Goal: Task Accomplishment & Management: Use online tool/utility

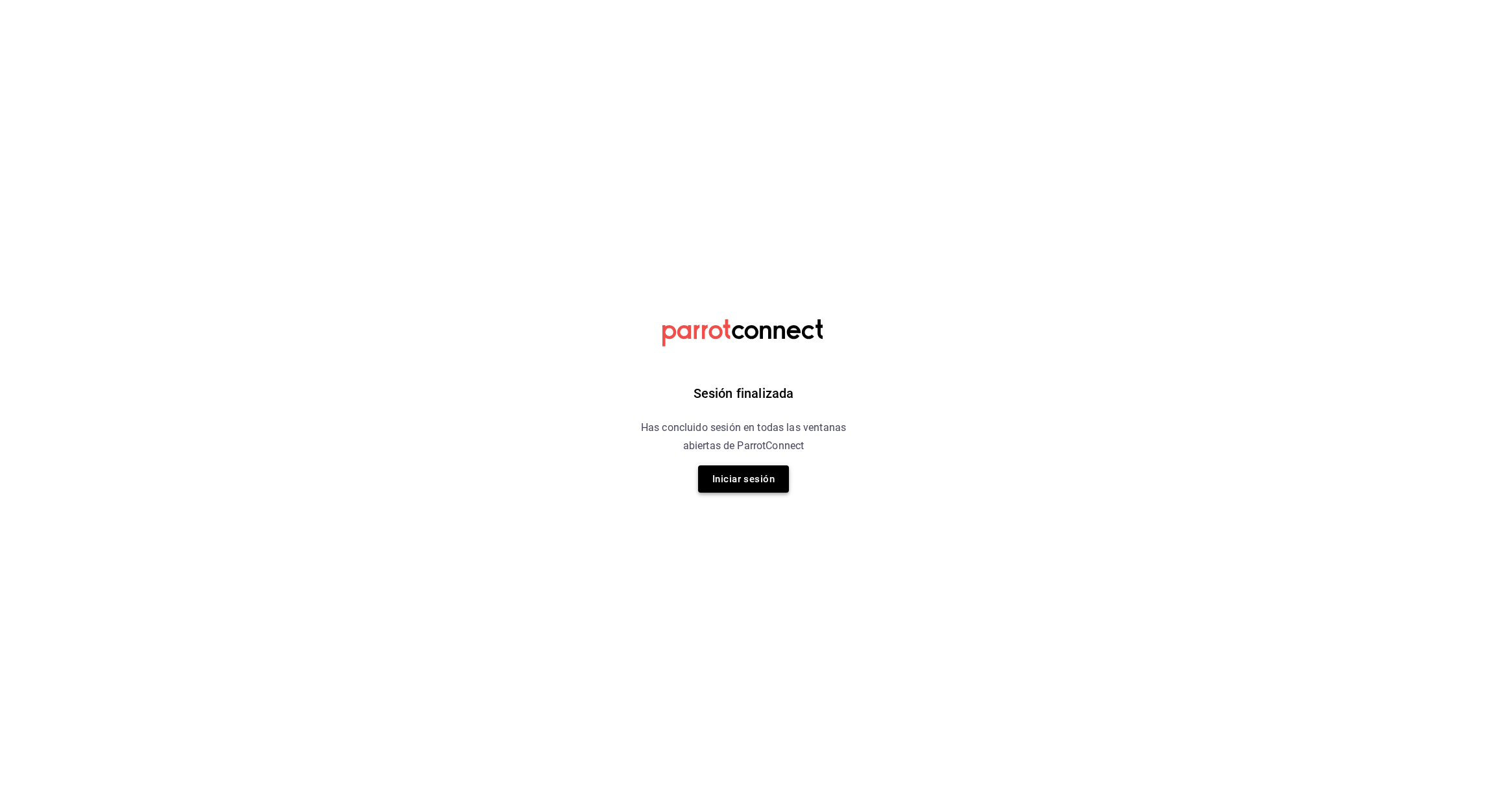
click at [743, 486] on button "Iniciar sesión" at bounding box center [744, 478] width 91 height 28
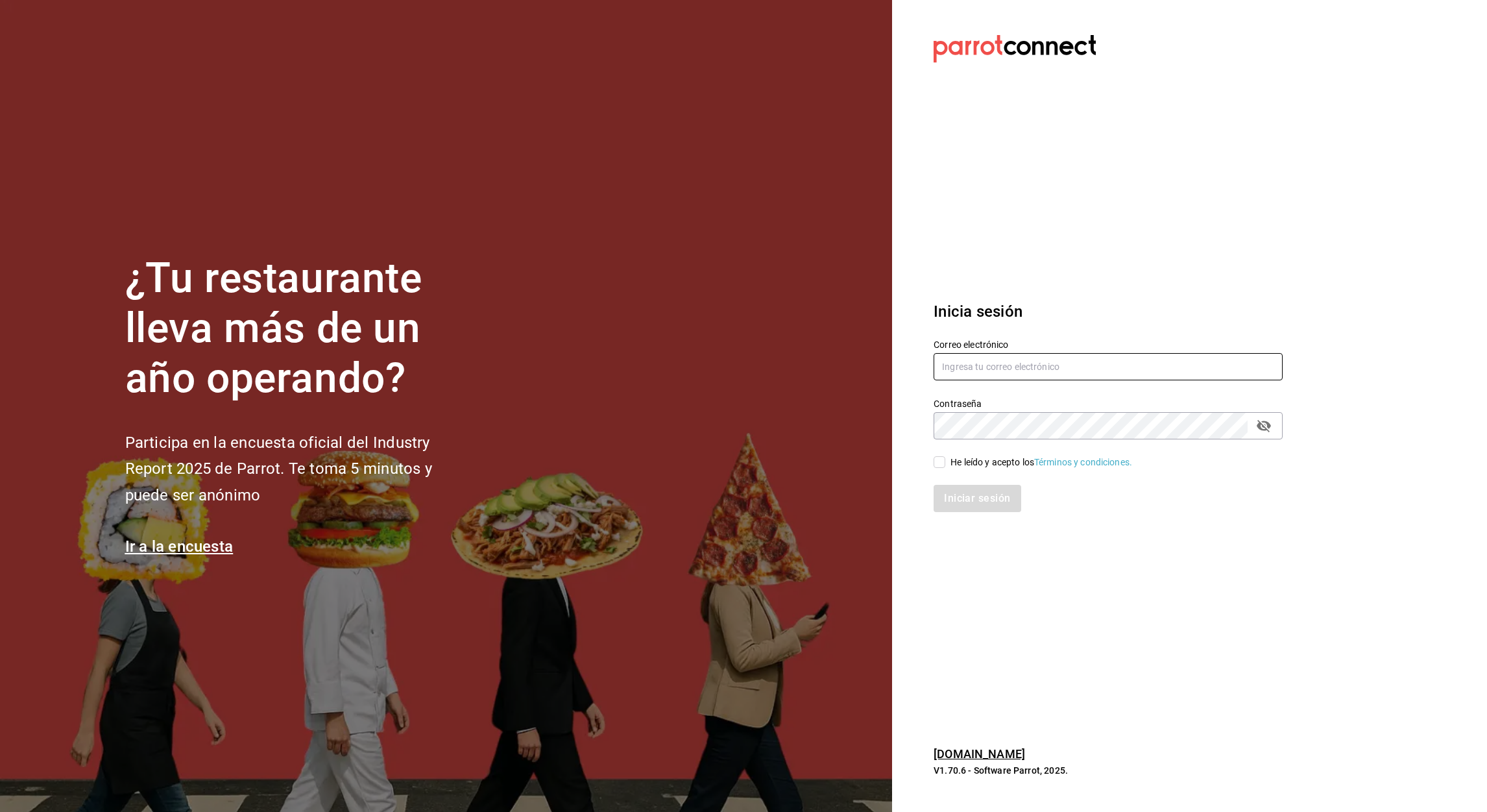
type input "aurea.garces@grupocosteno.com"
click at [943, 466] on input "He leído y acepto los Términos y condiciones." at bounding box center [939, 462] width 11 height 11
checkbox input "true"
click at [986, 502] on button "Iniciar sesión" at bounding box center [977, 498] width 88 height 28
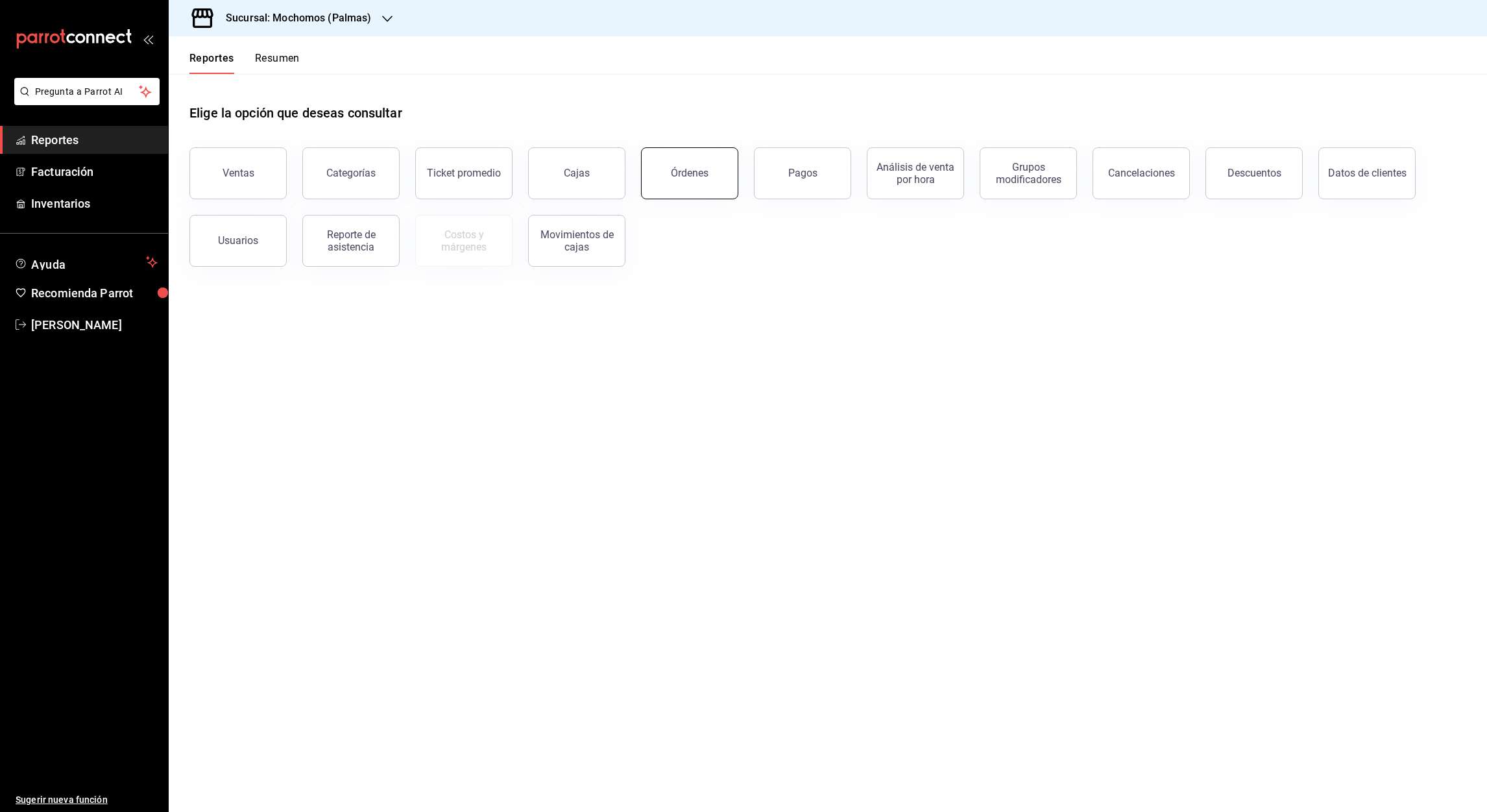
click at [685, 174] on div "Órdenes" at bounding box center [690, 172] width 38 height 12
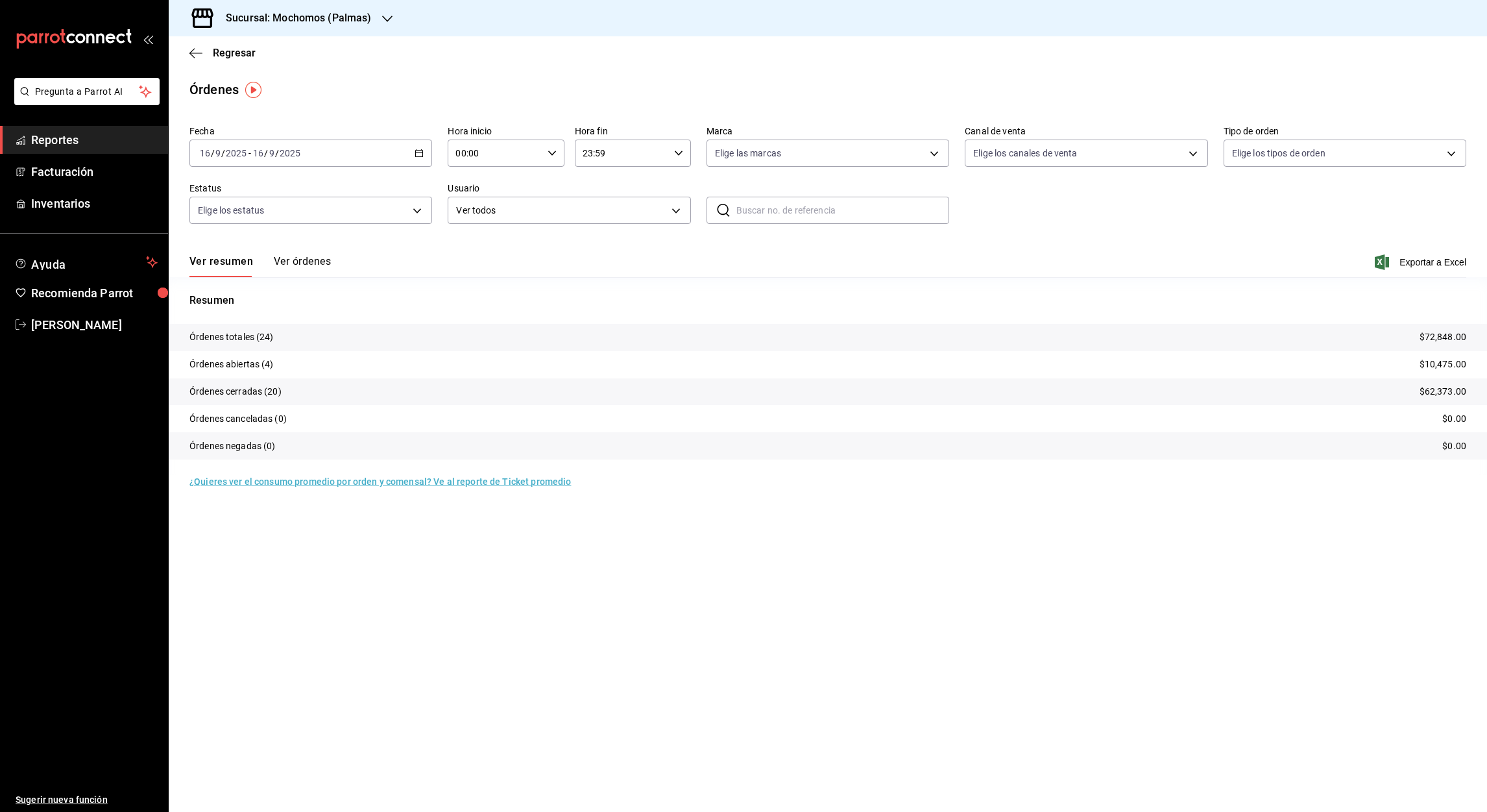
click at [422, 148] on icon "button" at bounding box center [419, 153] width 10 height 10
click at [234, 328] on li "Rango de fechas" at bounding box center [251, 338] width 122 height 29
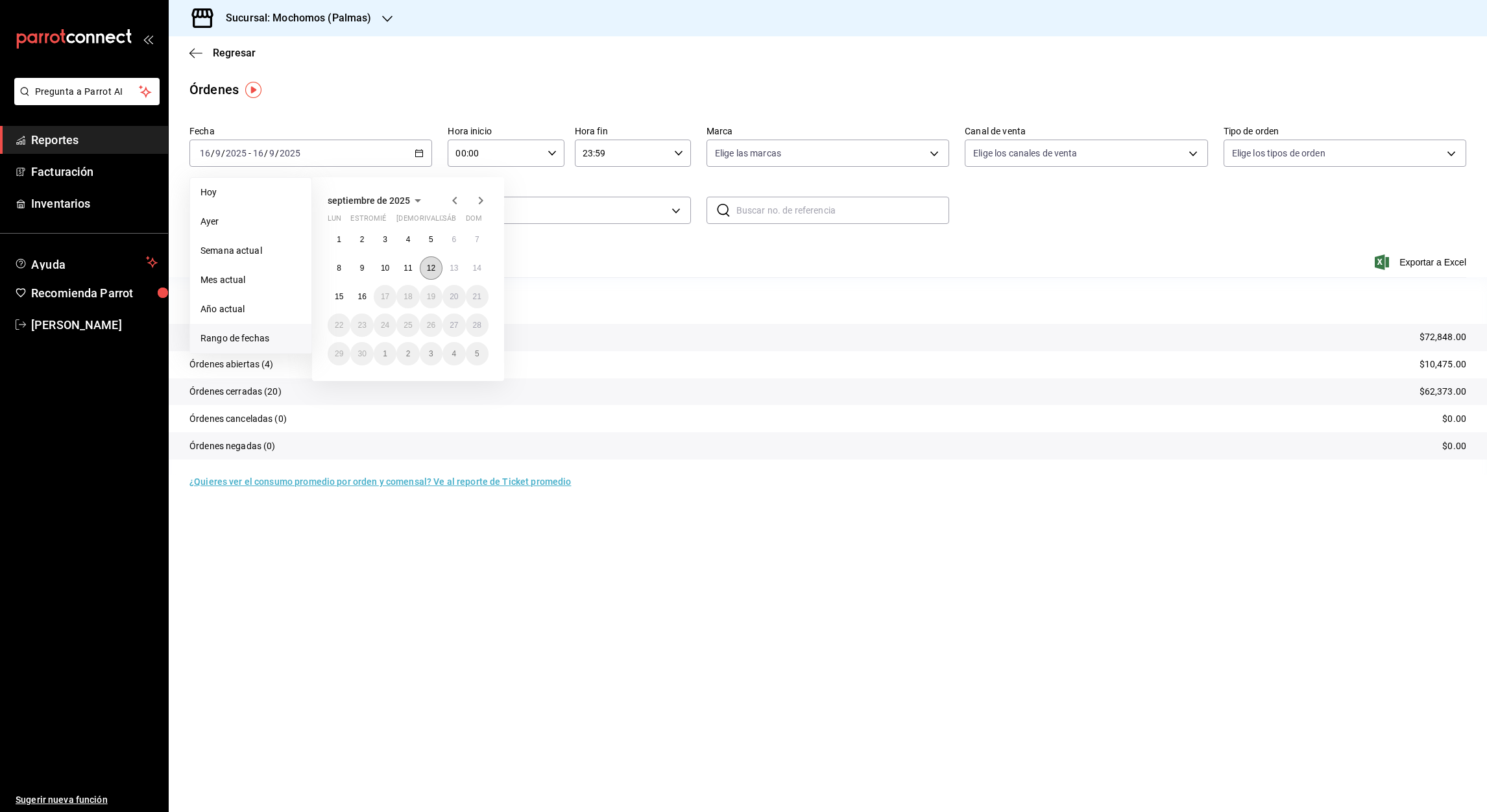
click at [431, 268] on abbr "12" at bounding box center [431, 268] width 9 height 10
click at [359, 296] on abbr "16" at bounding box center [361, 297] width 9 height 10
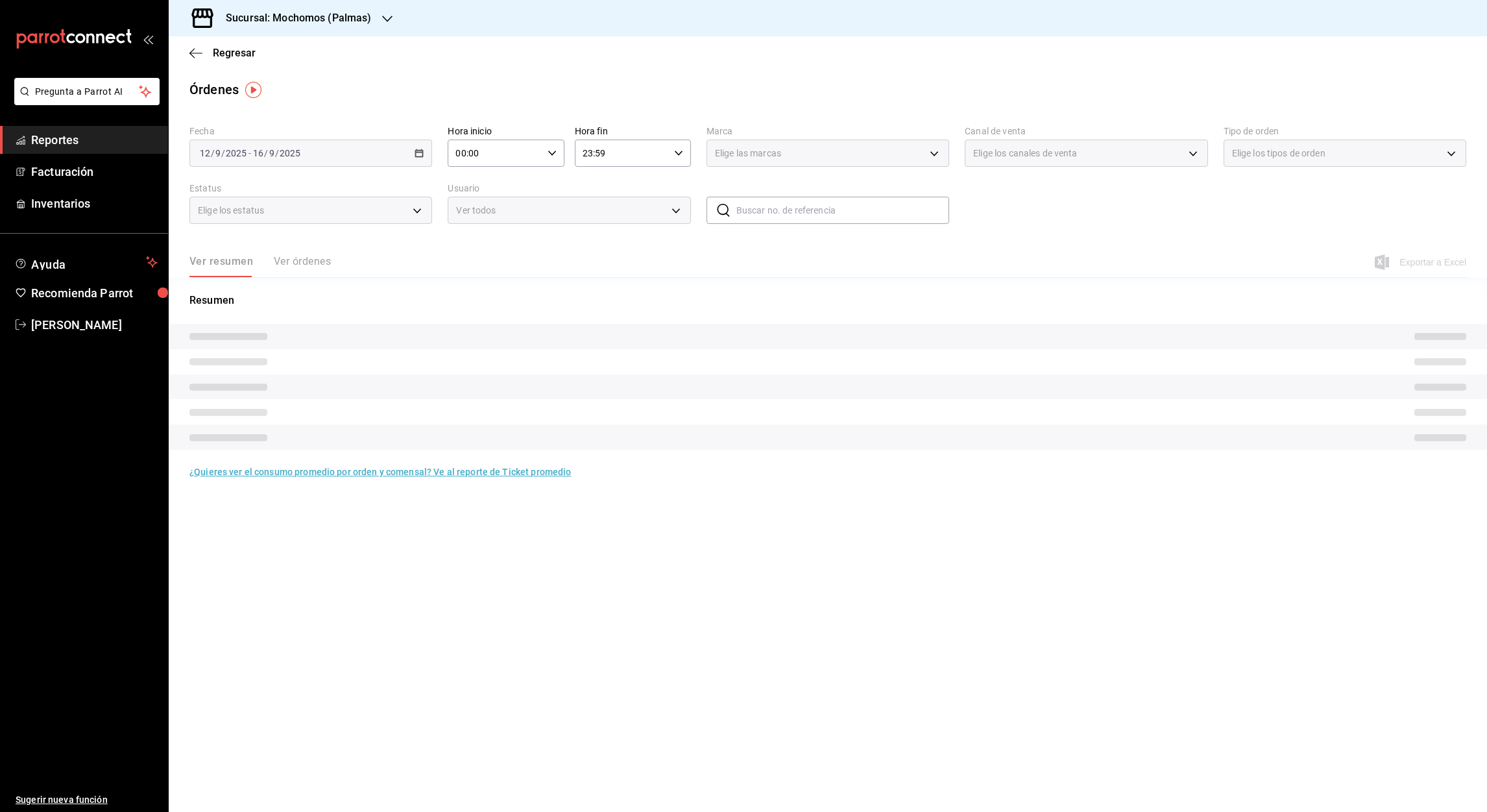
click at [465, 152] on input "00:00" at bounding box center [494, 152] width 94 height 26
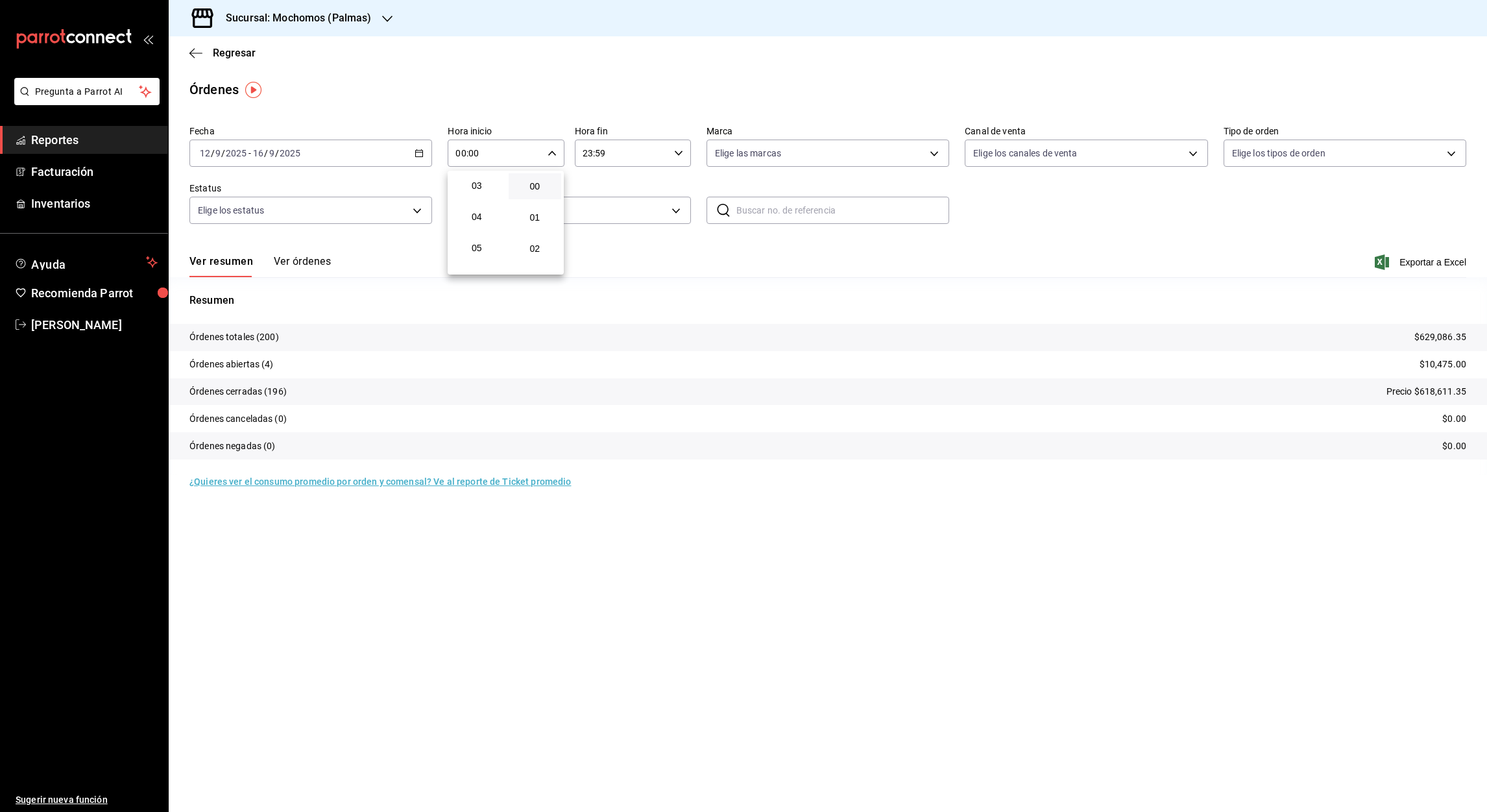
scroll to position [127, 0]
click at [481, 220] on button "05" at bounding box center [477, 214] width 53 height 26
type input "05:00"
click at [589, 152] on div at bounding box center [744, 406] width 1487 height 812
click at [589, 152] on input "23:59" at bounding box center [622, 152] width 94 height 26
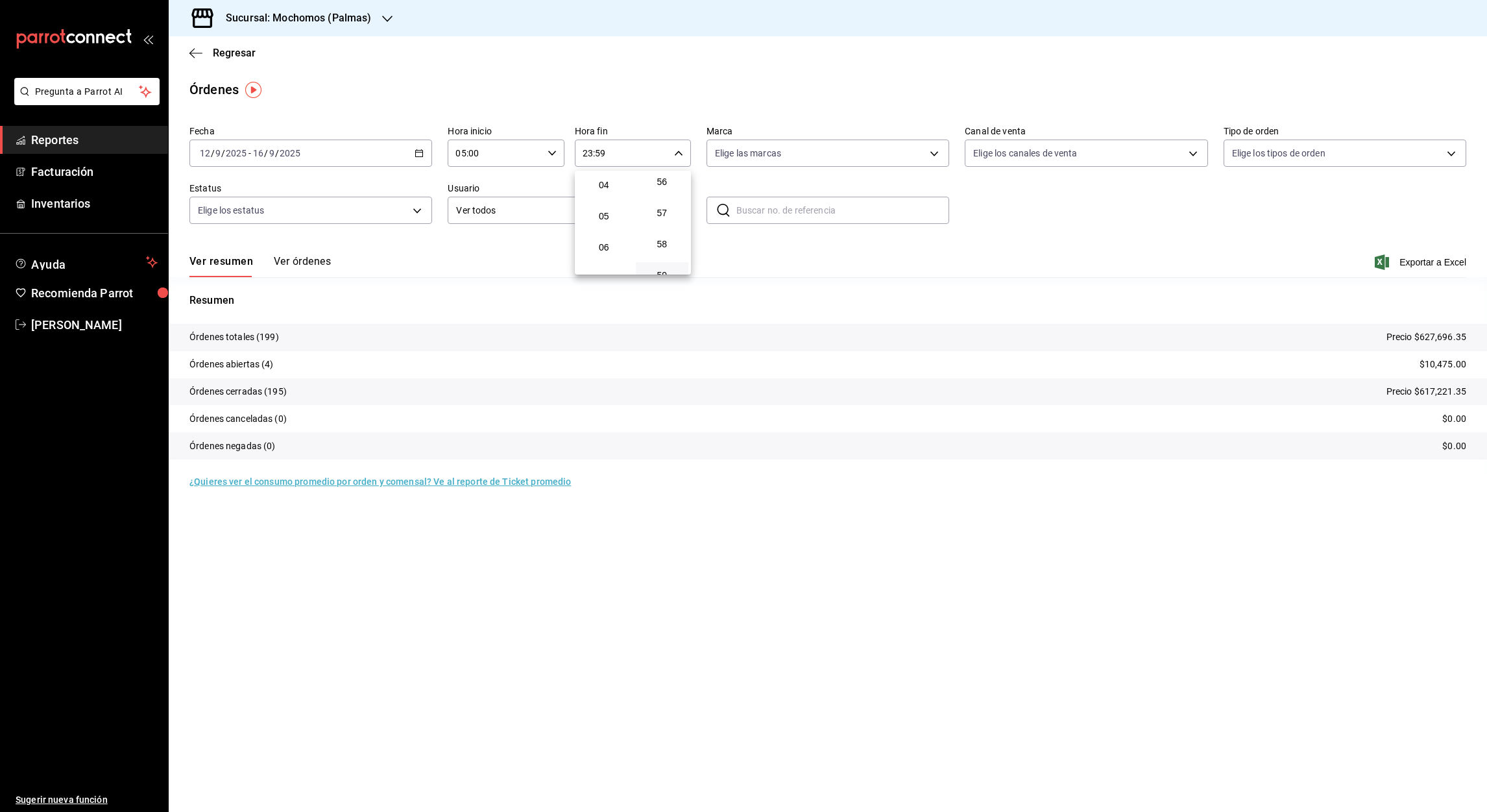
scroll to position [126, 0]
click at [601, 207] on button "05" at bounding box center [604, 215] width 53 height 26
click at [600, 156] on div at bounding box center [744, 406] width 1487 height 812
click at [600, 156] on input "05:59" at bounding box center [622, 152] width 94 height 26
click at [660, 188] on span "00" at bounding box center [663, 185] width 38 height 10
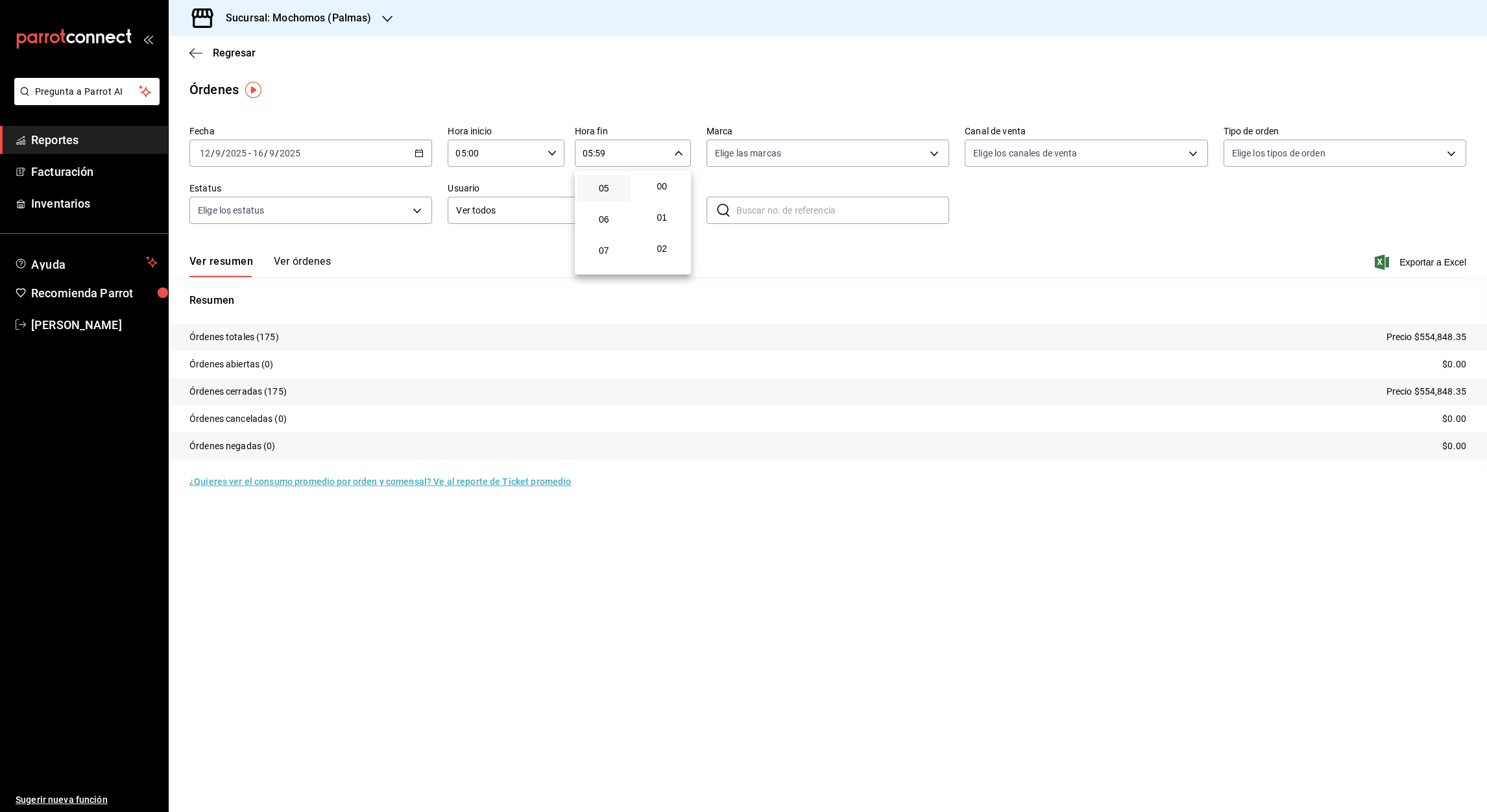
type input "05:00"
click at [1418, 264] on div at bounding box center [744, 406] width 1487 height 812
click at [1418, 262] on font "Exportar a Excel" at bounding box center [1433, 261] width 67 height 10
click at [190, 51] on icon "button" at bounding box center [191, 53] width 5 height 10
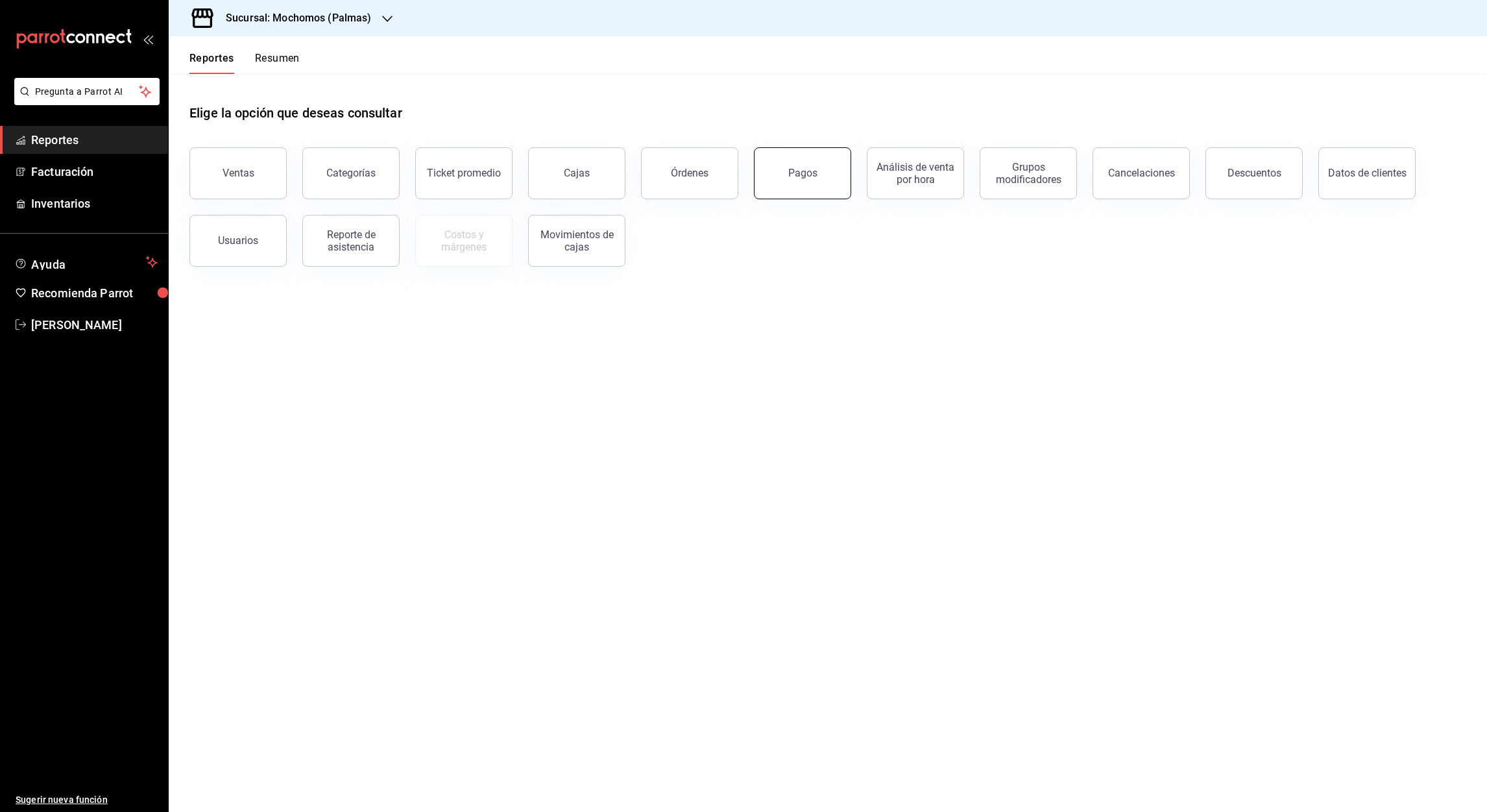
click at [808, 184] on button "Pagos" at bounding box center [802, 173] width 97 height 52
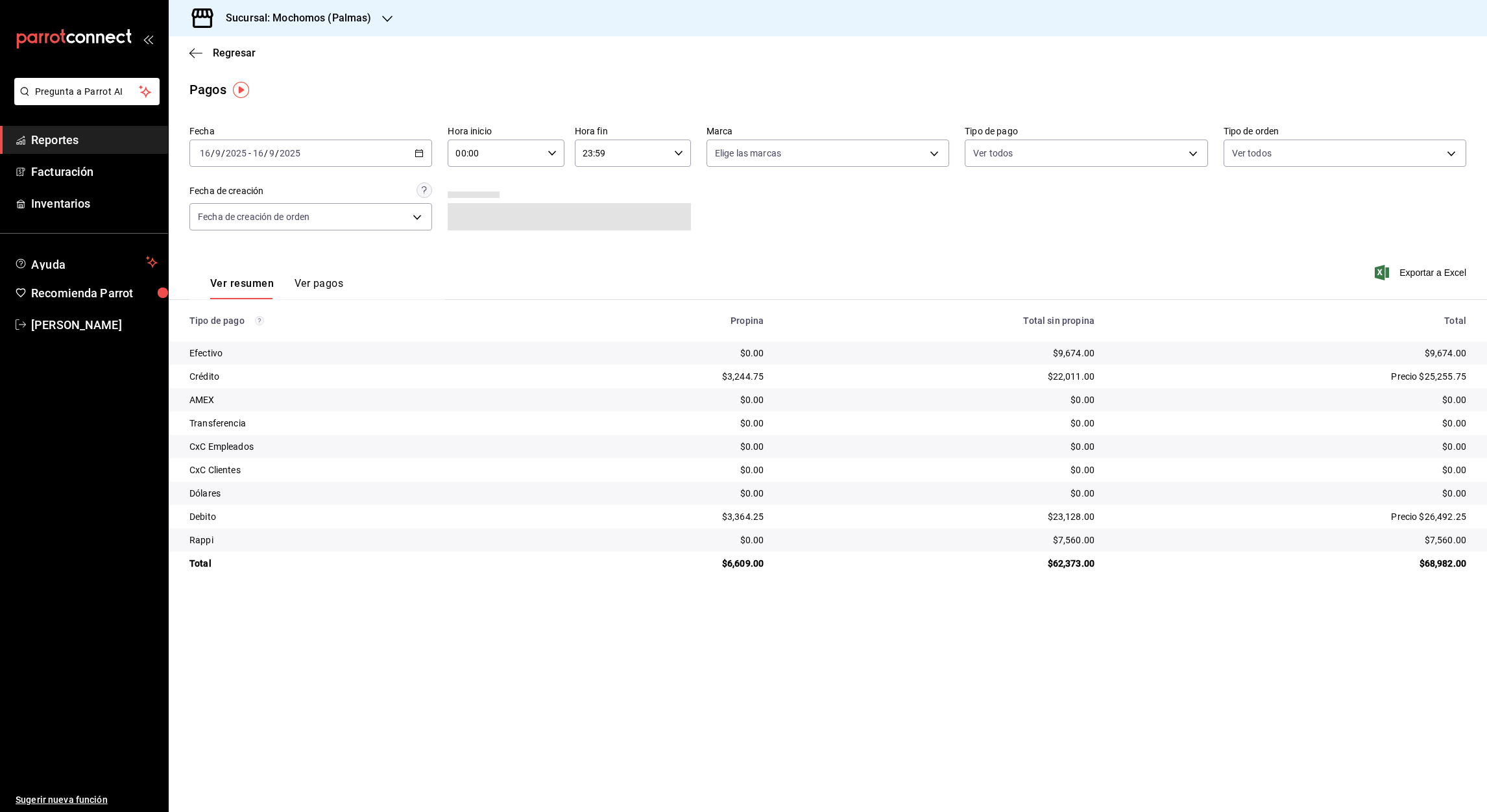
click at [429, 152] on div "[DATE] [DATE] - [DATE] [DATE]" at bounding box center [310, 153] width 242 height 28
click at [241, 342] on span "Rango de fechas" at bounding box center [251, 338] width 101 height 13
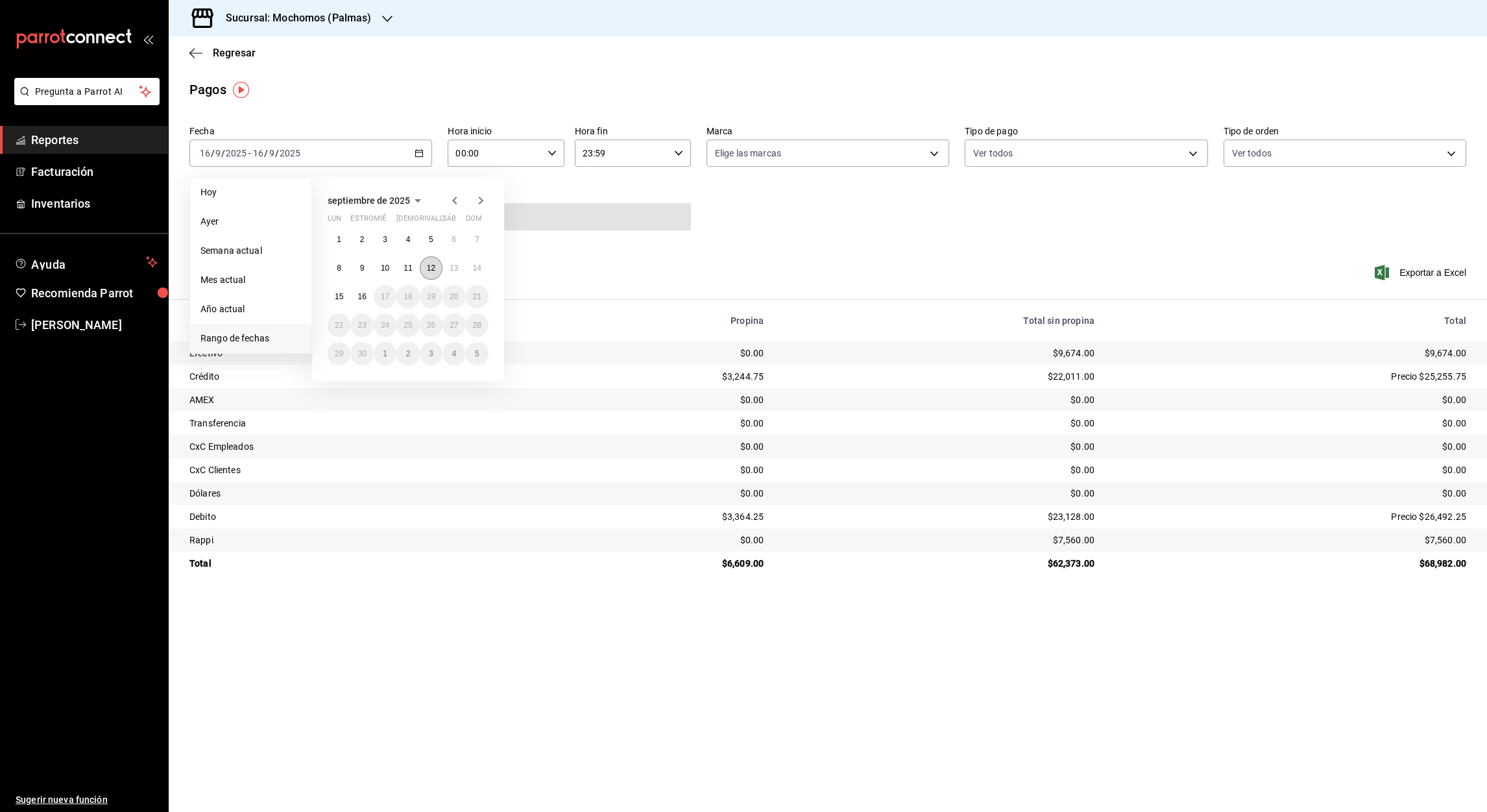
click at [428, 269] on abbr "12" at bounding box center [431, 268] width 9 height 10
click at [361, 296] on abbr "16" at bounding box center [361, 297] width 9 height 10
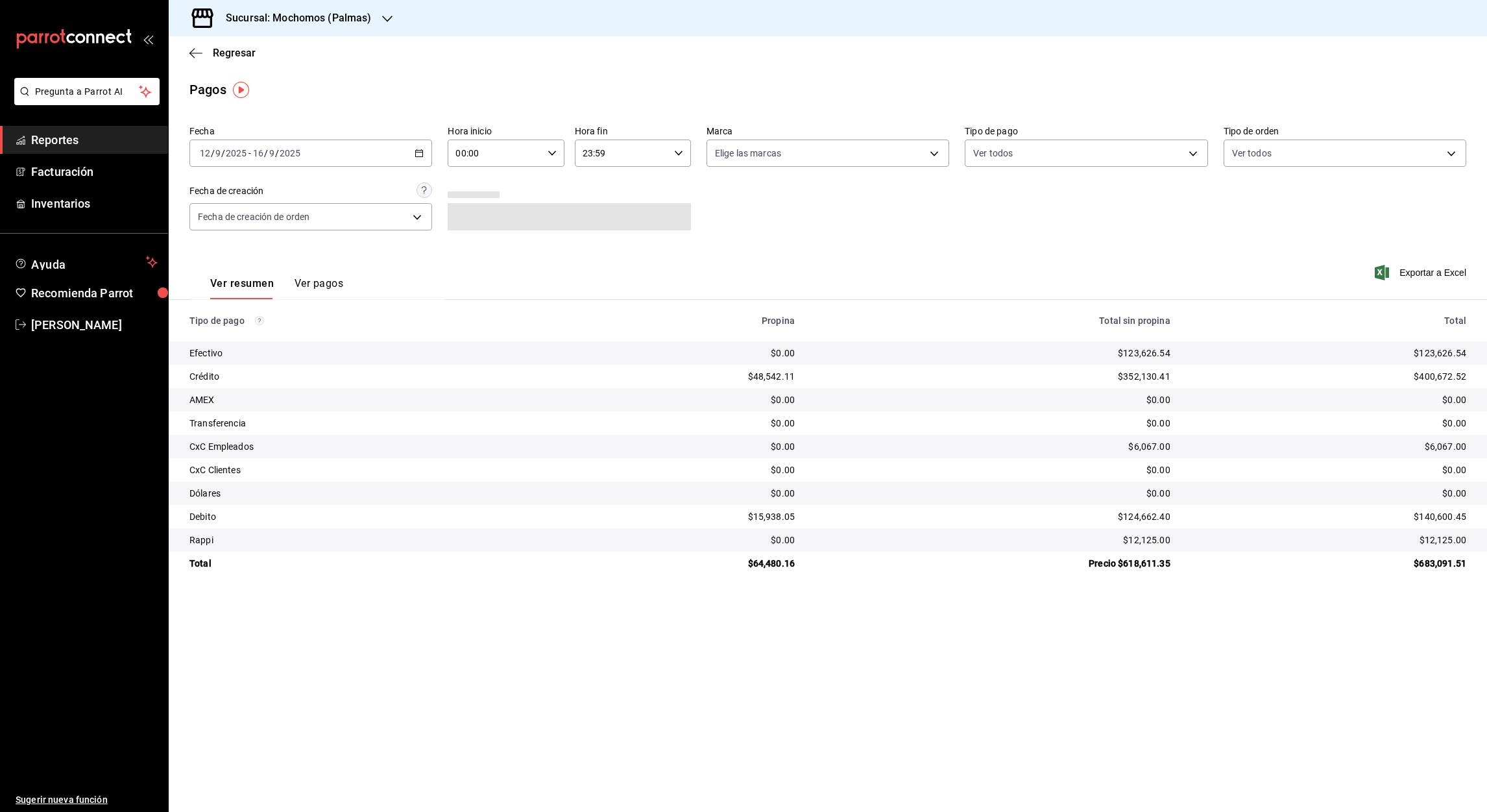
click at [461, 157] on input "00:00" at bounding box center [494, 152] width 94 height 26
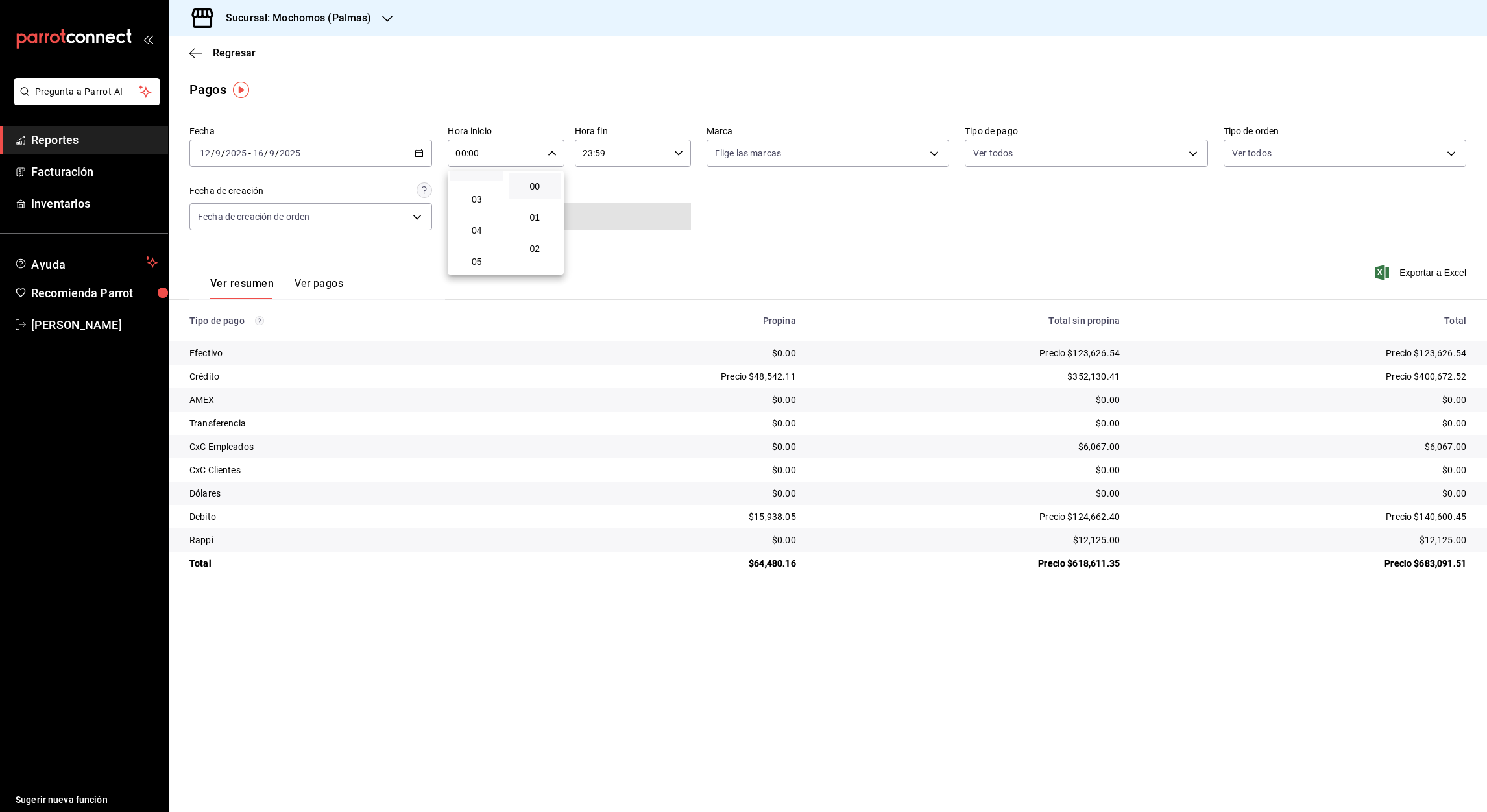
scroll to position [81, 0]
click at [477, 260] on span "05" at bounding box center [477, 261] width 38 height 10
type input "05:00"
click at [589, 153] on div at bounding box center [744, 406] width 1487 height 812
click at [589, 153] on input "23:59" at bounding box center [622, 152] width 94 height 26
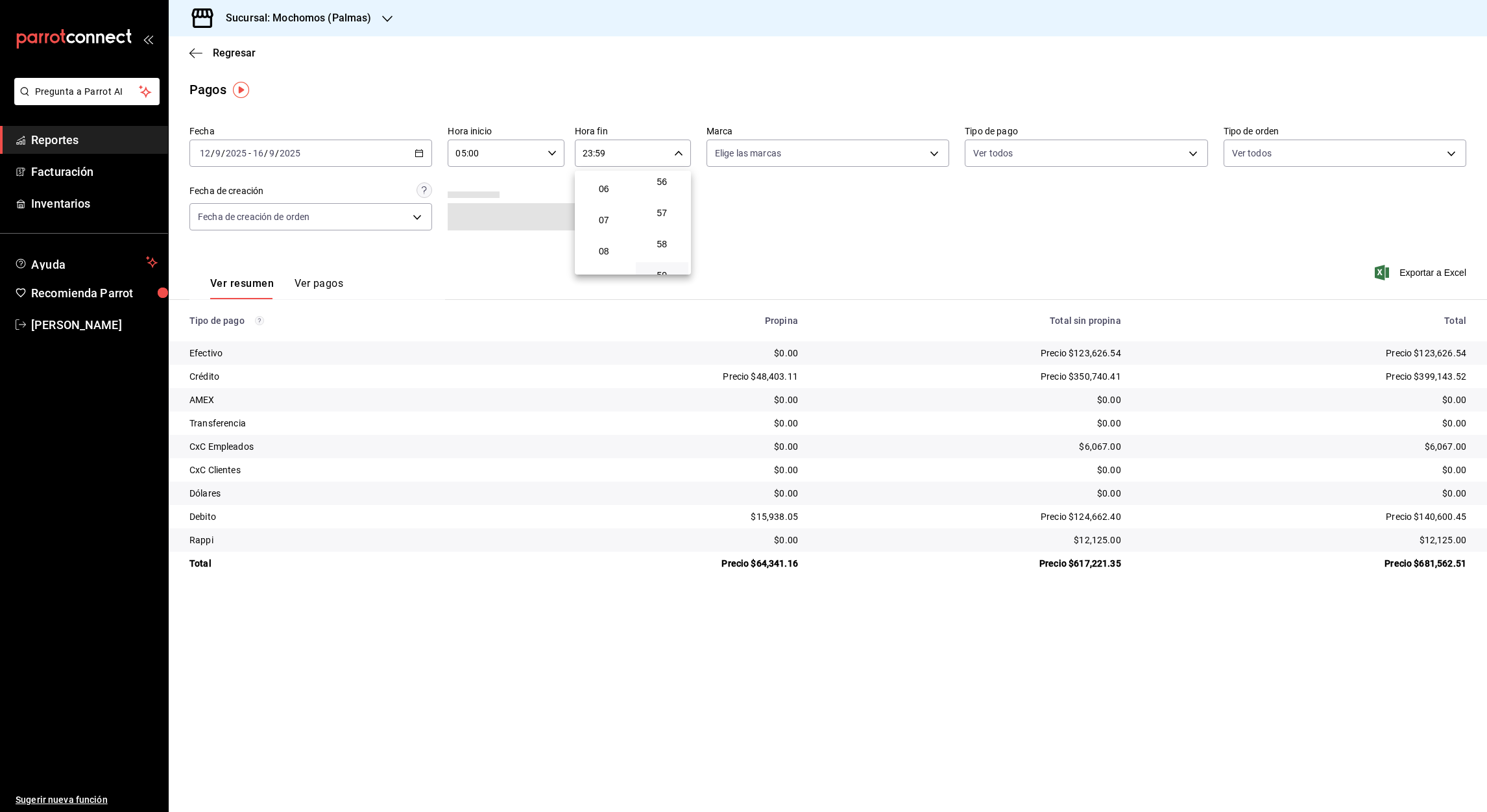
scroll to position [138, 0]
click at [605, 203] on span "05" at bounding box center [605, 203] width 38 height 10
click at [600, 152] on div at bounding box center [744, 406] width 1487 height 812
click at [600, 152] on input "05:59" at bounding box center [622, 152] width 94 height 26
click at [666, 187] on span "00" at bounding box center [663, 185] width 38 height 10
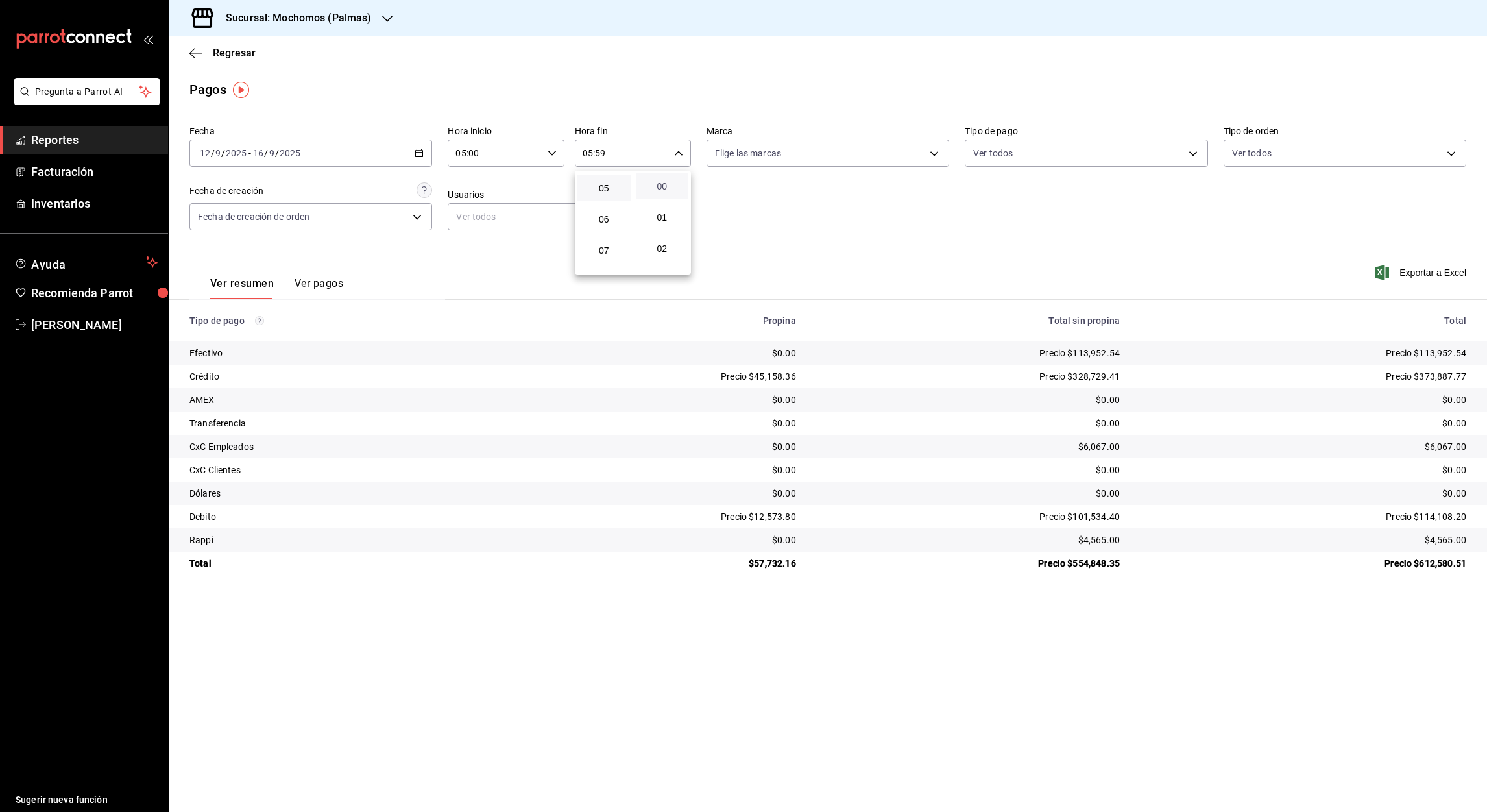
type input "05:00"
click at [1445, 277] on div at bounding box center [744, 406] width 1487 height 812
click at [1436, 274] on font "Exportar a Excel" at bounding box center [1433, 272] width 67 height 10
click at [191, 54] on icon "button" at bounding box center [191, 53] width 5 height 10
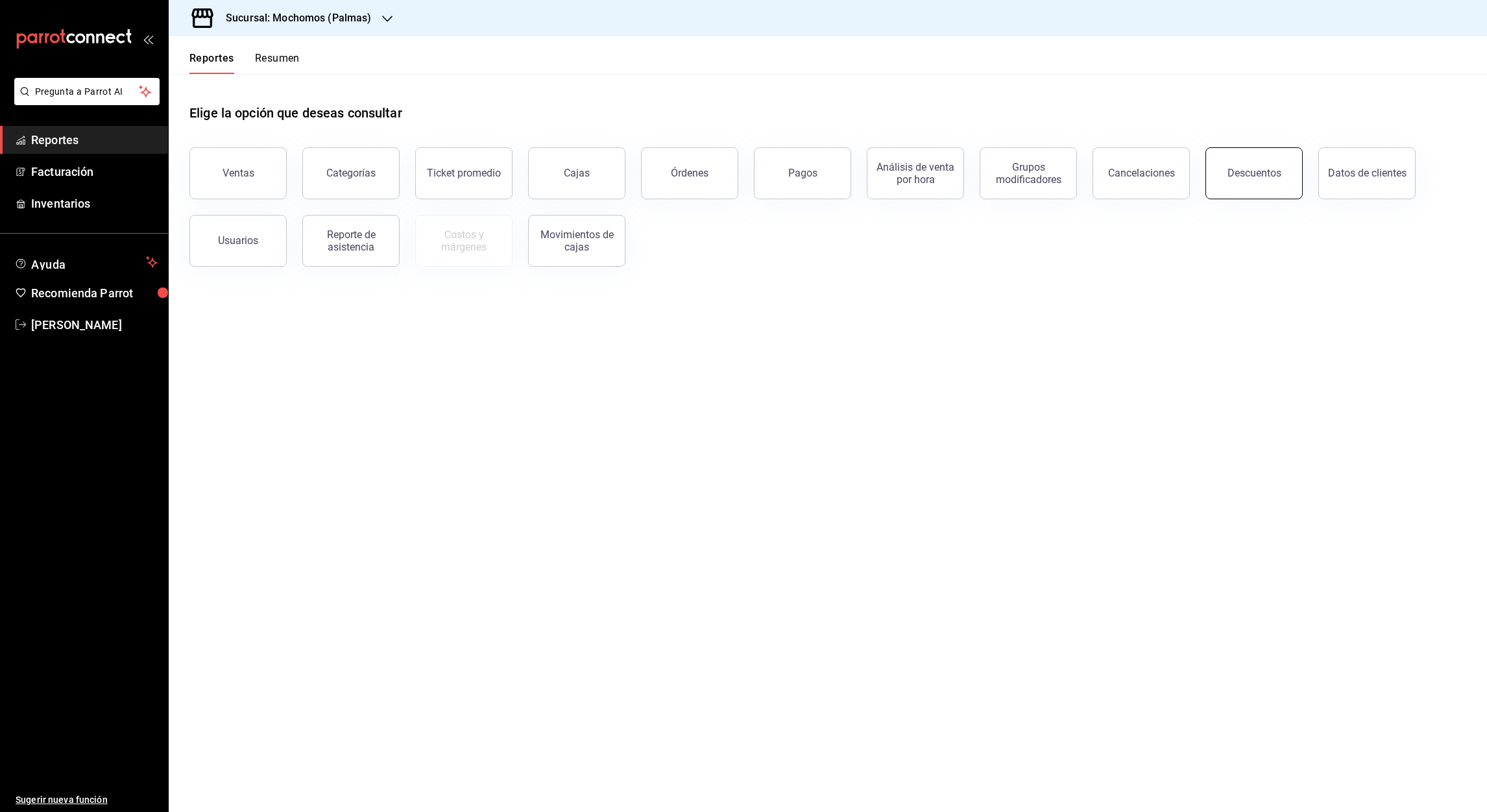
click at [1267, 189] on button "Descuentos" at bounding box center [1254, 173] width 97 height 52
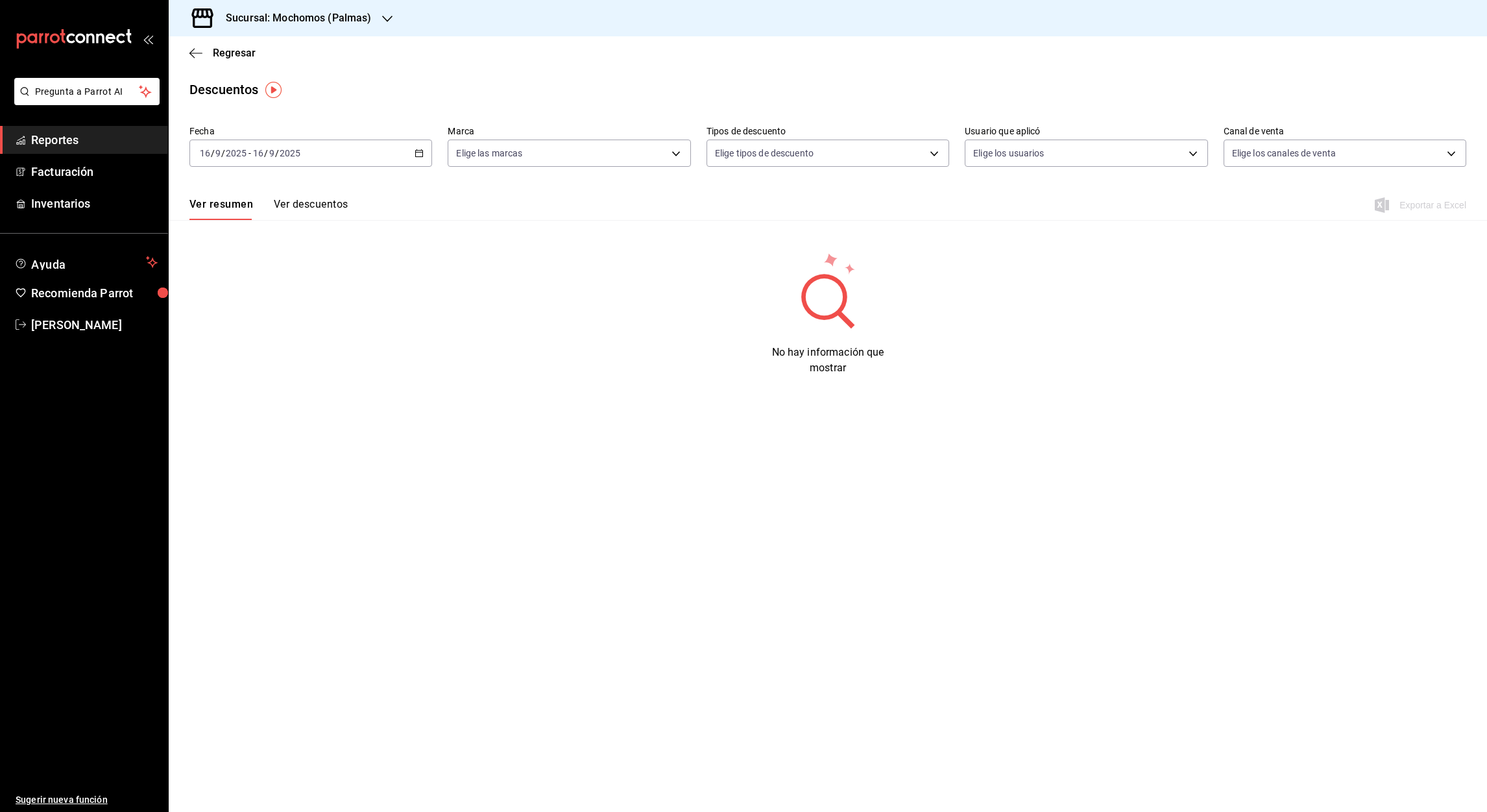
click at [422, 154] on \(Stroke\) "button" at bounding box center [419, 154] width 8 height 8
click at [235, 338] on span "Rango de fechas" at bounding box center [251, 338] width 101 height 13
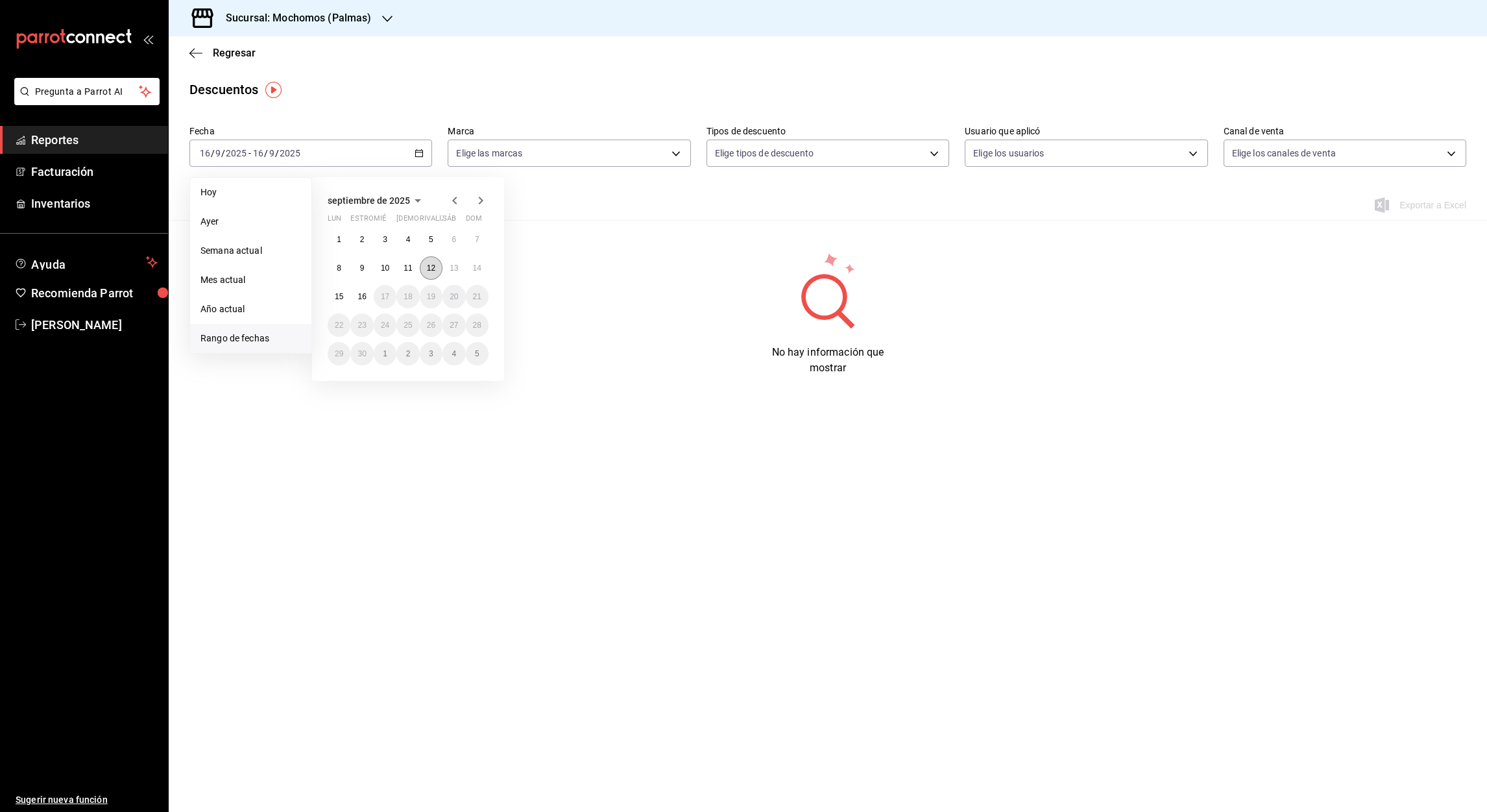
click at [430, 265] on abbr "12" at bounding box center [431, 268] width 9 height 10
click at [365, 300] on abbr "16" at bounding box center [361, 297] width 9 height 10
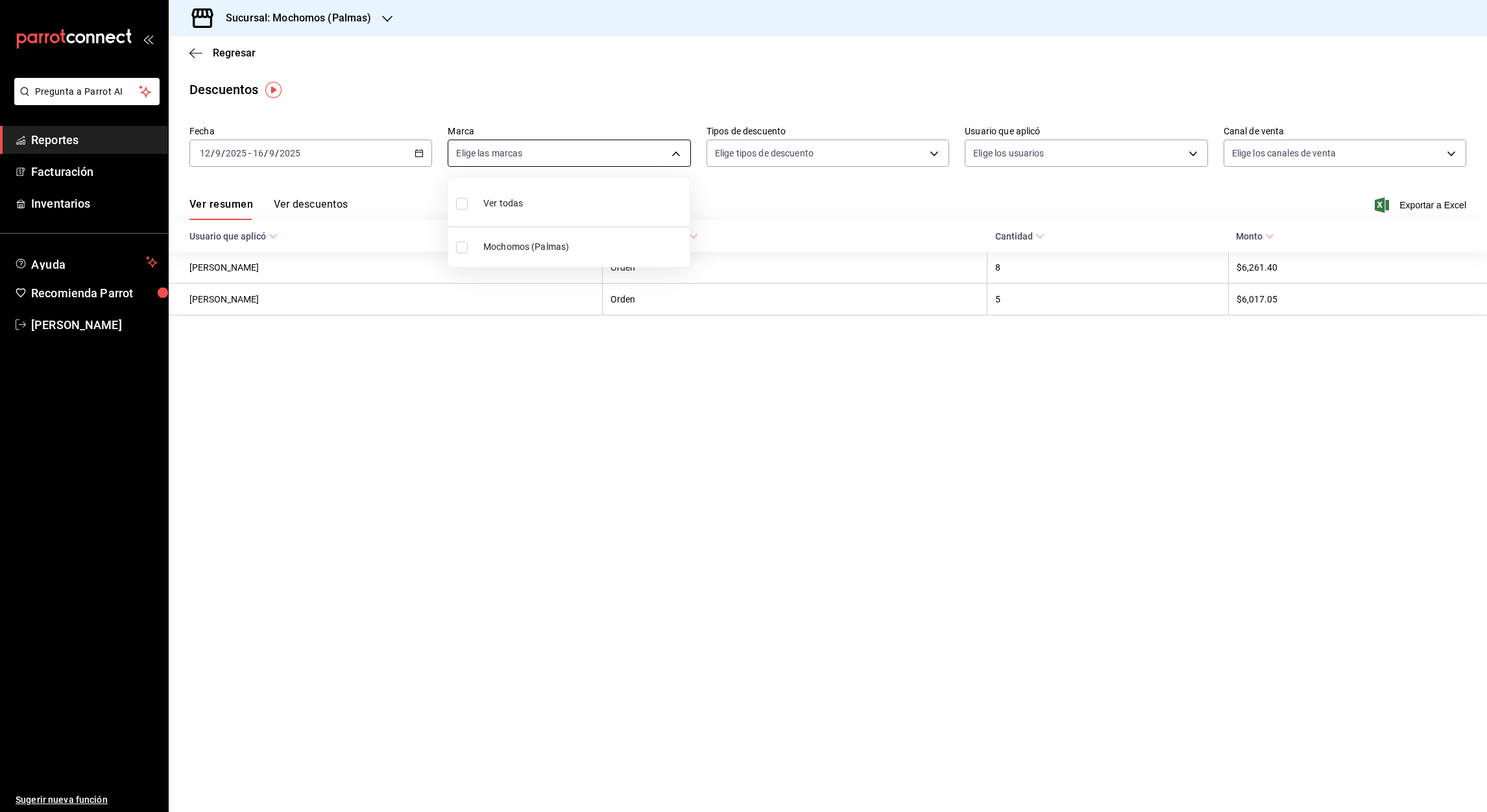
click at [675, 159] on body "Pregunta a Parrot AI Reportes Facturación Inventarios Ayuda Recomienda Parrot Á…" at bounding box center [744, 406] width 1487 height 812
click at [421, 153] on div at bounding box center [744, 406] width 1487 height 812
click at [421, 153] on icon "button" at bounding box center [419, 153] width 10 height 10
click at [677, 160] on body "Pregunta a Parrot AI Reportes Facturación Inventarios Ayuda Recomienda Parrot Á…" at bounding box center [744, 406] width 1487 height 812
click at [465, 244] on input "checkbox" at bounding box center [462, 247] width 11 height 11
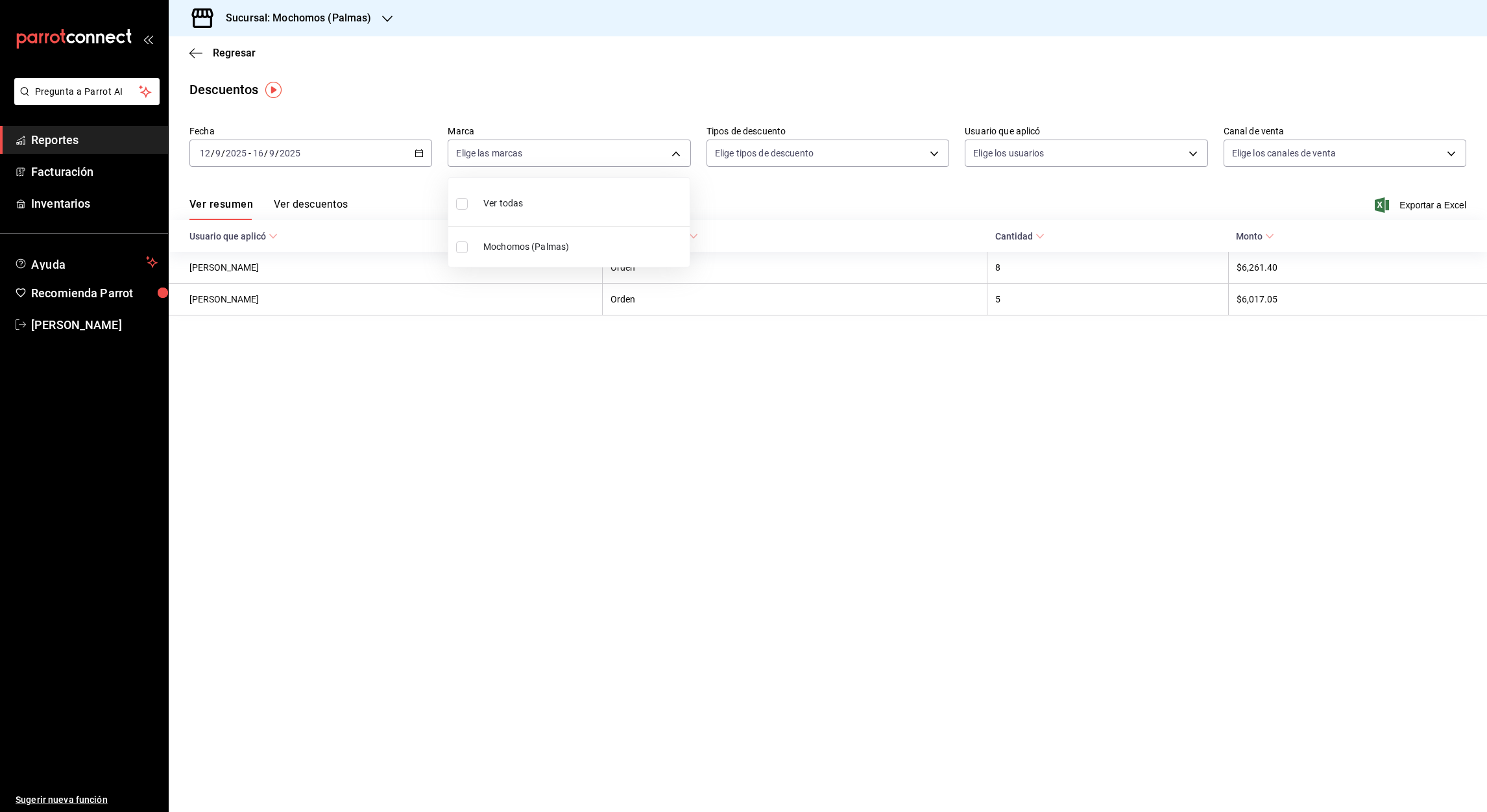
checkbox input "true"
type input "70f98016-ab90-4f26-81e6-ab4884d8d8a0"
checkbox input "true"
click at [1428, 207] on div at bounding box center [744, 406] width 1487 height 812
click at [1423, 203] on font "Exportar a Excel" at bounding box center [1433, 204] width 67 height 10
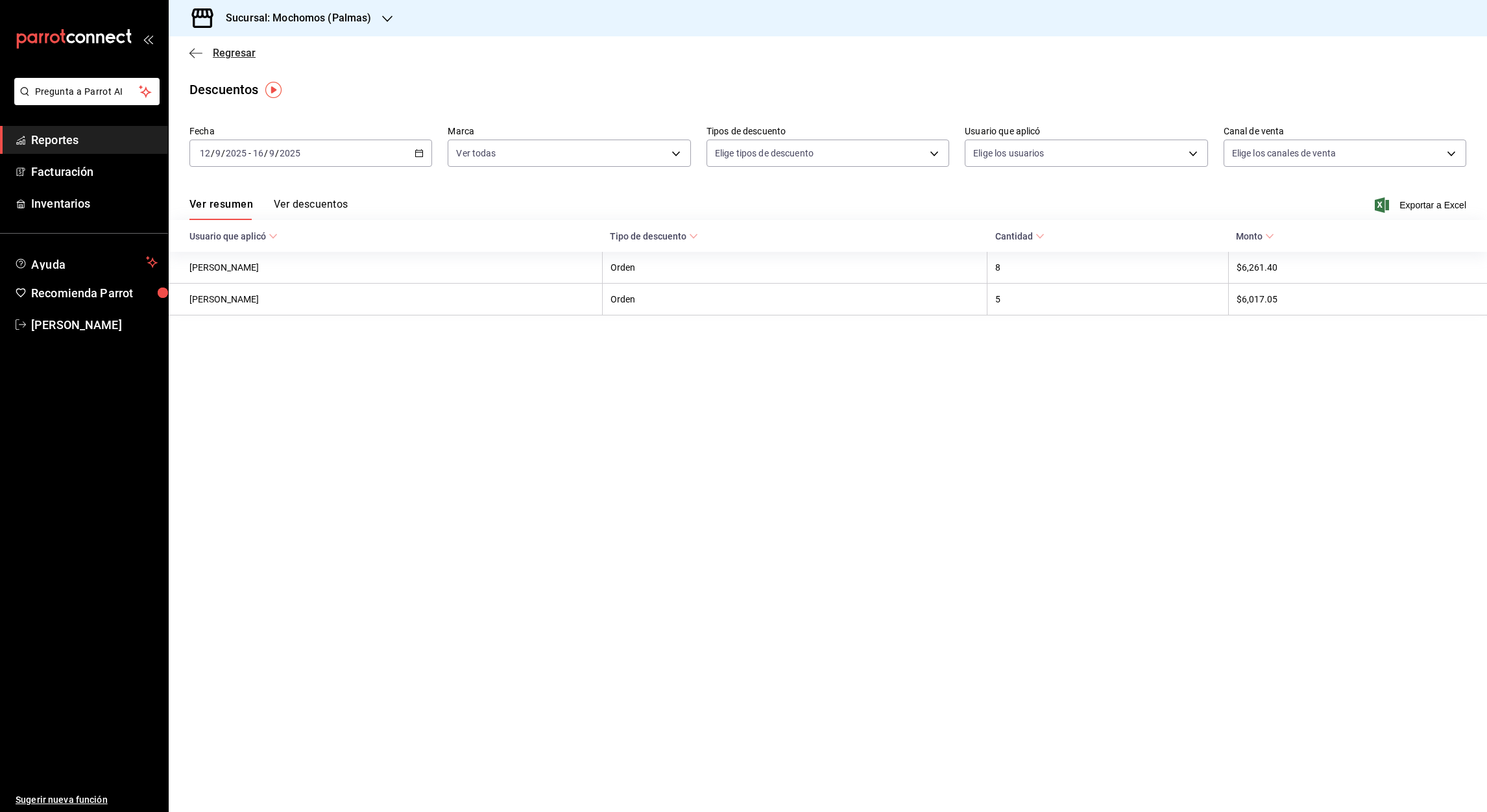
click at [192, 54] on icon "button" at bounding box center [196, 53] width 13 height 11
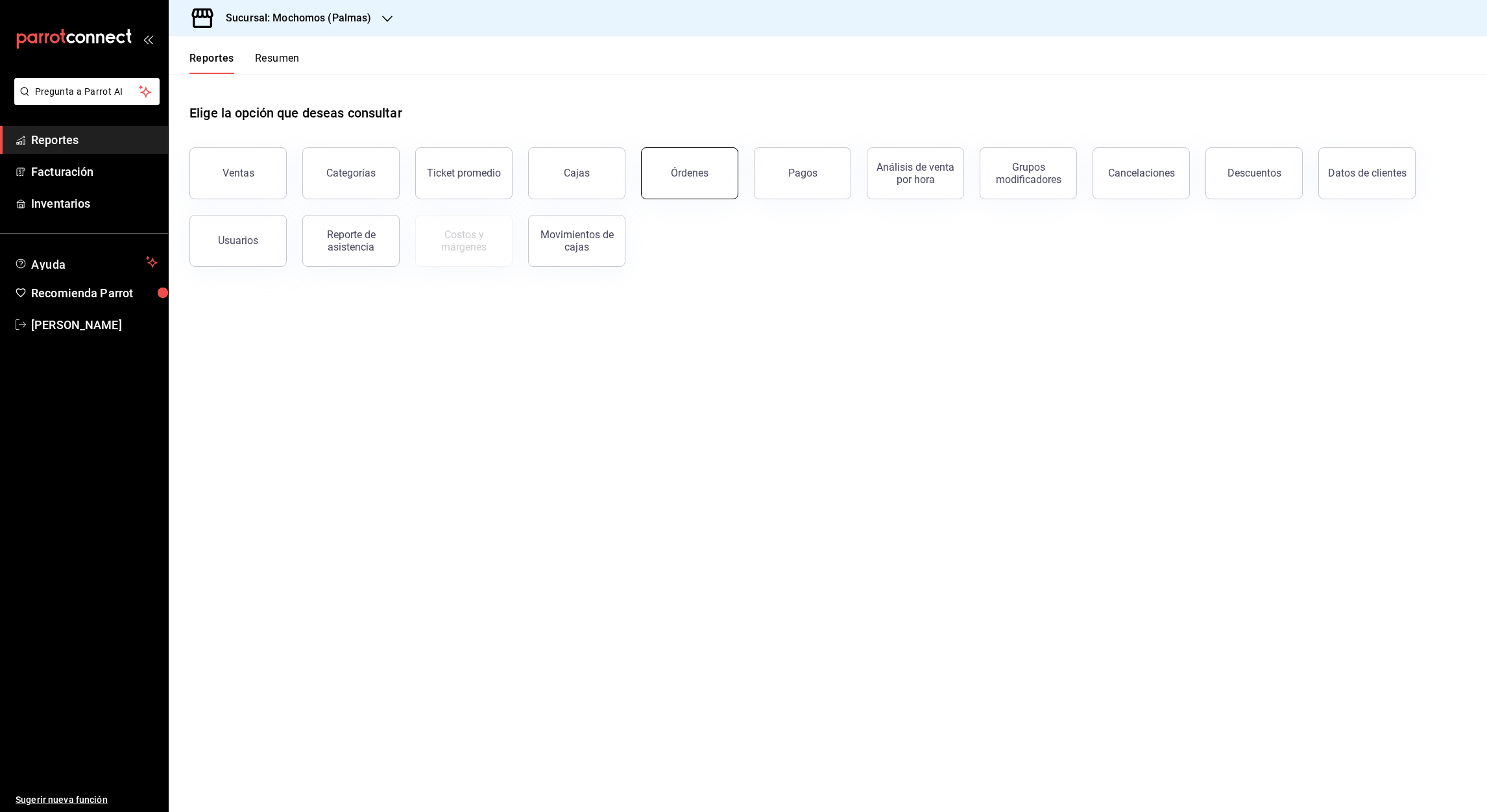
click at [698, 181] on button "Órdenes" at bounding box center [689, 173] width 97 height 52
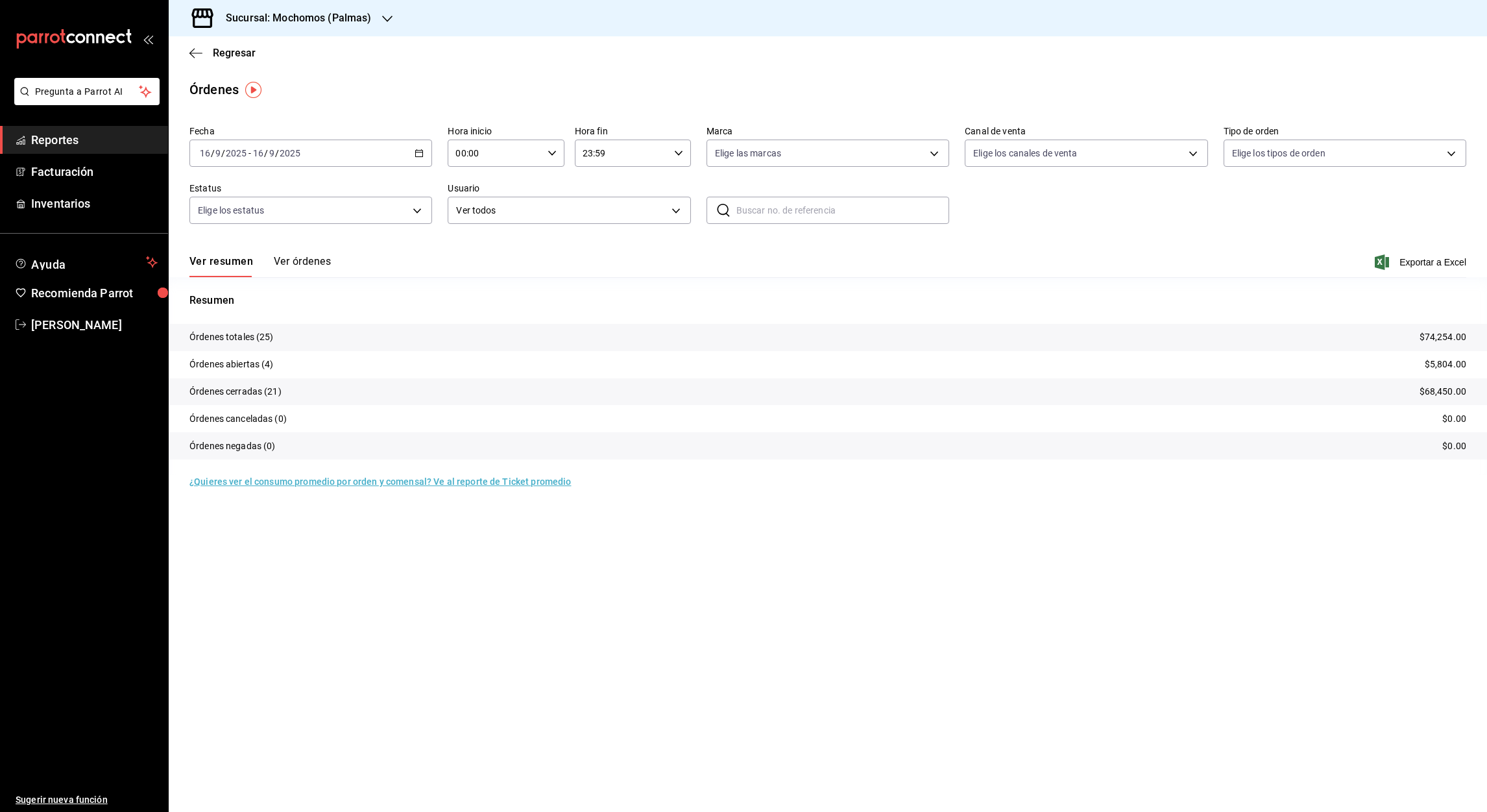
click at [423, 154] on icon "button" at bounding box center [419, 153] width 10 height 10
click at [247, 332] on span "Rango de fechas" at bounding box center [251, 338] width 101 height 13
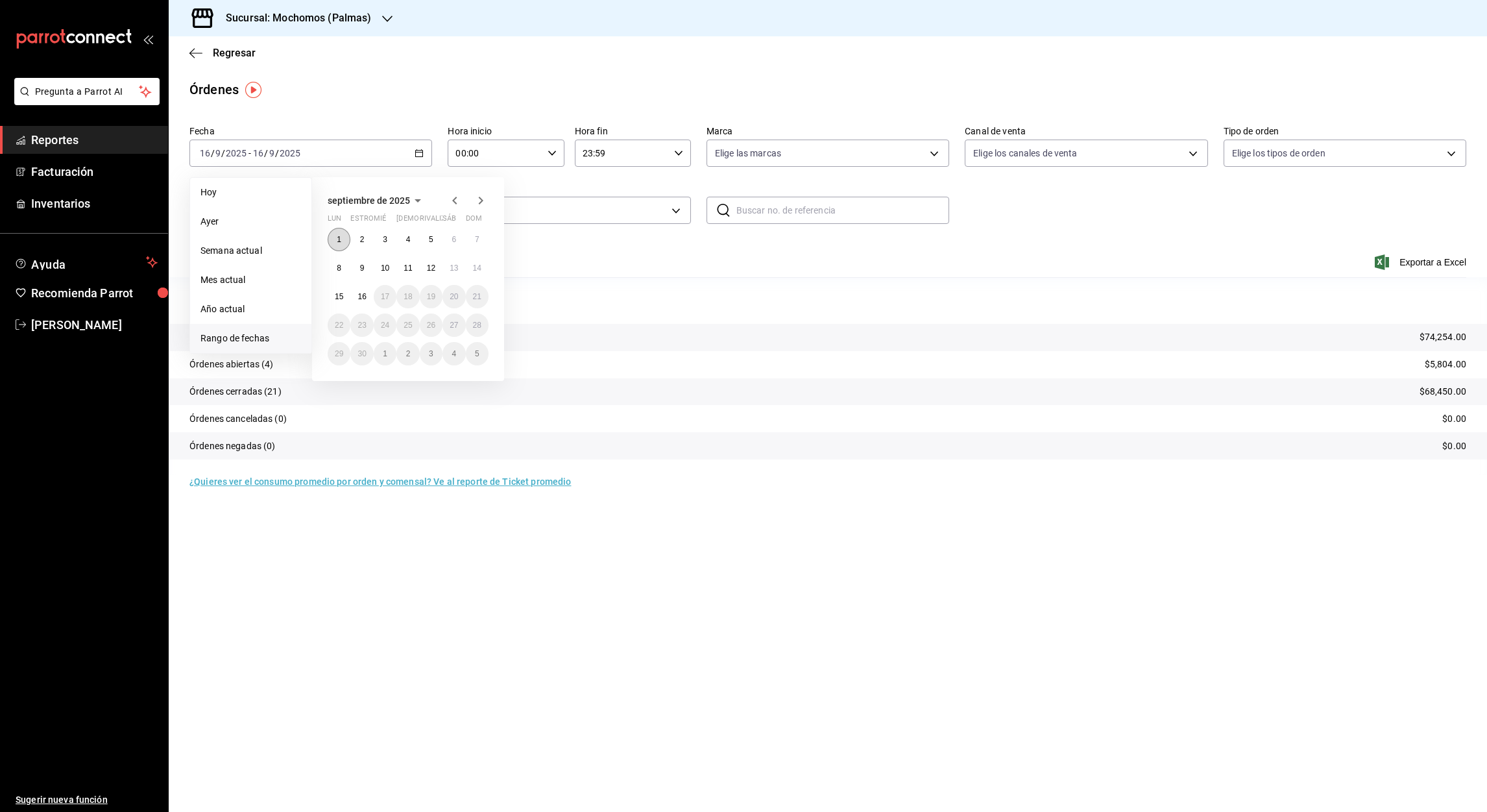
click at [342, 239] on button "1" at bounding box center [339, 240] width 23 height 24
click at [365, 300] on button "16" at bounding box center [362, 297] width 23 height 24
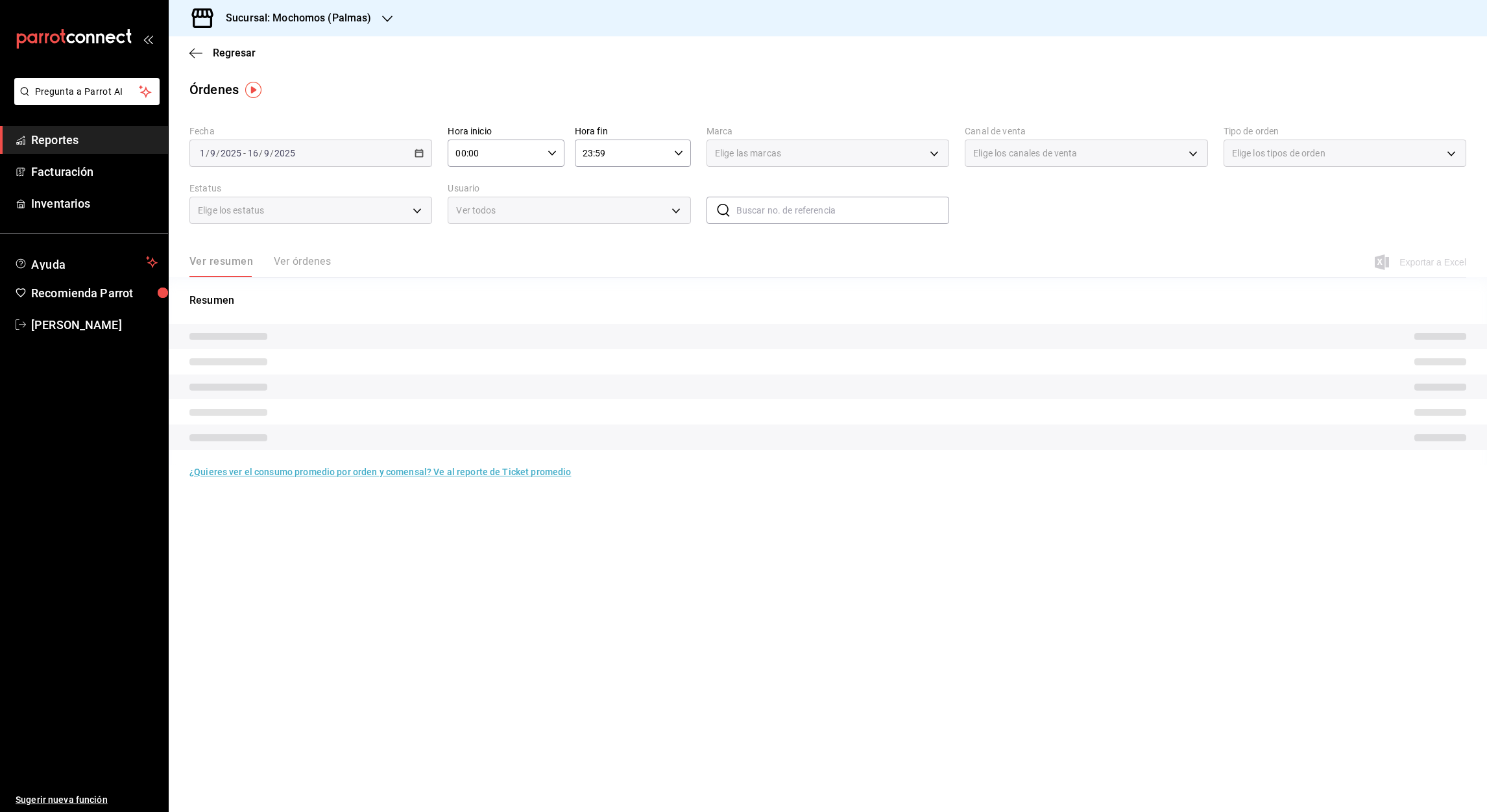
click at [457, 161] on input "00:00" at bounding box center [494, 152] width 94 height 26
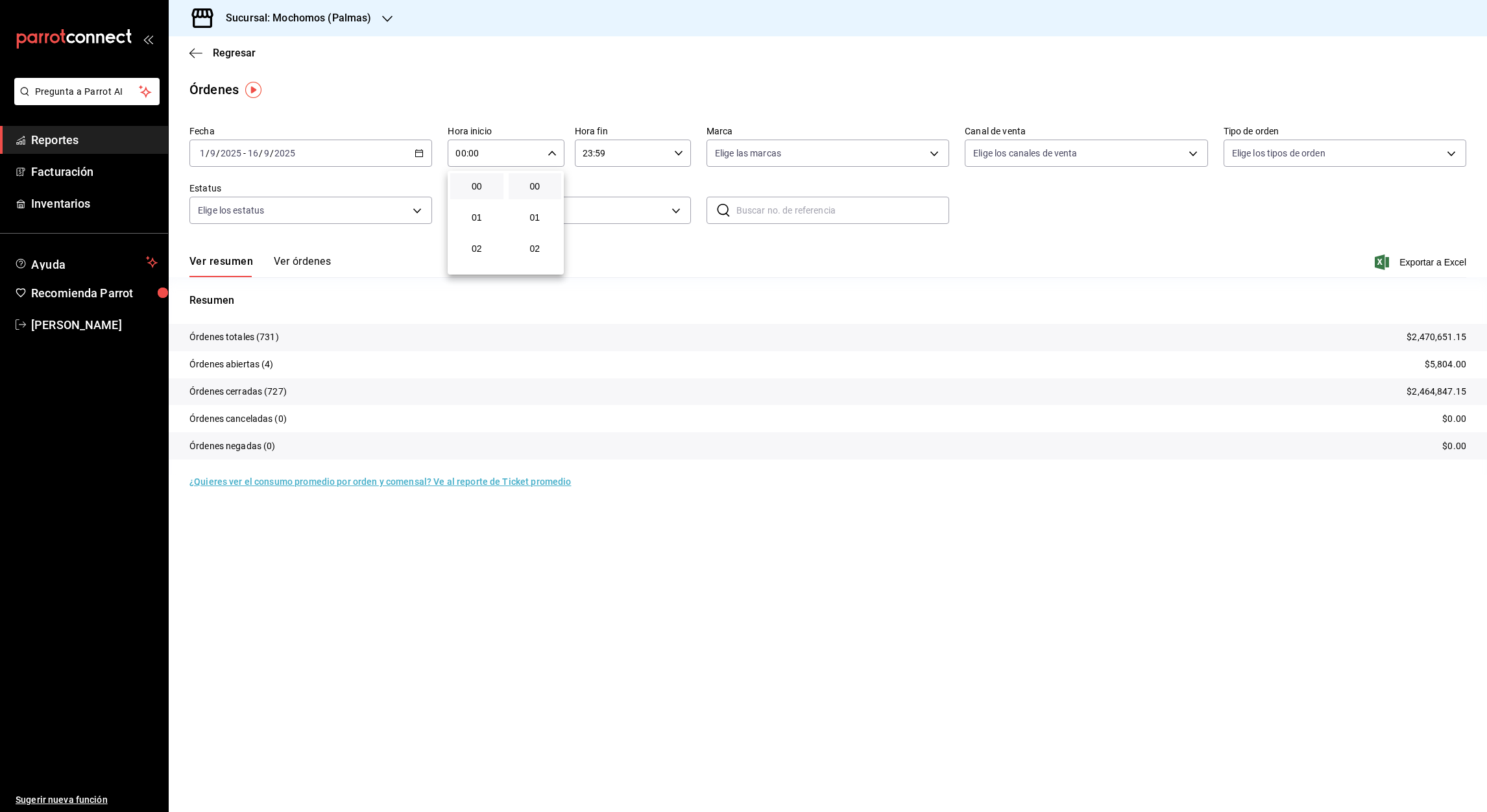
click at [463, 156] on div at bounding box center [744, 406] width 1487 height 812
click at [463, 156] on input "00:00" at bounding box center [494, 152] width 94 height 26
click at [482, 262] on span "05" at bounding box center [477, 261] width 38 height 10
type input "05:00"
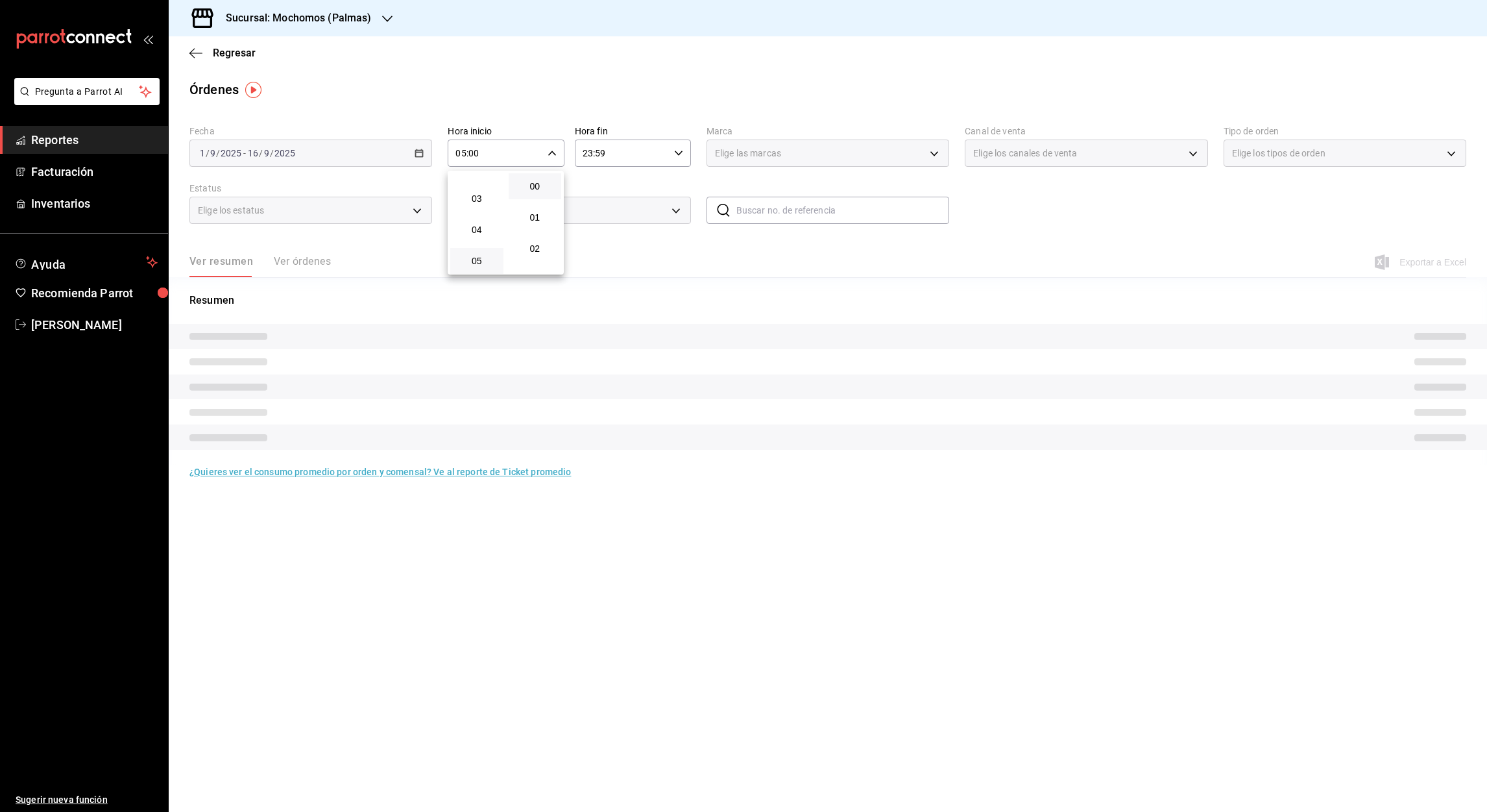
click at [585, 152] on div at bounding box center [744, 406] width 1487 height 812
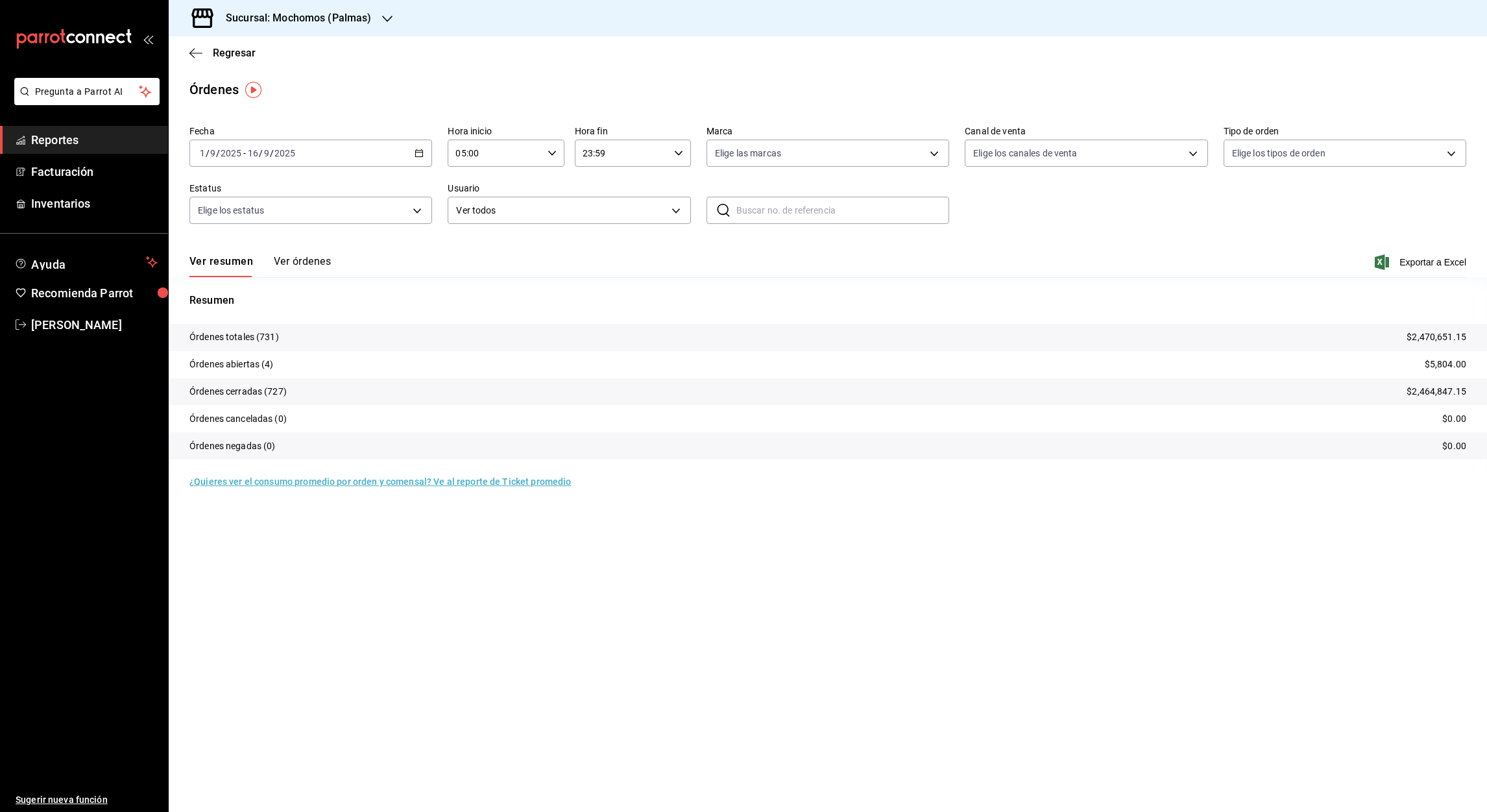
click at [585, 152] on input "23:59" at bounding box center [622, 152] width 94 height 26
click at [604, 209] on span "05" at bounding box center [605, 212] width 38 height 10
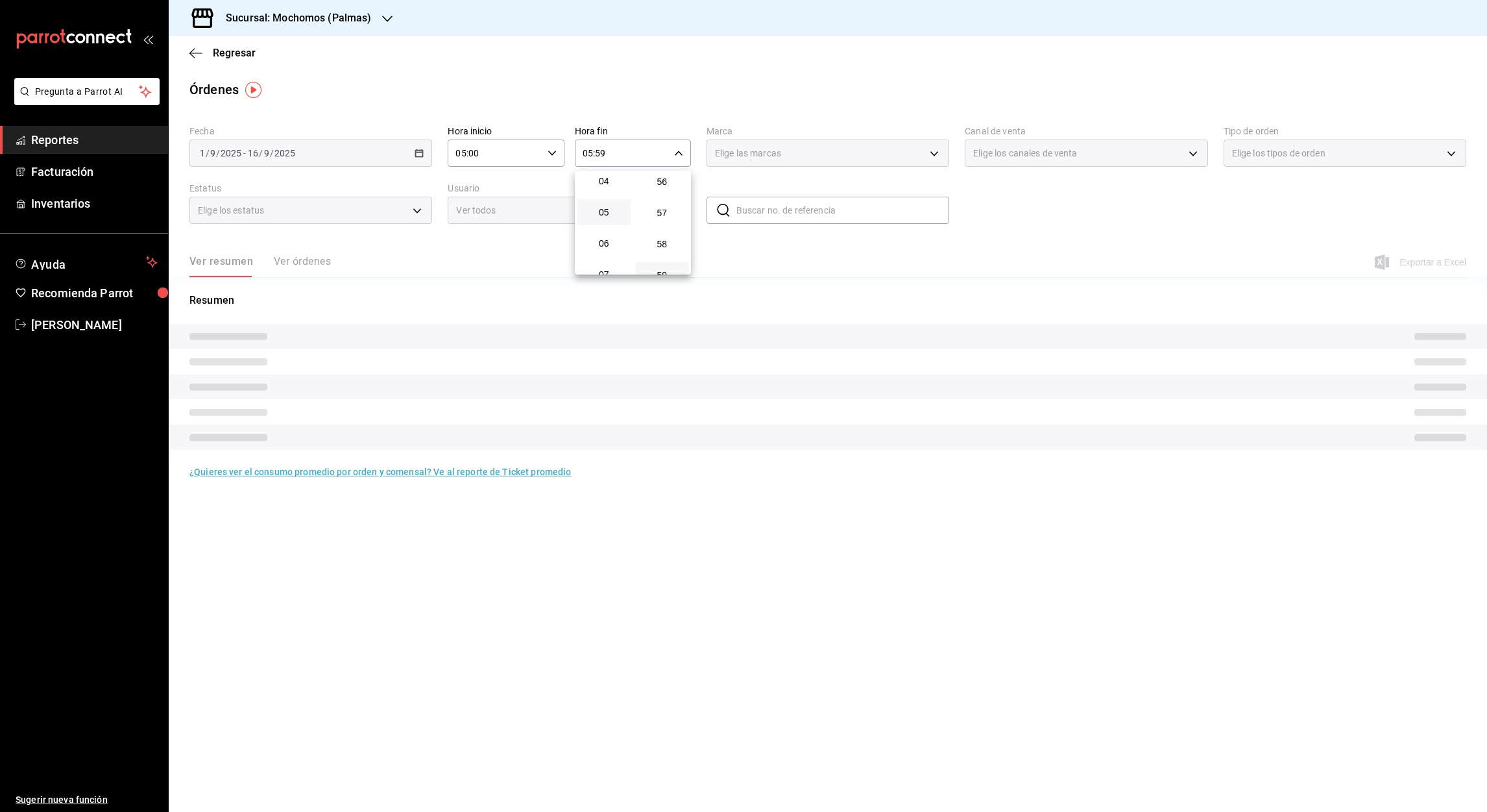
click at [601, 154] on div at bounding box center [744, 406] width 1487 height 812
click at [601, 154] on input "05:59" at bounding box center [622, 152] width 94 height 26
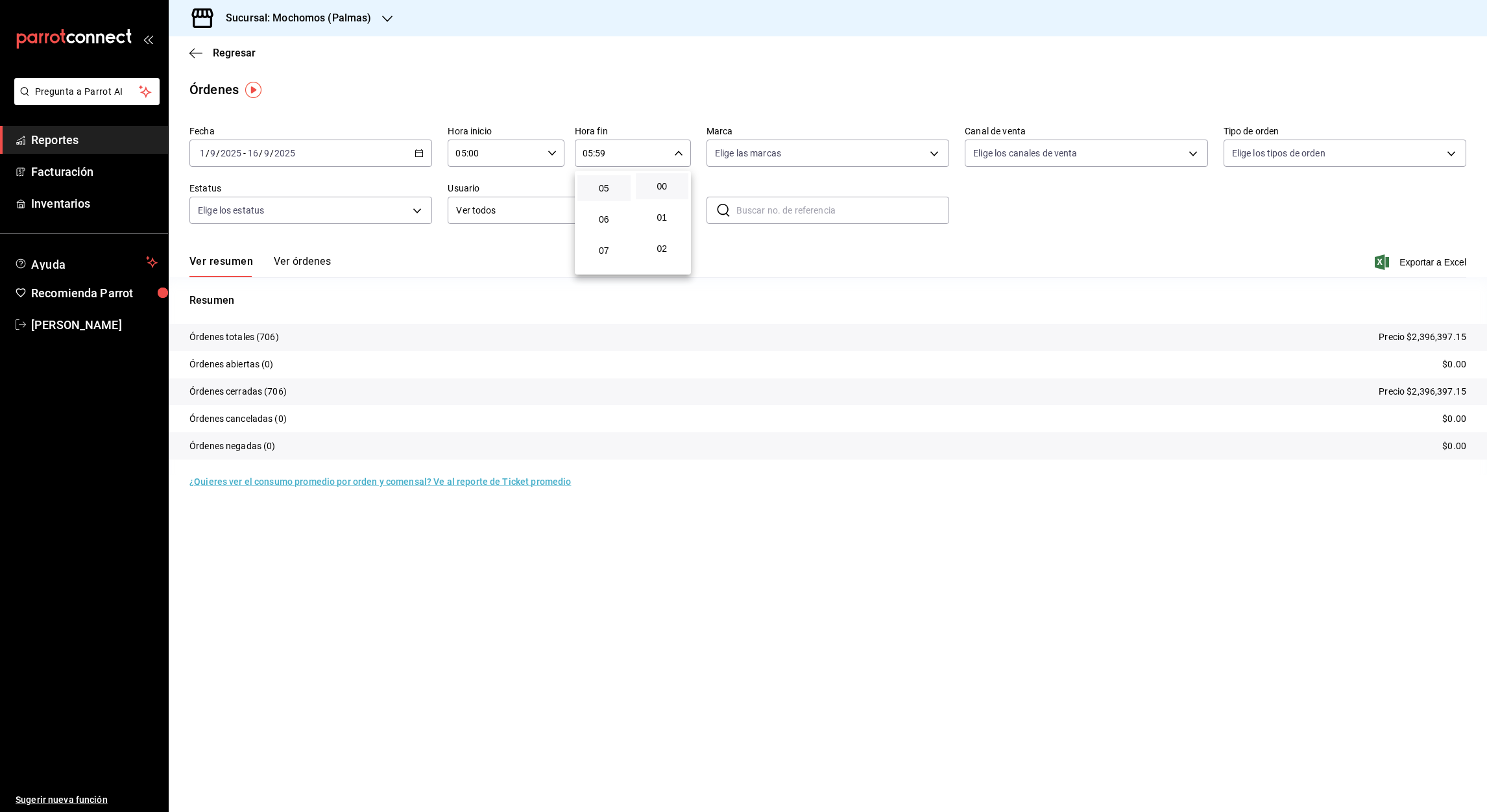
click at [665, 191] on button "00" at bounding box center [663, 185] width 53 height 26
type input "05:00"
click at [1438, 258] on div at bounding box center [744, 406] width 1487 height 812
click at [1428, 265] on font "Exportar a Excel" at bounding box center [1433, 261] width 67 height 10
click at [194, 54] on icon "button" at bounding box center [196, 53] width 13 height 11
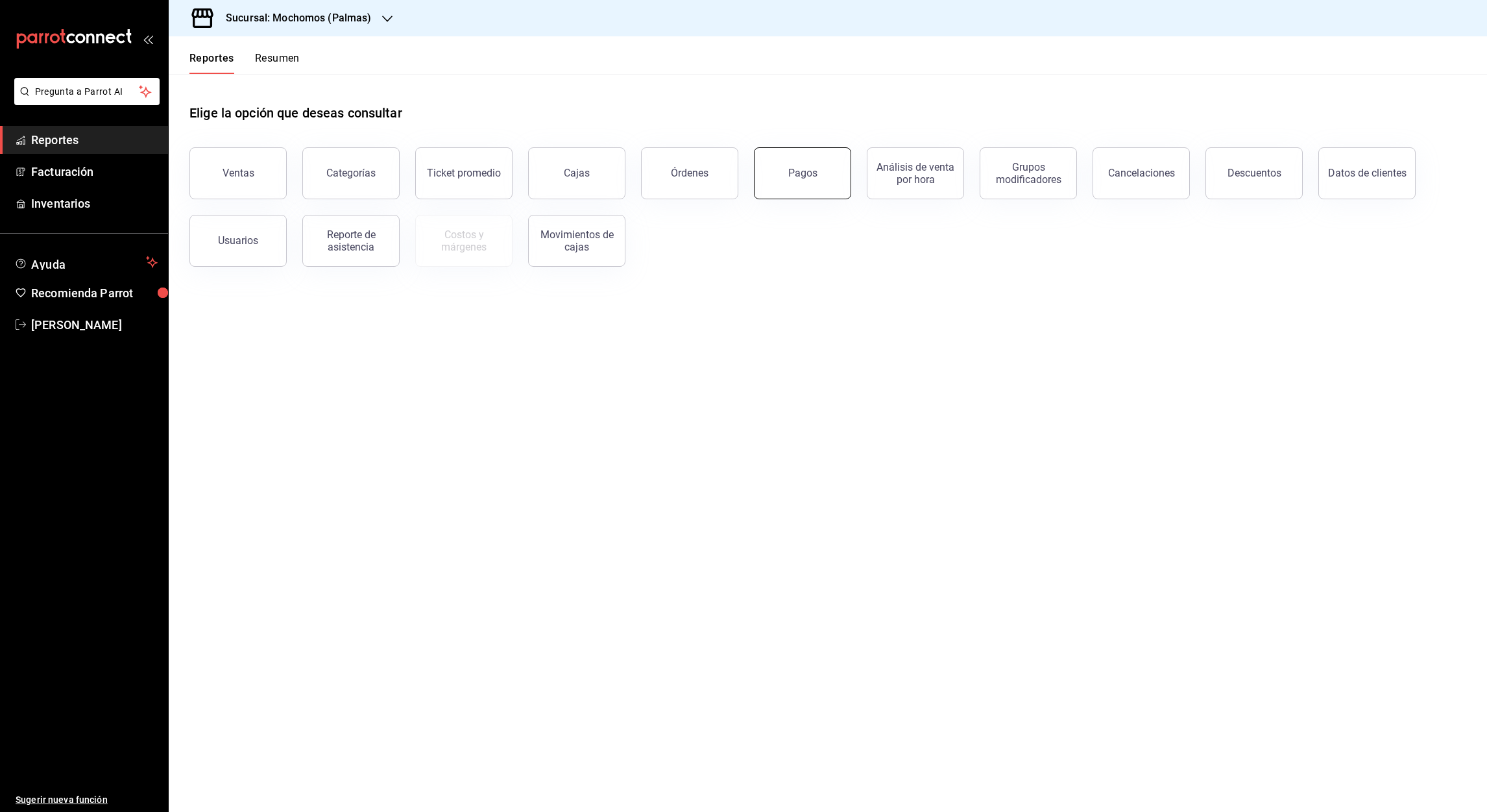
click at [802, 186] on button "Pagos" at bounding box center [802, 173] width 97 height 52
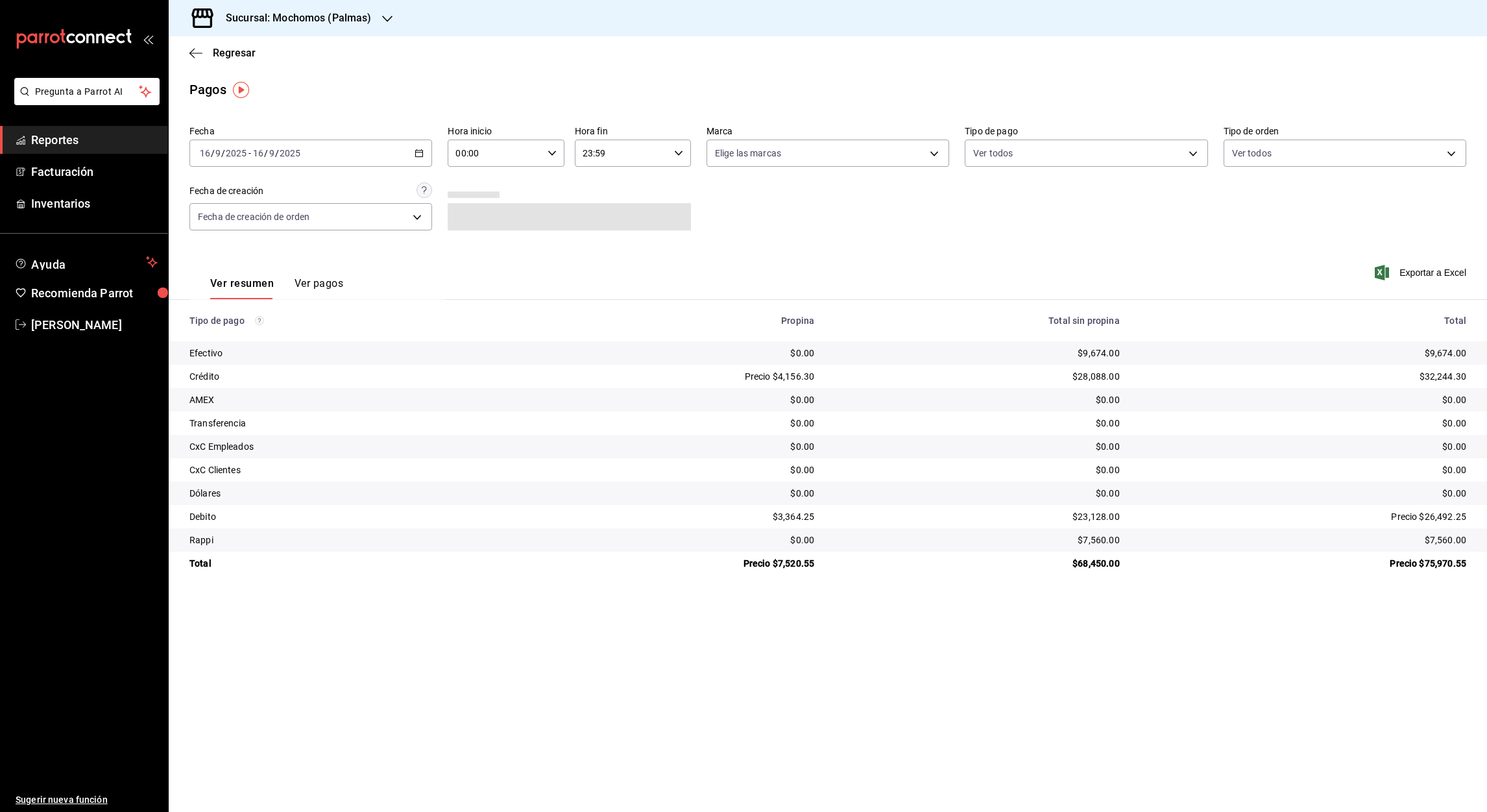
click at [417, 156] on icon "button" at bounding box center [419, 153] width 10 height 10
click at [246, 332] on span "Rango de fechas" at bounding box center [251, 338] width 101 height 13
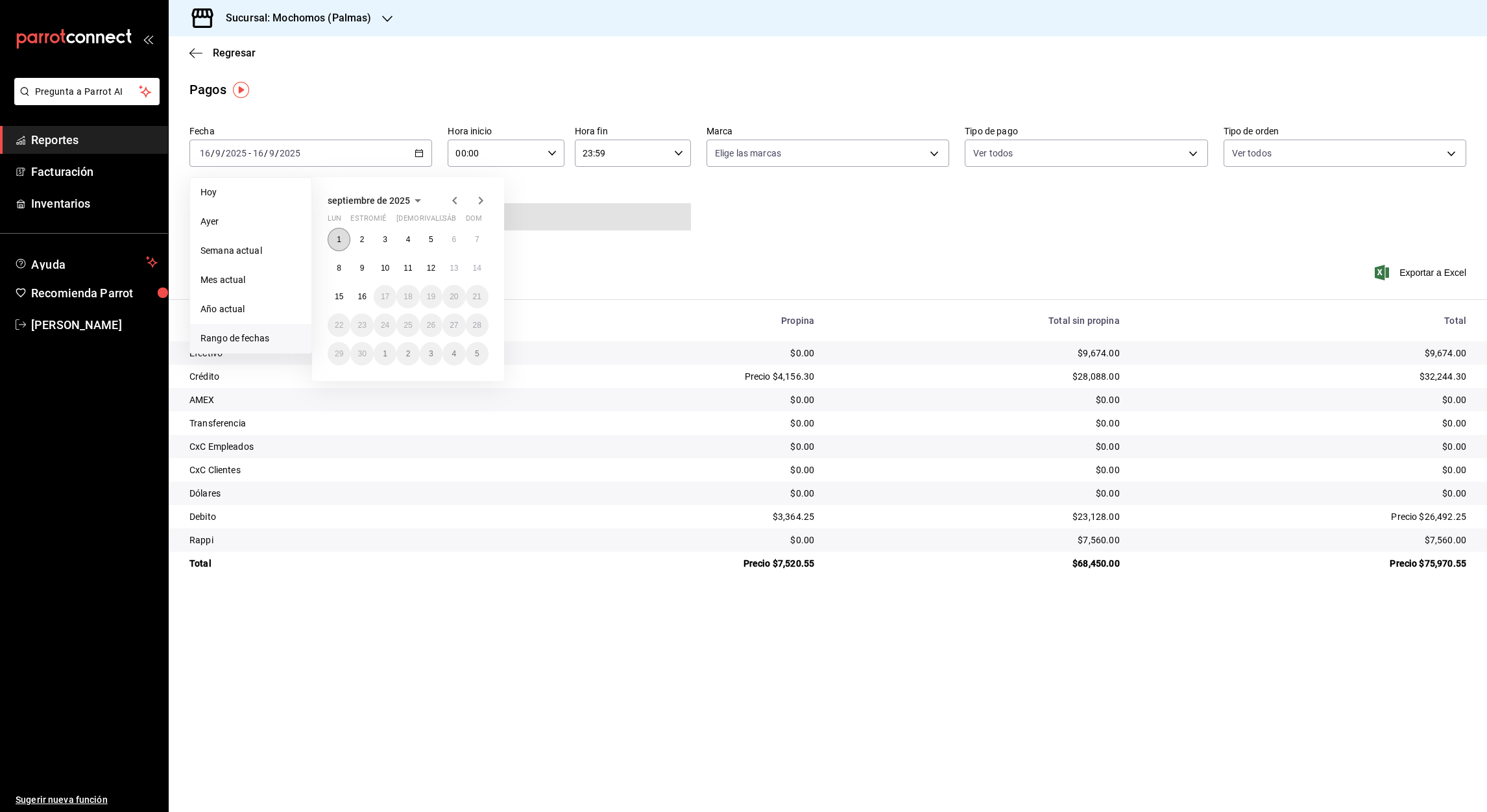
click at [341, 241] on button "1" at bounding box center [339, 240] width 23 height 24
click at [358, 296] on abbr "16" at bounding box center [361, 297] width 9 height 10
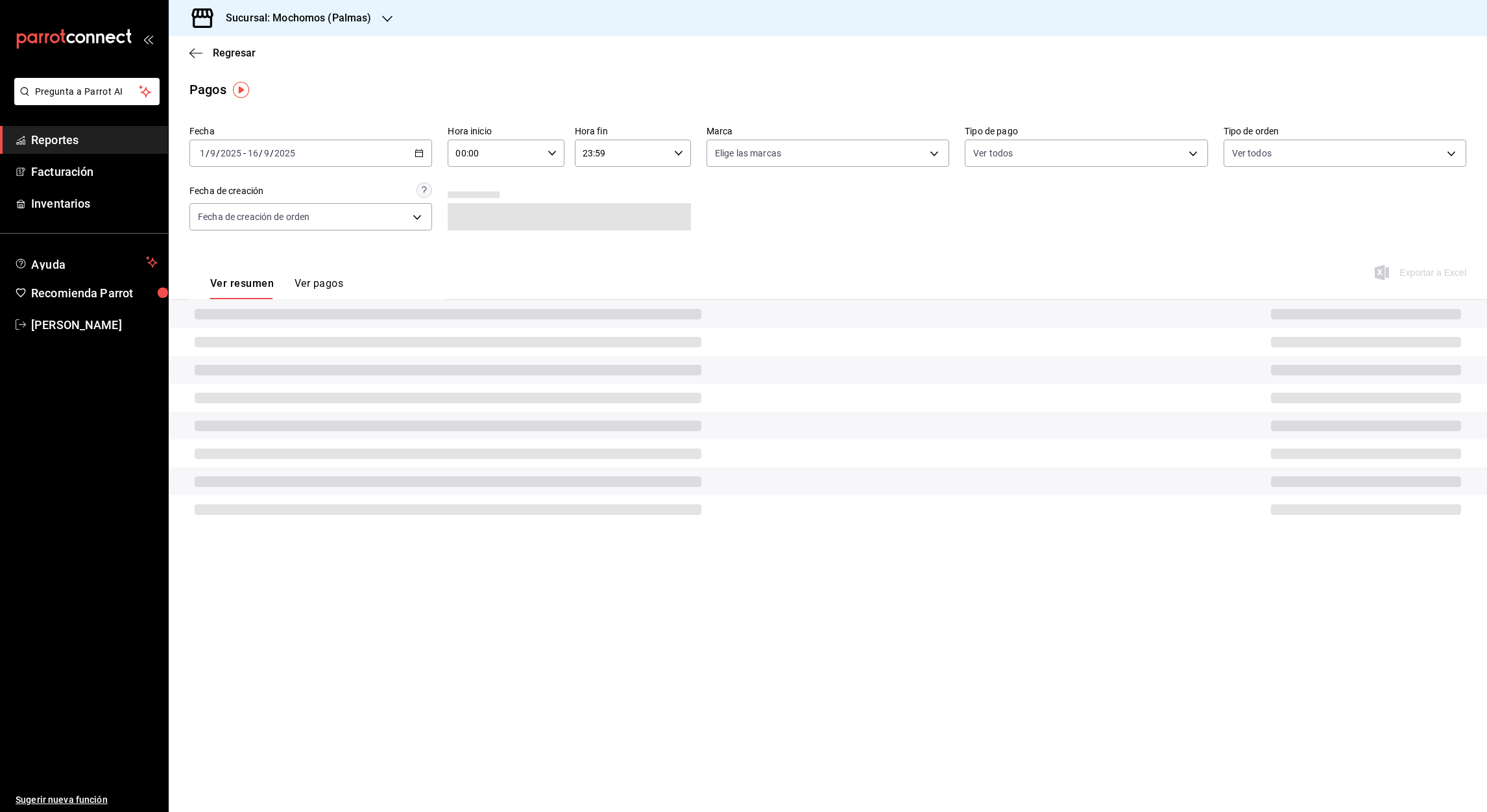
click at [461, 156] on input "00:00" at bounding box center [494, 152] width 94 height 26
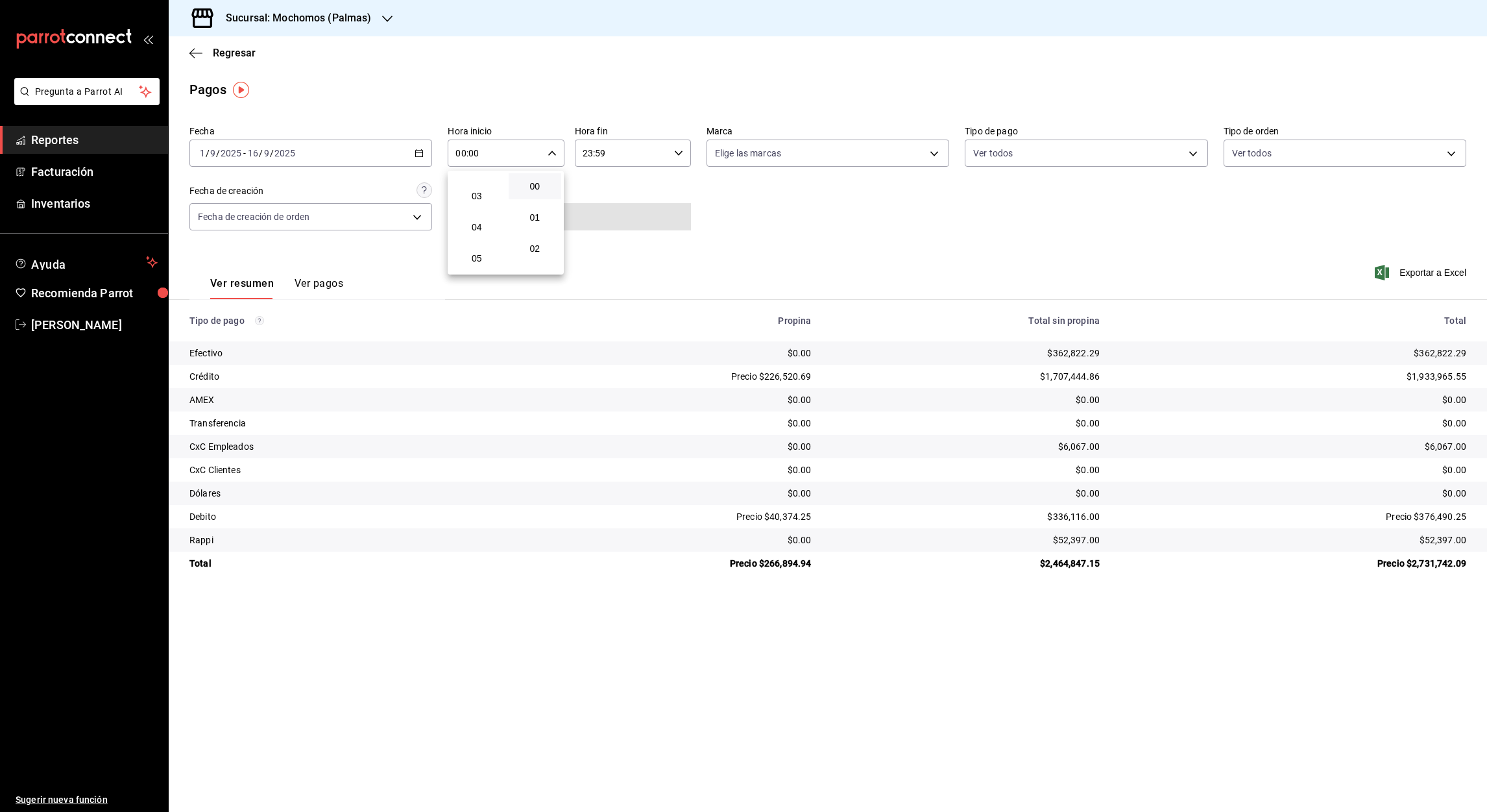
scroll to position [94, 0]
click at [484, 241] on button "05" at bounding box center [477, 247] width 53 height 26
type input "05:00"
click at [588, 152] on div at bounding box center [744, 406] width 1487 height 812
click at [588, 152] on input "23:59" at bounding box center [622, 152] width 94 height 26
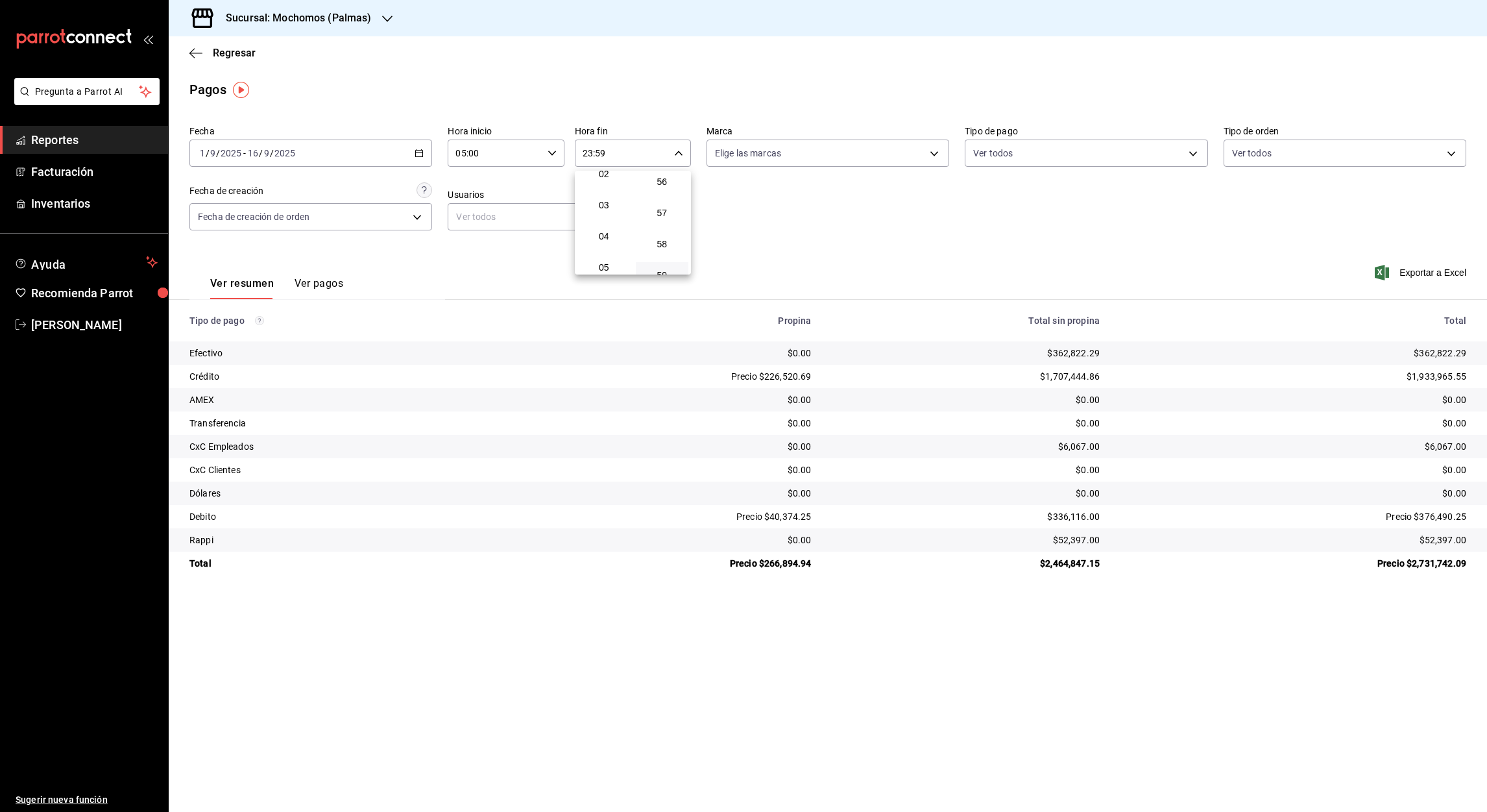
scroll to position [87, 0]
click at [604, 250] on span "05" at bounding box center [605, 255] width 38 height 10
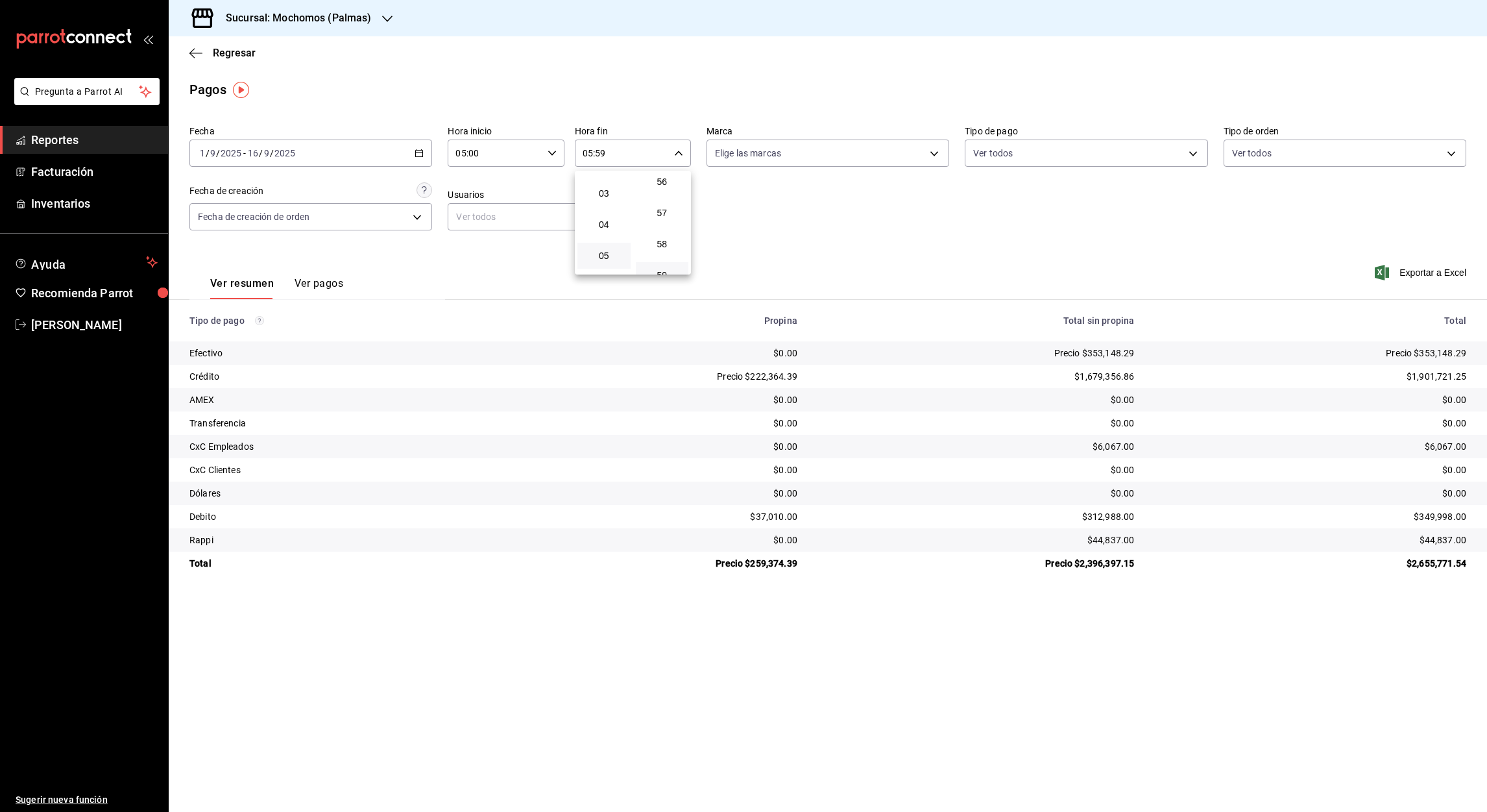
click at [602, 152] on div at bounding box center [744, 406] width 1487 height 812
click at [602, 152] on input "05:59" at bounding box center [622, 152] width 94 height 26
click at [664, 175] on button "00" at bounding box center [663, 185] width 53 height 26
type input "05:00"
click at [1429, 269] on div at bounding box center [744, 406] width 1487 height 812
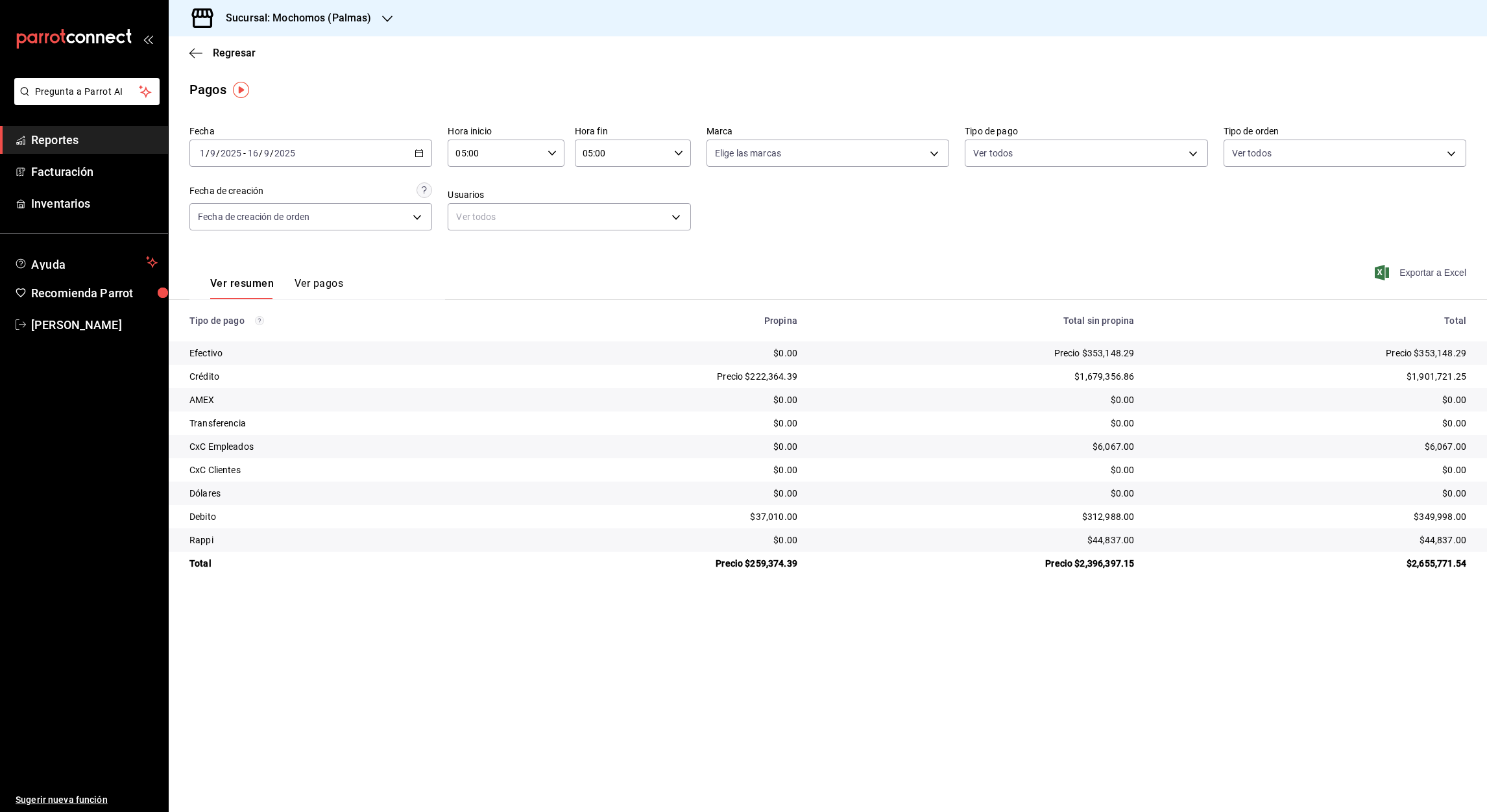
click at [1443, 276] on font "Exportar a Excel" at bounding box center [1433, 272] width 67 height 10
click at [766, 261] on div "Ver resumen Ver pagos Exportar a Excel" at bounding box center [827, 280] width 1319 height 68
click at [188, 51] on div "Regresar" at bounding box center [827, 52] width 1319 height 33
click at [192, 55] on icon "button" at bounding box center [191, 53] width 5 height 10
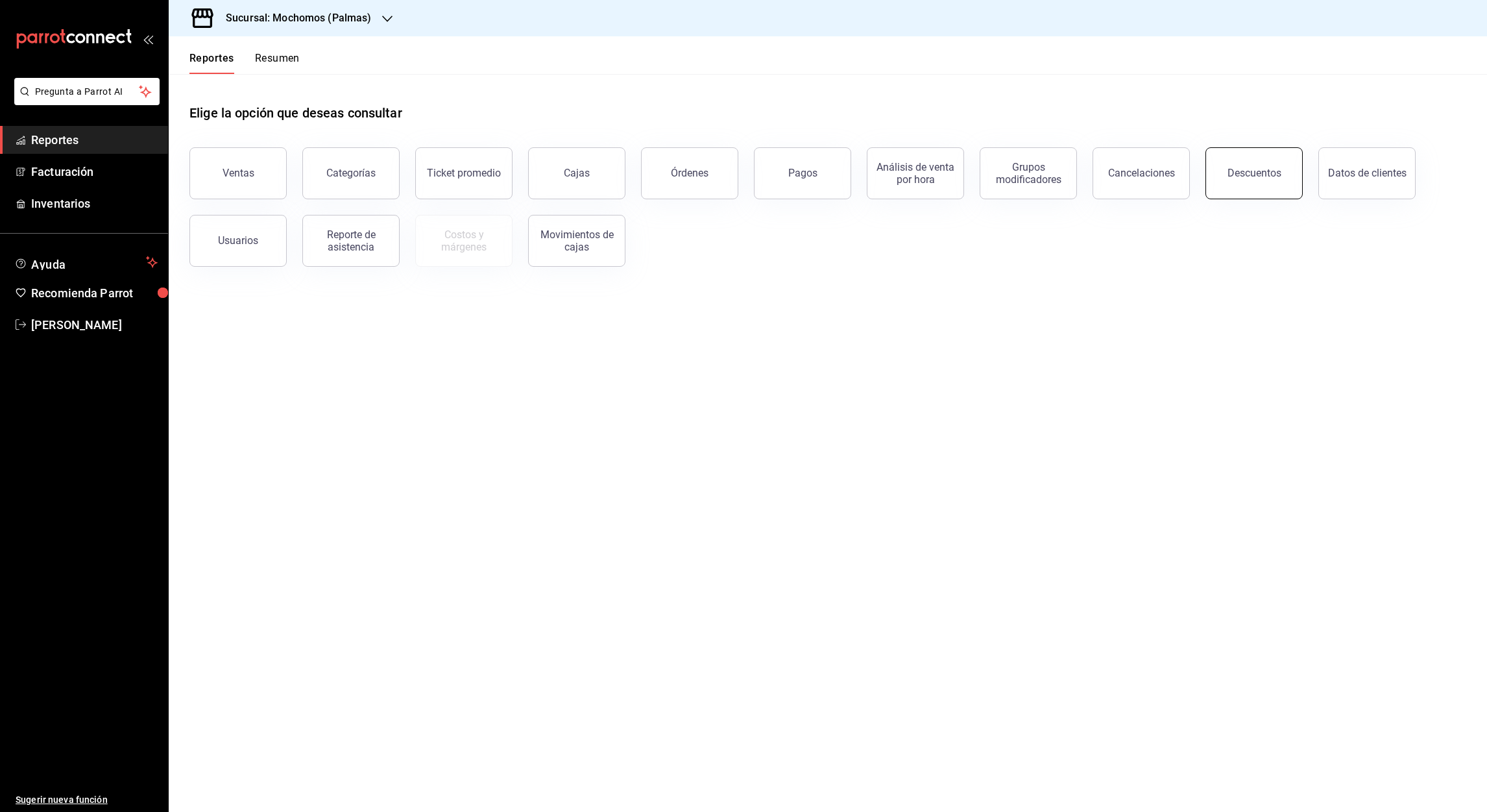
click at [1248, 175] on div "Descuentos" at bounding box center [1254, 172] width 54 height 12
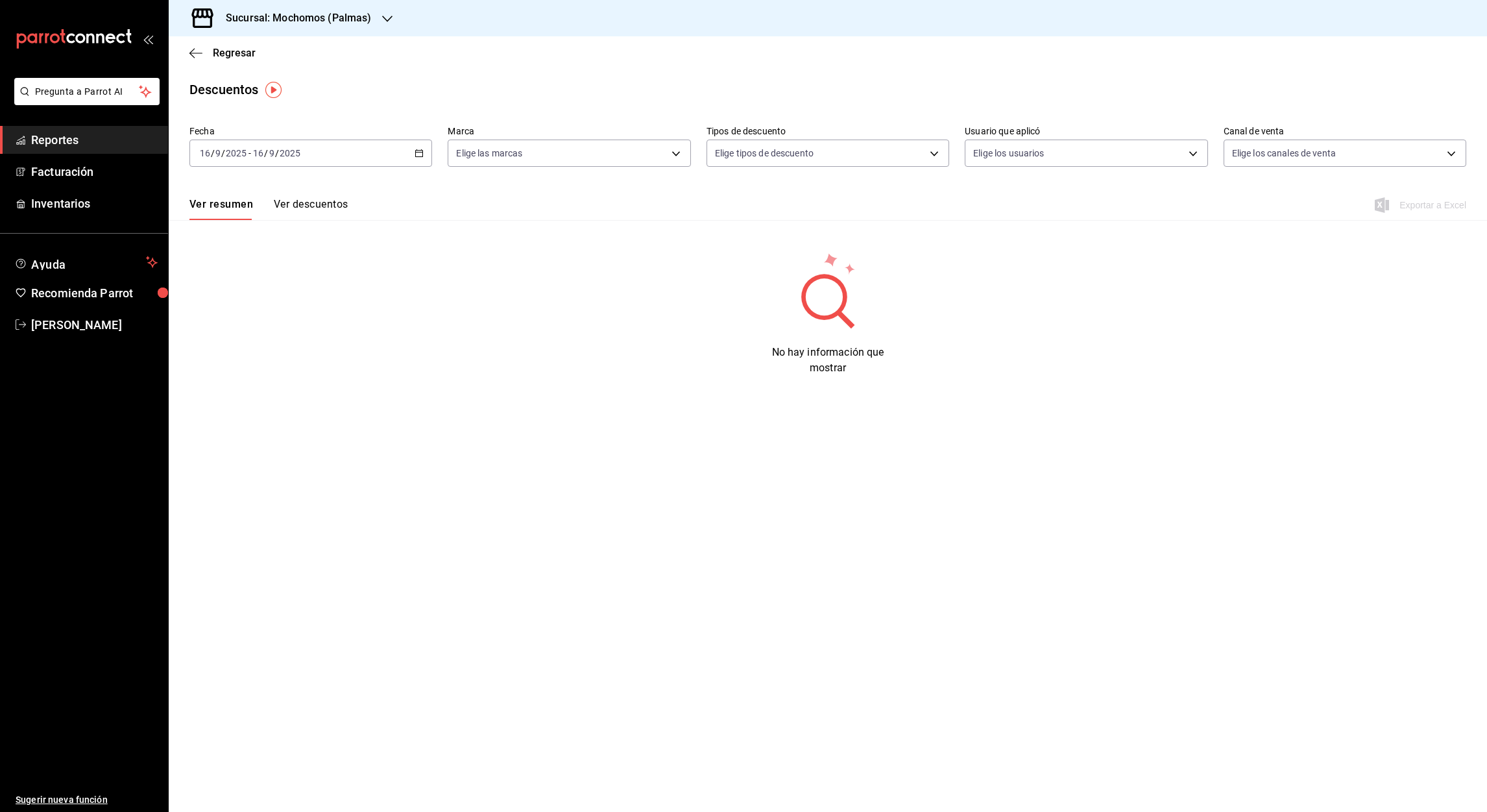
click at [419, 157] on icon "button" at bounding box center [419, 153] width 10 height 10
click at [250, 337] on span "Rango de fechas" at bounding box center [251, 338] width 101 height 13
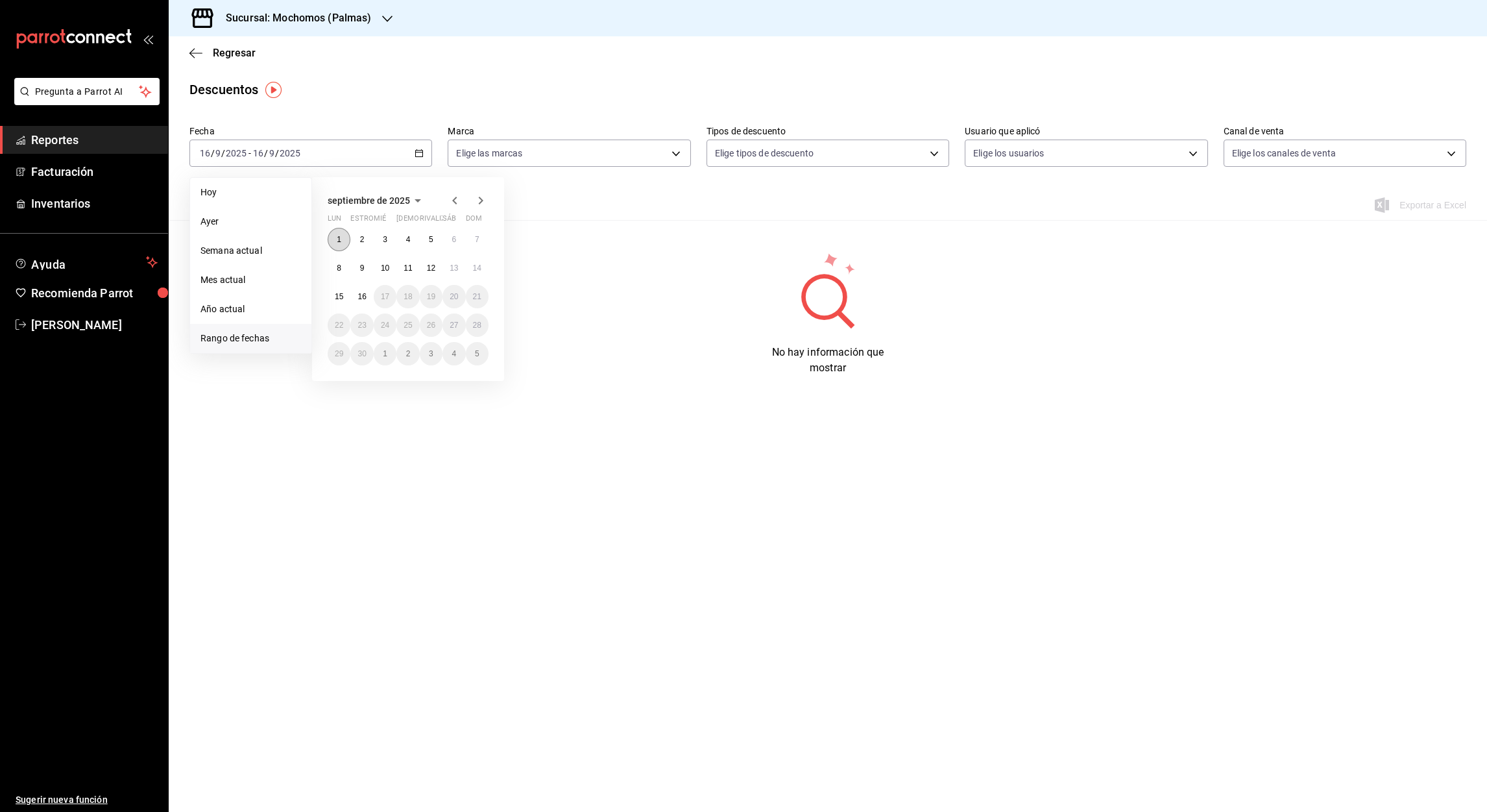
click at [340, 239] on abbr "1" at bounding box center [338, 240] width 5 height 10
click at [364, 295] on abbr "16" at bounding box center [361, 297] width 9 height 10
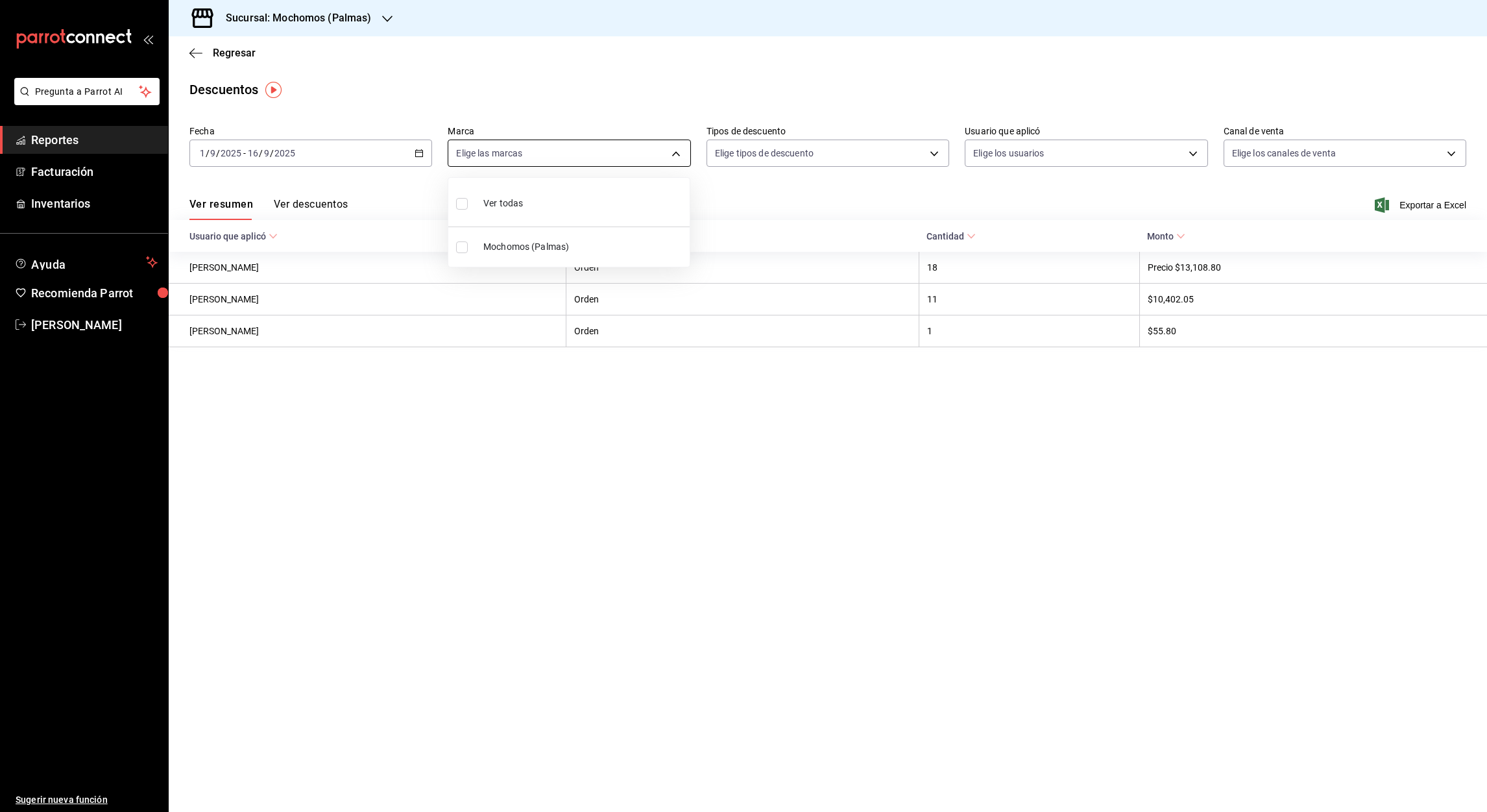
click at [681, 149] on body "Pregunta a Parrot AI Reportes Facturación Inventarios Ayuda Recomienda Parrot Á…" at bounding box center [744, 406] width 1487 height 812
click at [458, 203] on input "checkbox" at bounding box center [462, 203] width 11 height 11
checkbox input "true"
type input "70f98016-ab90-4f26-81e6-ab4884d8d8a0"
checkbox input "true"
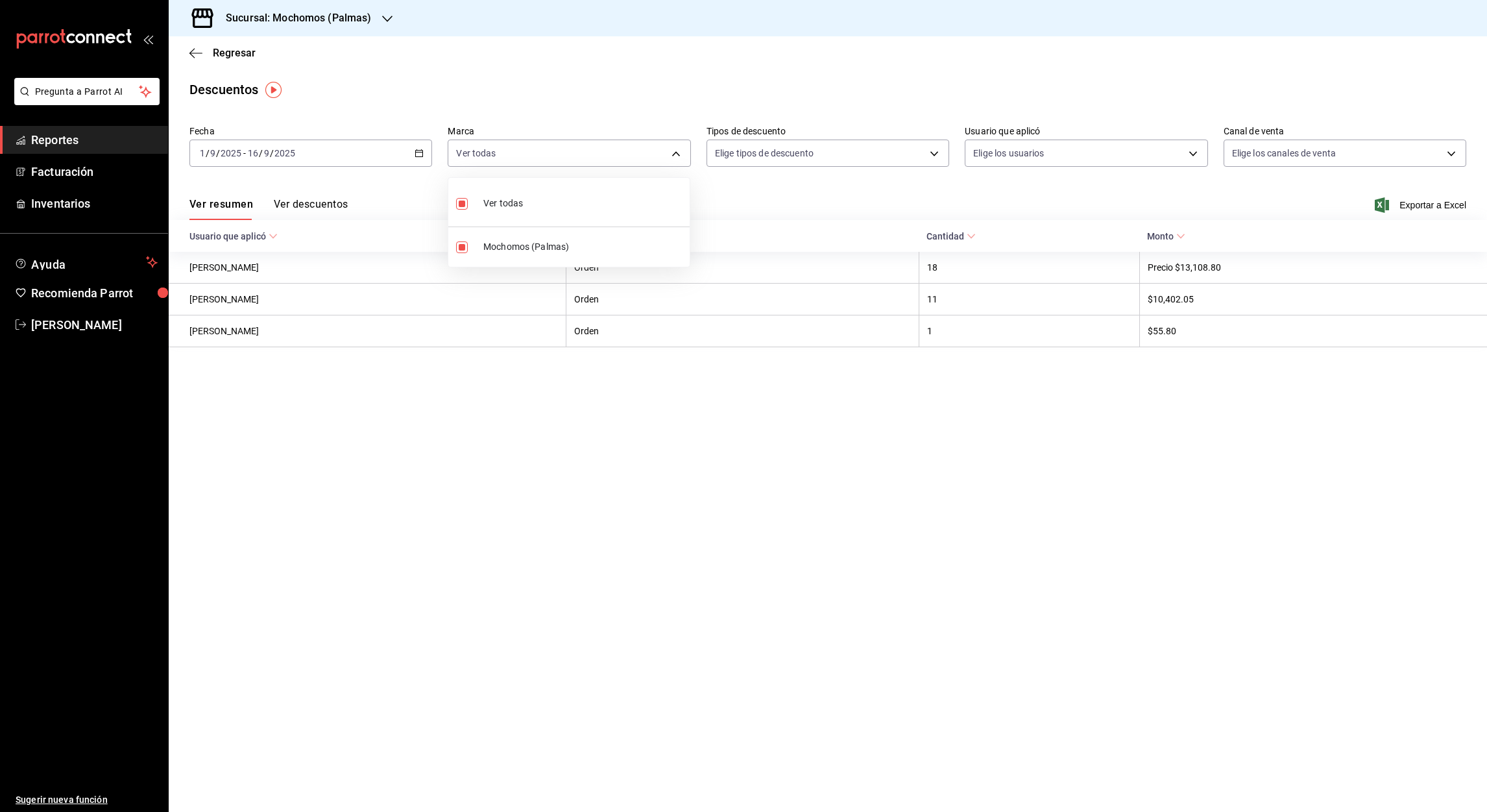
click at [1418, 202] on div at bounding box center [744, 406] width 1487 height 812
click at [1423, 206] on font "Exportar a Excel" at bounding box center [1433, 204] width 67 height 10
click at [843, 96] on div "Descuentos" at bounding box center [827, 89] width 1319 height 19
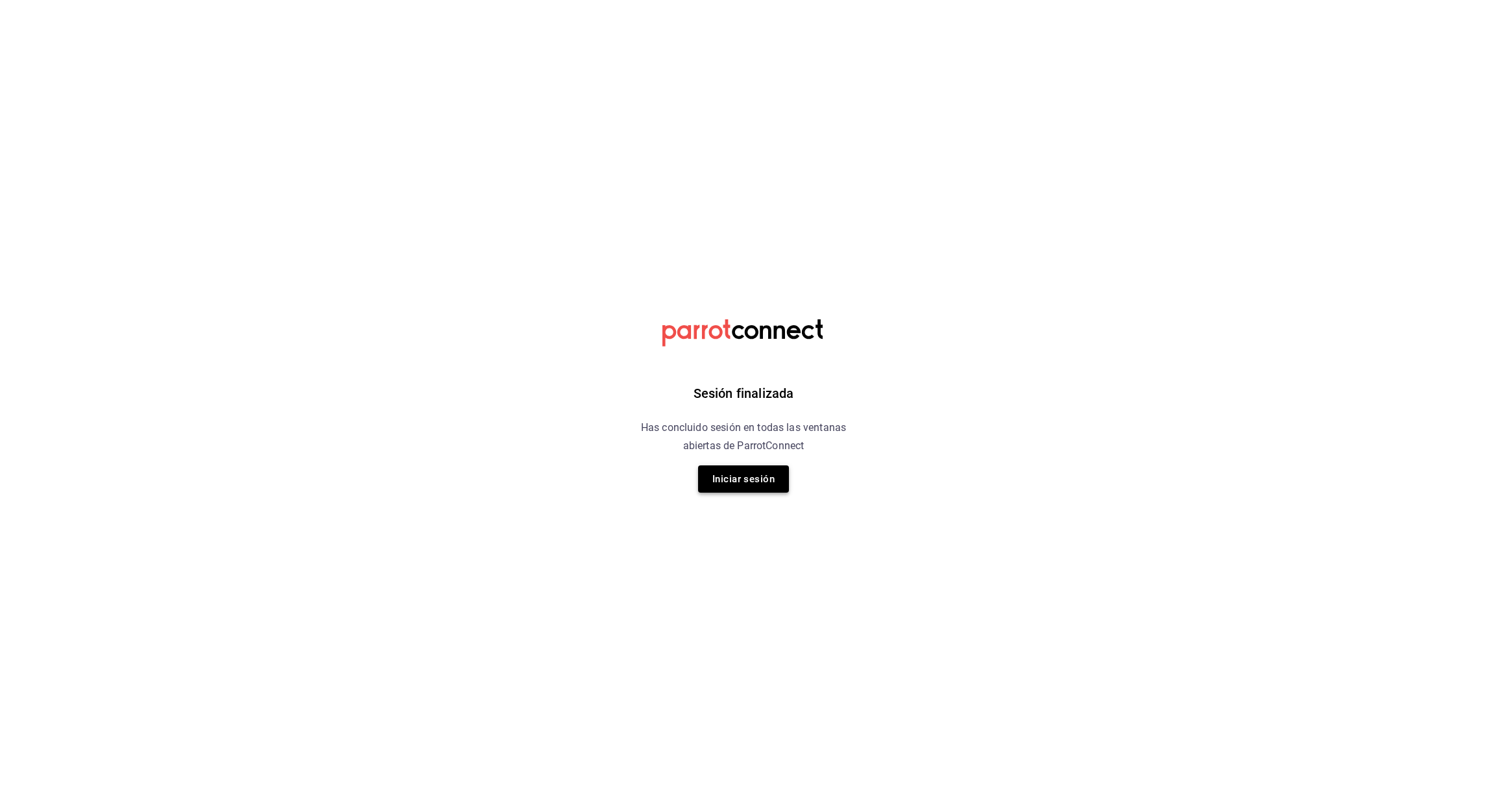
click at [735, 481] on button "Iniciar sesión" at bounding box center [744, 478] width 91 height 28
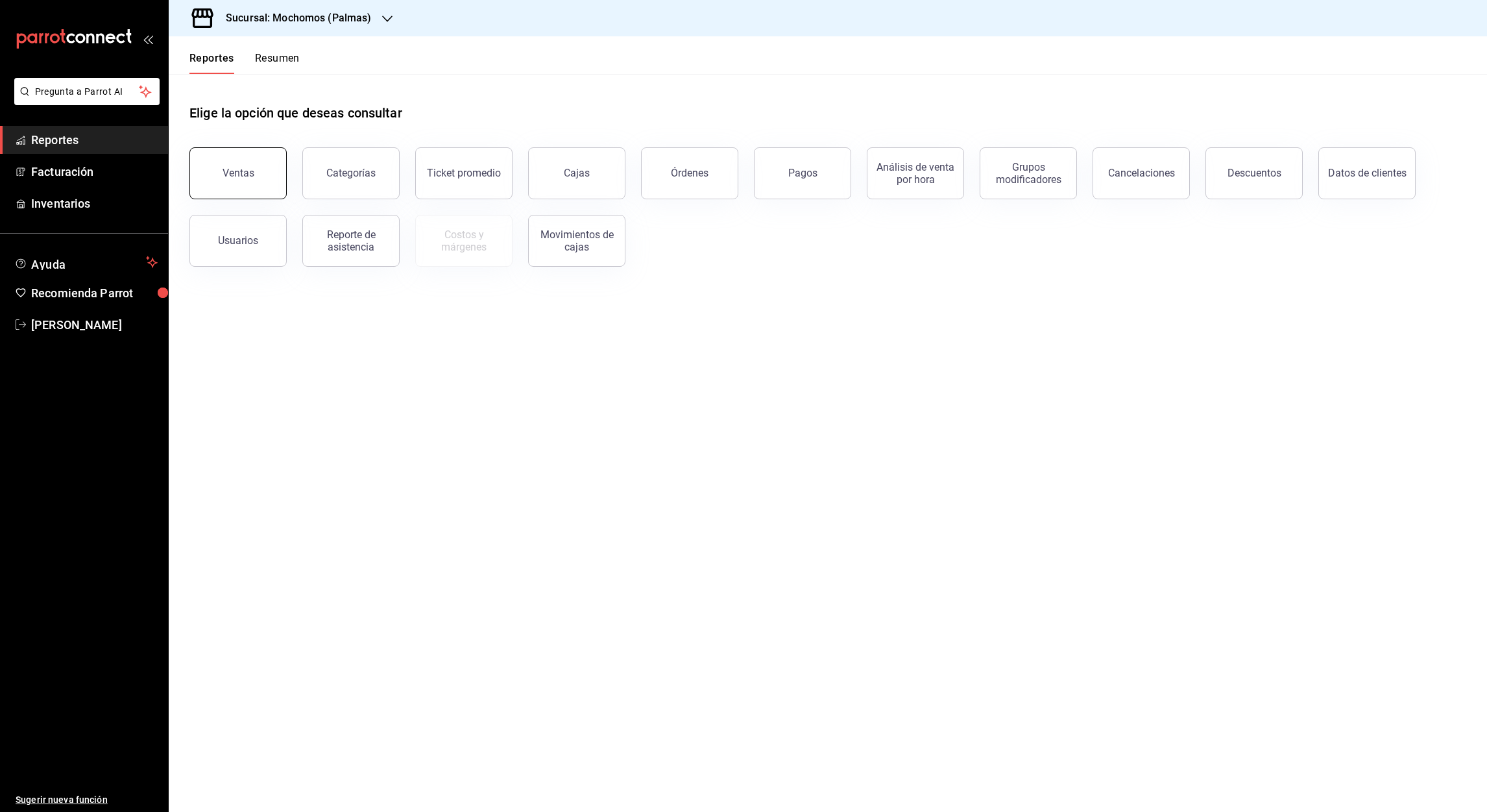
click at [239, 184] on button "Ventas" at bounding box center [238, 173] width 97 height 52
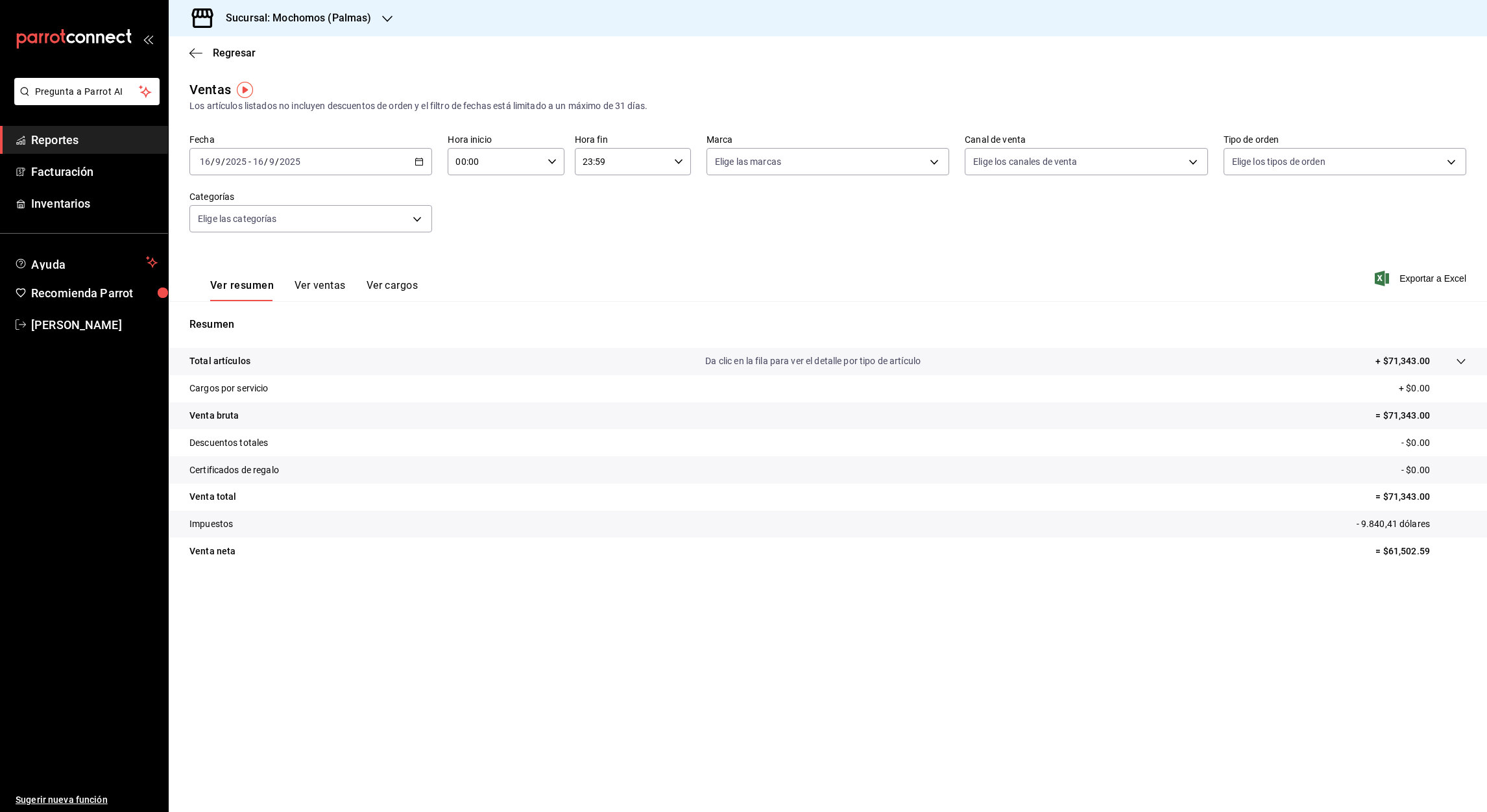
click at [417, 163] on icon "button" at bounding box center [419, 162] width 10 height 10
click at [250, 318] on span "Rango de fechas" at bounding box center [251, 318] width 101 height 13
click at [342, 245] on button "1" at bounding box center [339, 247] width 23 height 24
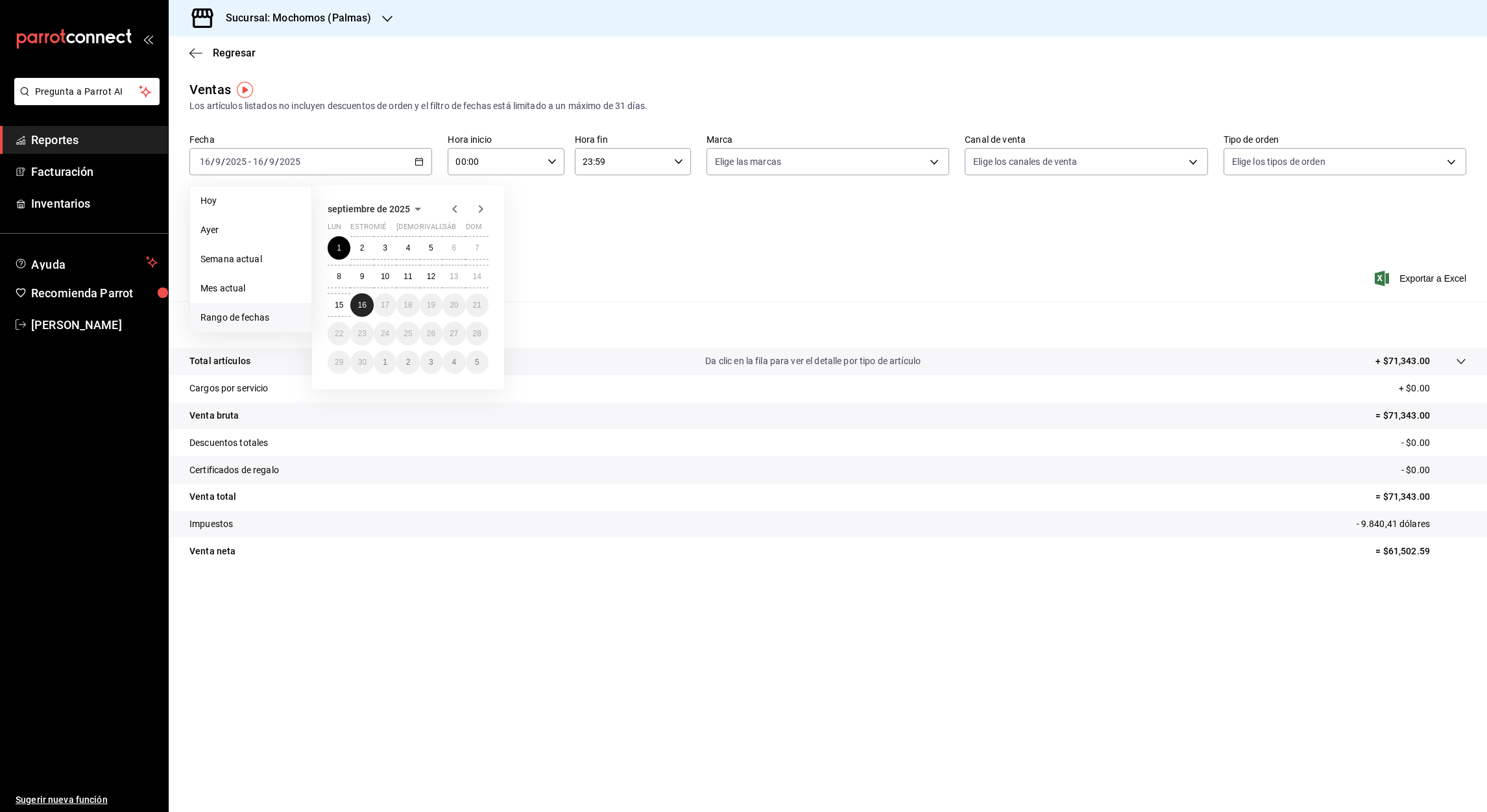
click at [367, 303] on button "16" at bounding box center [362, 304] width 23 height 24
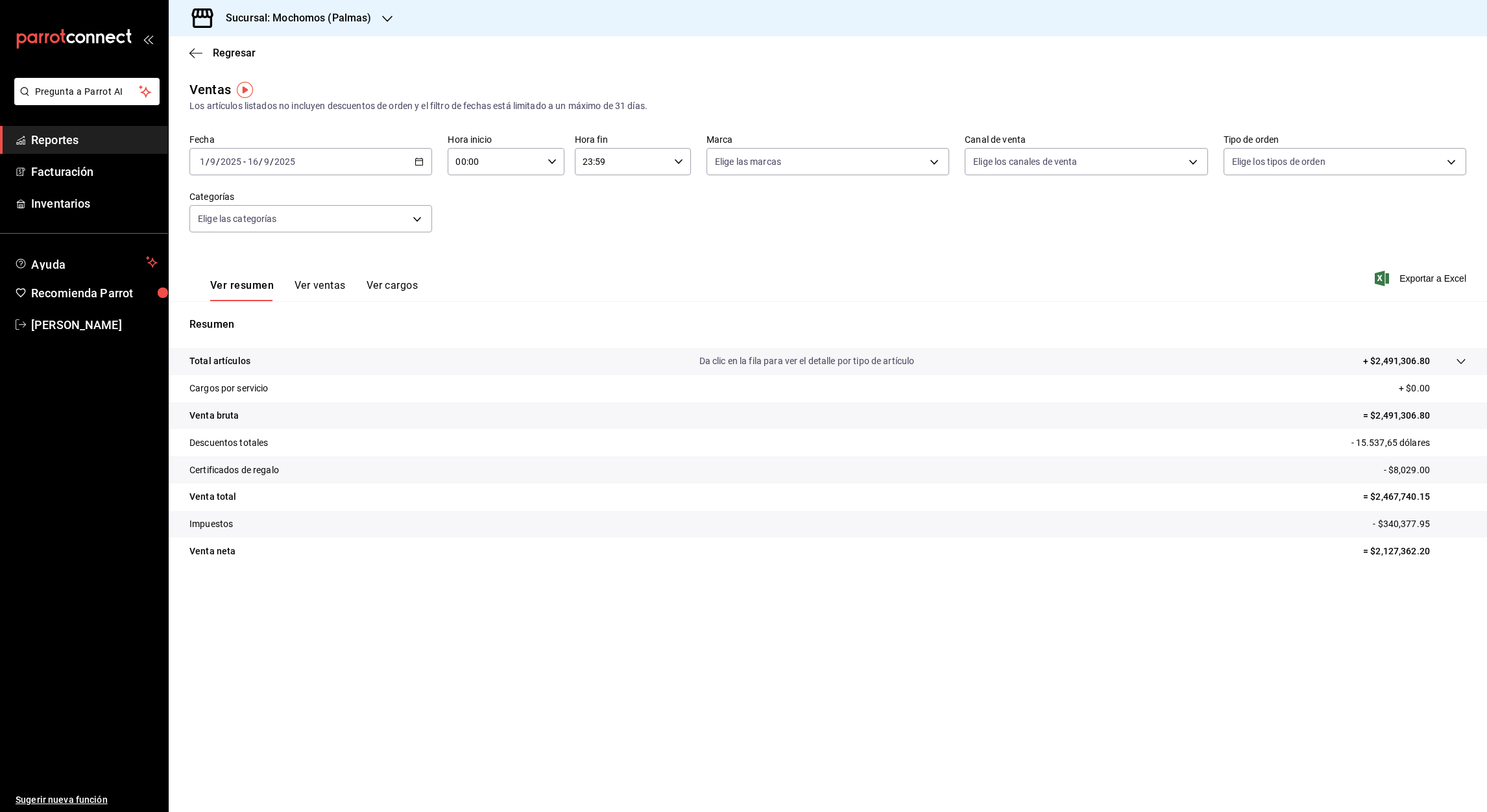
click at [457, 153] on input "00:00" at bounding box center [494, 161] width 94 height 26
click at [476, 238] on span "05" at bounding box center [477, 235] width 38 height 10
type input "05:00"
click at [589, 166] on div at bounding box center [744, 406] width 1487 height 812
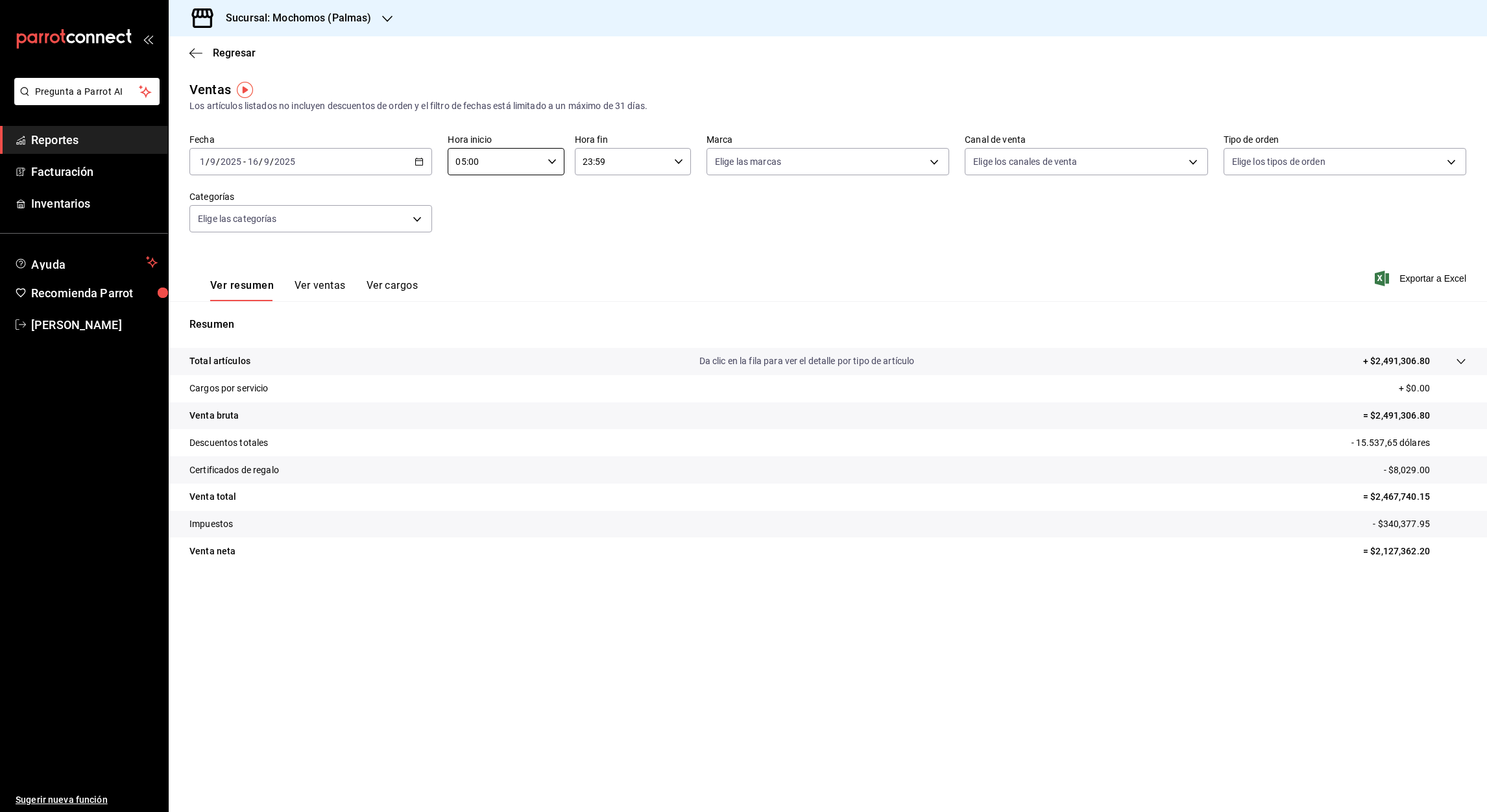
click at [589, 166] on input "23:59" at bounding box center [622, 161] width 94 height 26
click at [604, 219] on button "05" at bounding box center [604, 214] width 53 height 26
click at [602, 161] on div at bounding box center [744, 406] width 1487 height 812
click at [602, 163] on input "05:59" at bounding box center [622, 161] width 94 height 26
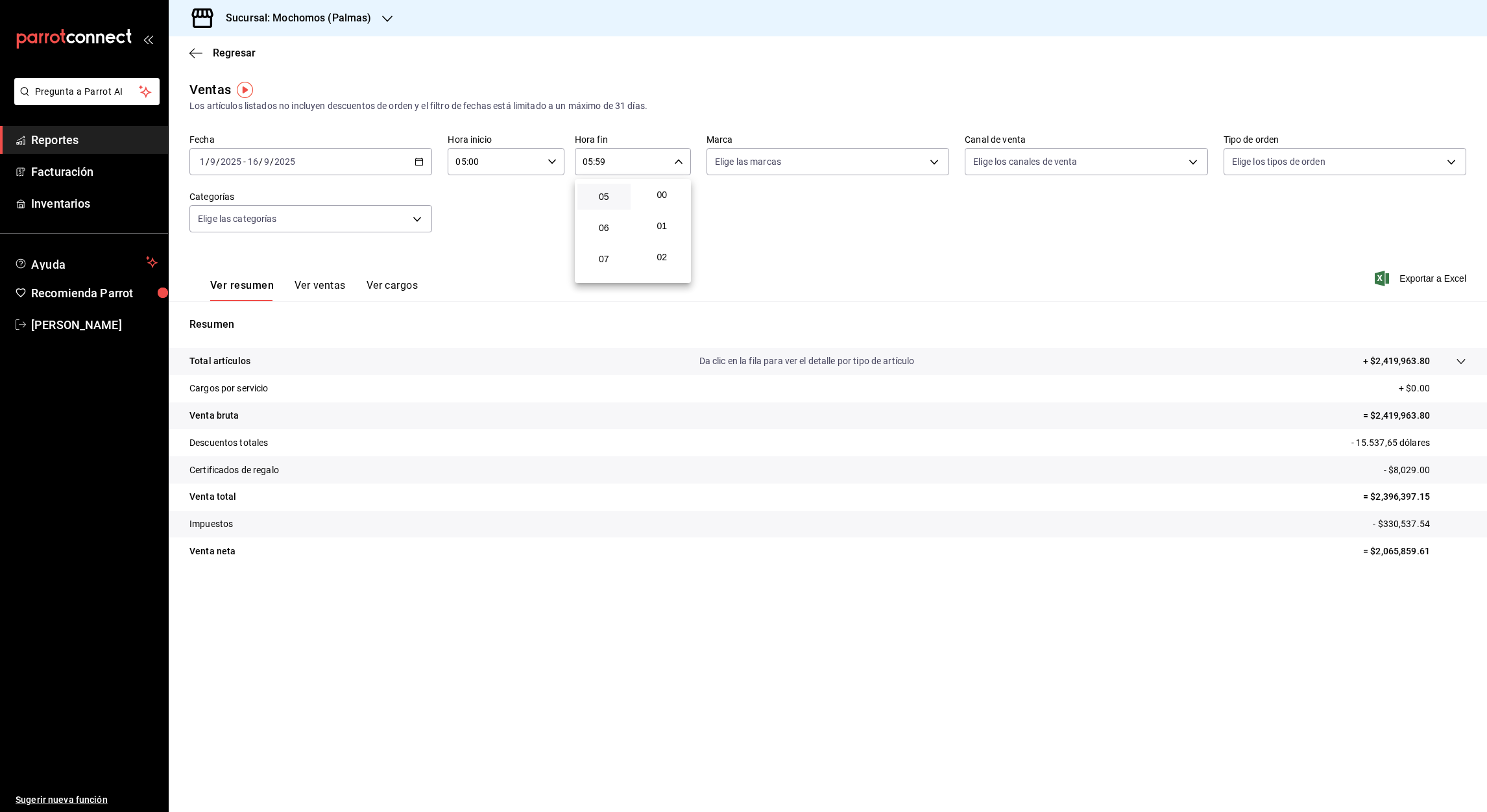
click at [664, 198] on span "00" at bounding box center [663, 194] width 38 height 10
type input "05:00"
click at [1415, 281] on div at bounding box center [744, 406] width 1487 height 812
click at [1415, 280] on font "Exportar a Excel" at bounding box center [1433, 278] width 67 height 10
click at [189, 49] on icon "button" at bounding box center [196, 53] width 13 height 11
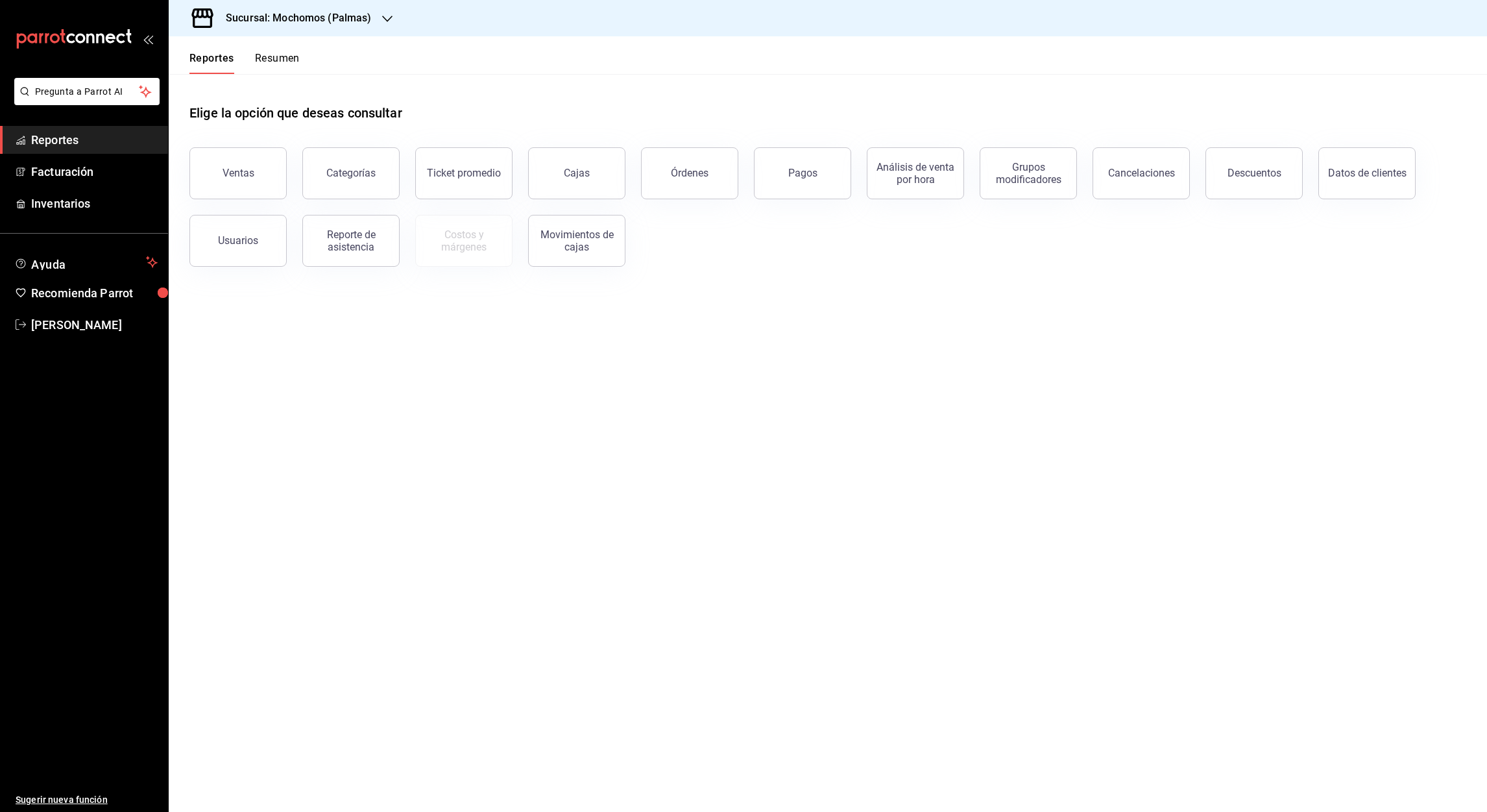
click at [813, 200] on div "Ventas Categorías Ticket promedio Cajas Órdenes Pagos Análisis de venta por hor…" at bounding box center [820, 200] width 1292 height 135
click at [811, 193] on button "Pagos" at bounding box center [802, 173] width 97 height 52
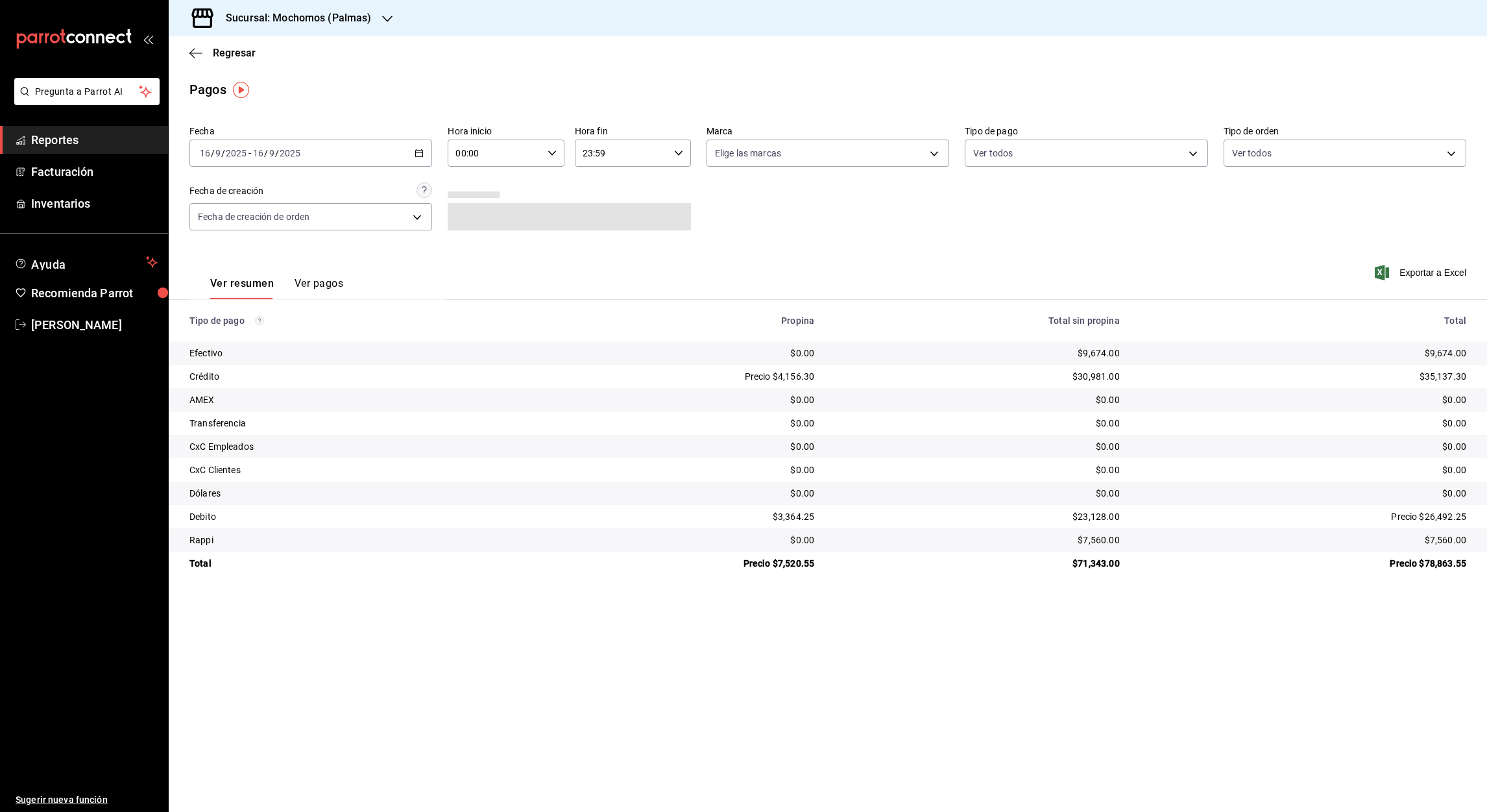
click at [425, 160] on div "[DATE] [DATE] - [DATE] [DATE]" at bounding box center [310, 153] width 242 height 28
click at [223, 338] on span "Rango de fechas" at bounding box center [251, 338] width 101 height 13
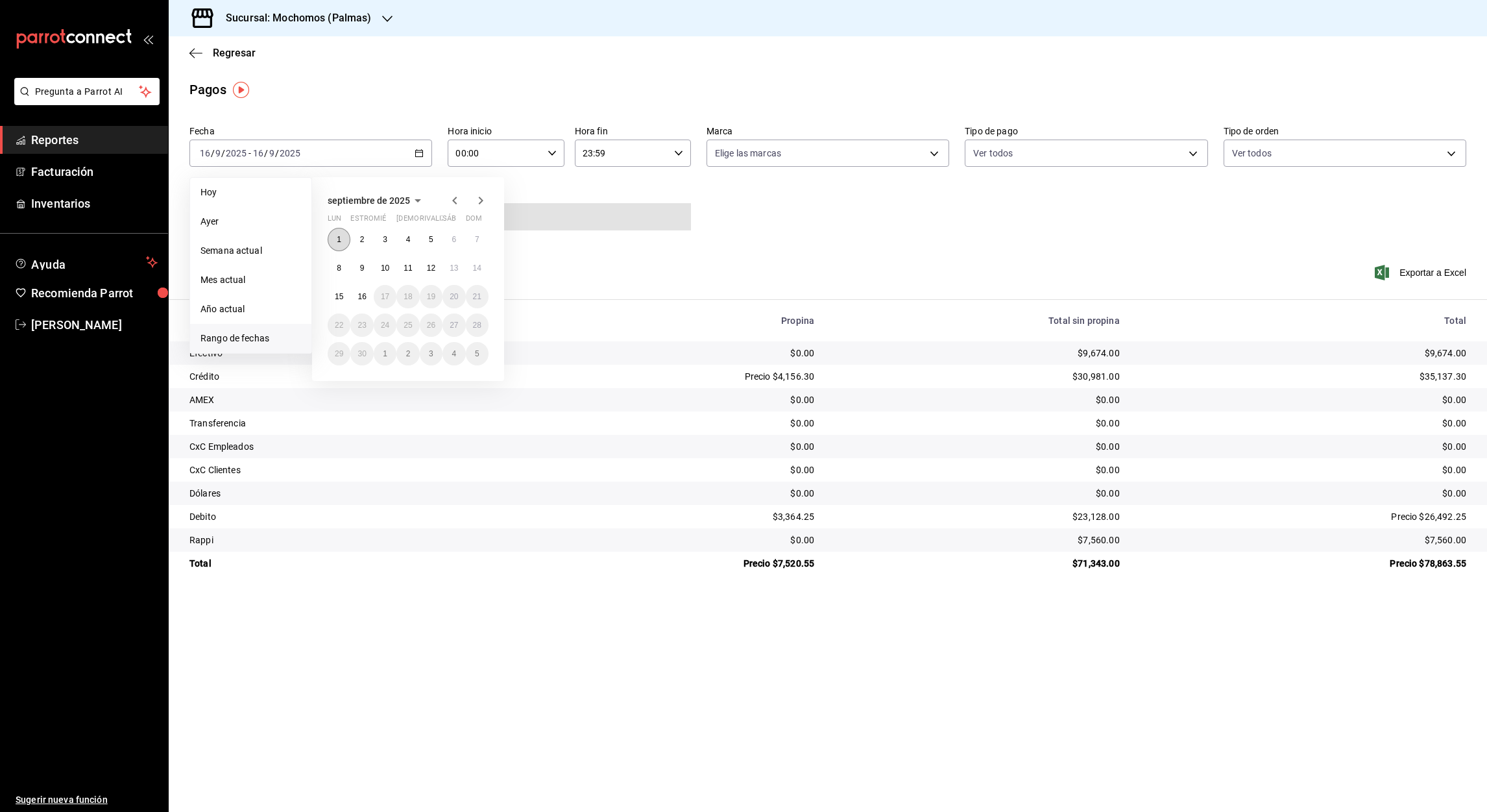
click at [338, 241] on abbr "1" at bounding box center [338, 240] width 5 height 10
click at [360, 297] on abbr "16" at bounding box center [361, 297] width 9 height 10
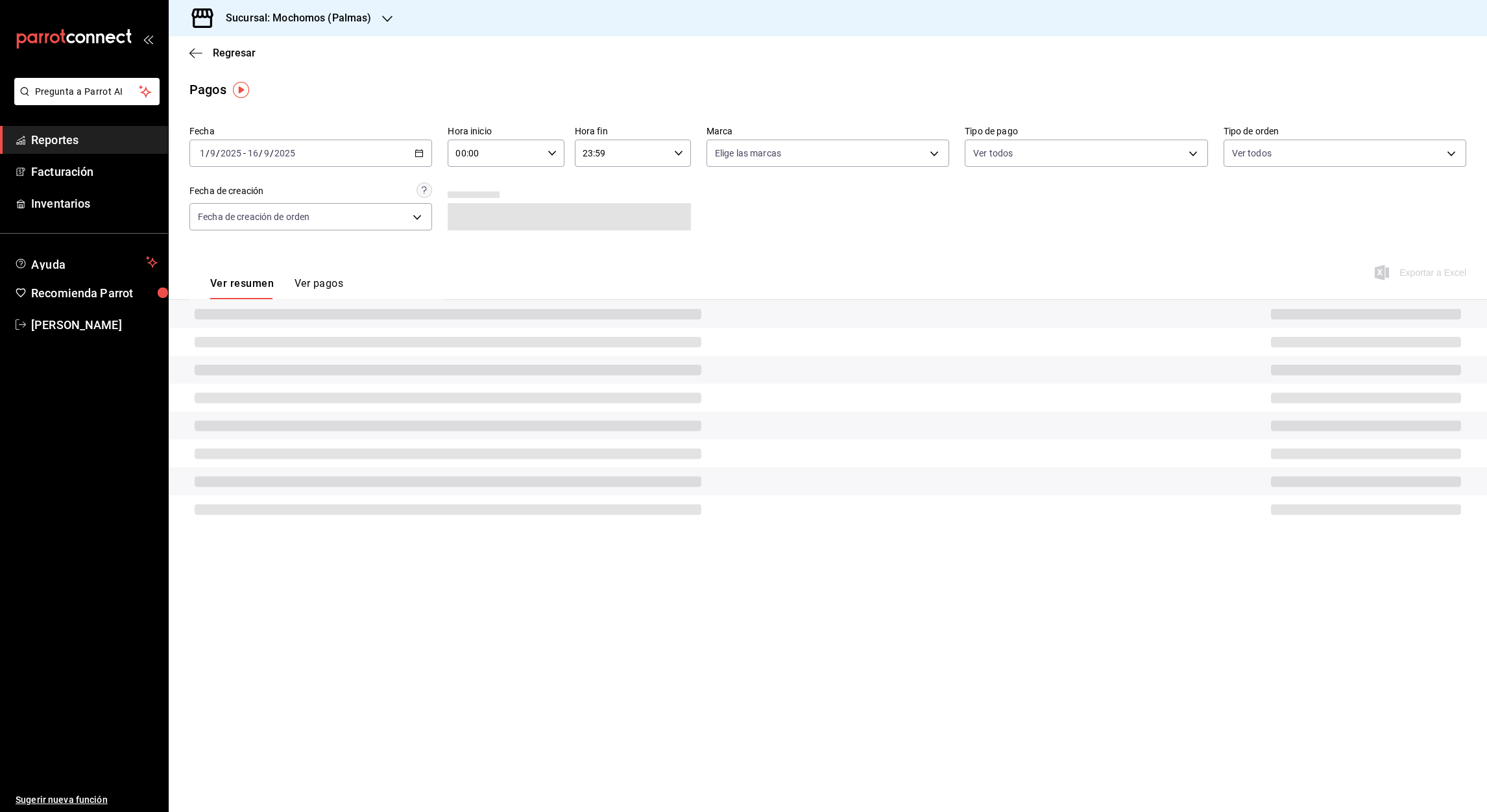
click at [461, 150] on input "00:00" at bounding box center [494, 152] width 94 height 26
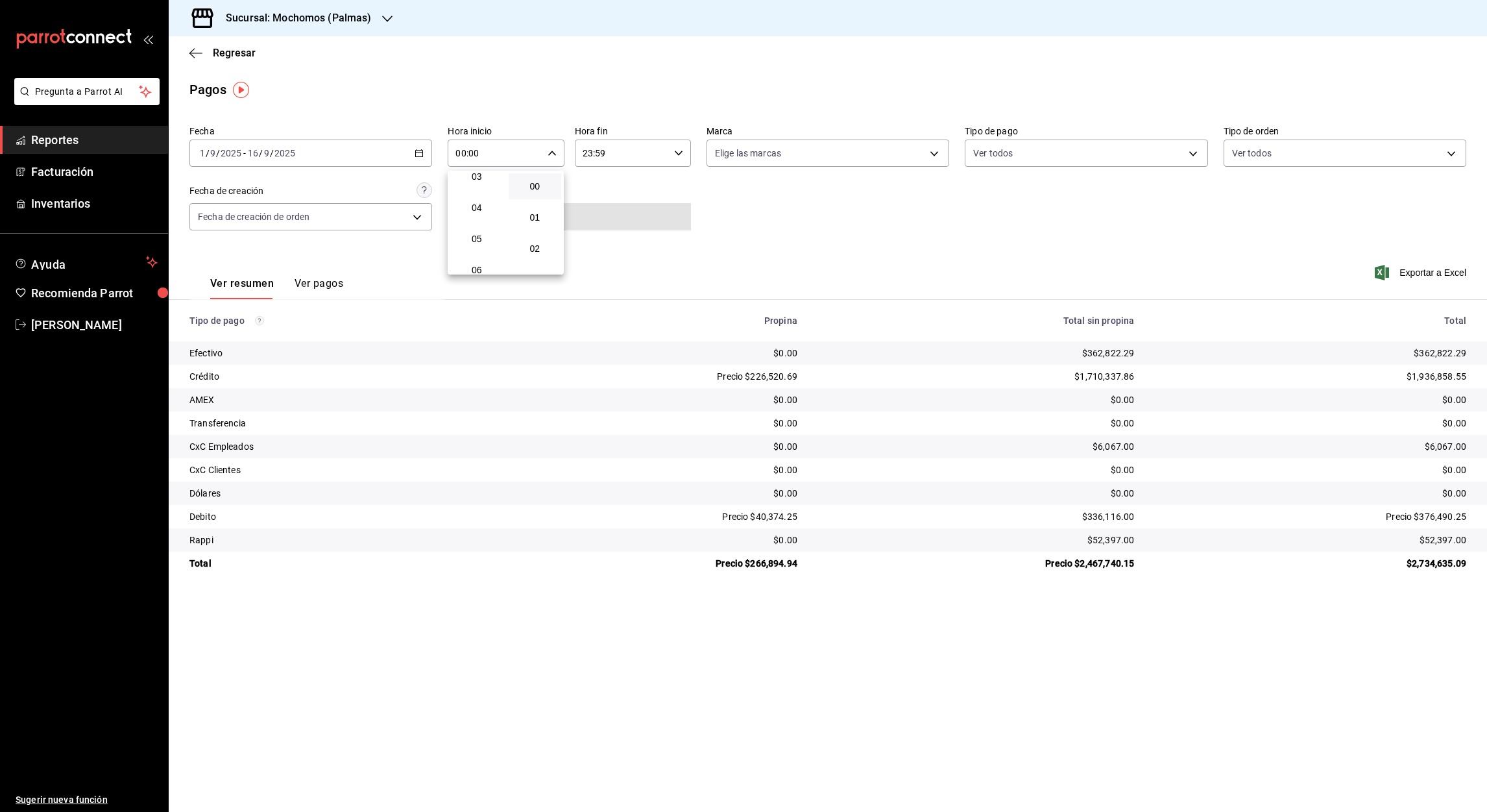
scroll to position [104, 0]
click at [477, 238] on span "05" at bounding box center [477, 238] width 38 height 10
type input "05:00"
click at [588, 155] on div at bounding box center [744, 406] width 1487 height 812
click at [588, 155] on input "23:59" at bounding box center [622, 152] width 94 height 26
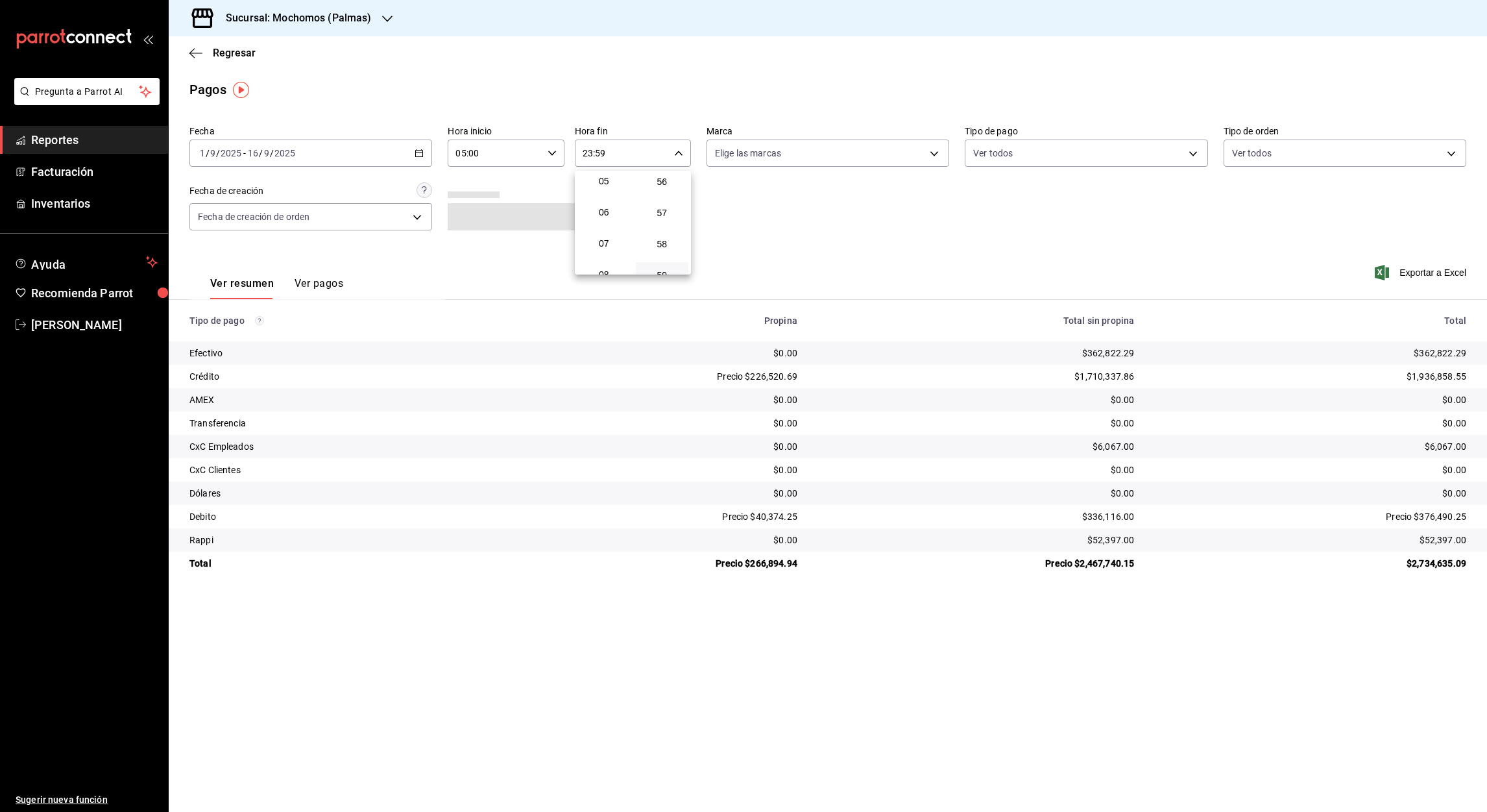
scroll to position [157, 0]
click at [600, 183] on span "05" at bounding box center [605, 184] width 38 height 10
click at [600, 155] on div at bounding box center [744, 406] width 1487 height 812
click at [600, 155] on input "05:59" at bounding box center [622, 152] width 94 height 26
click at [659, 182] on span "00" at bounding box center [663, 185] width 38 height 10
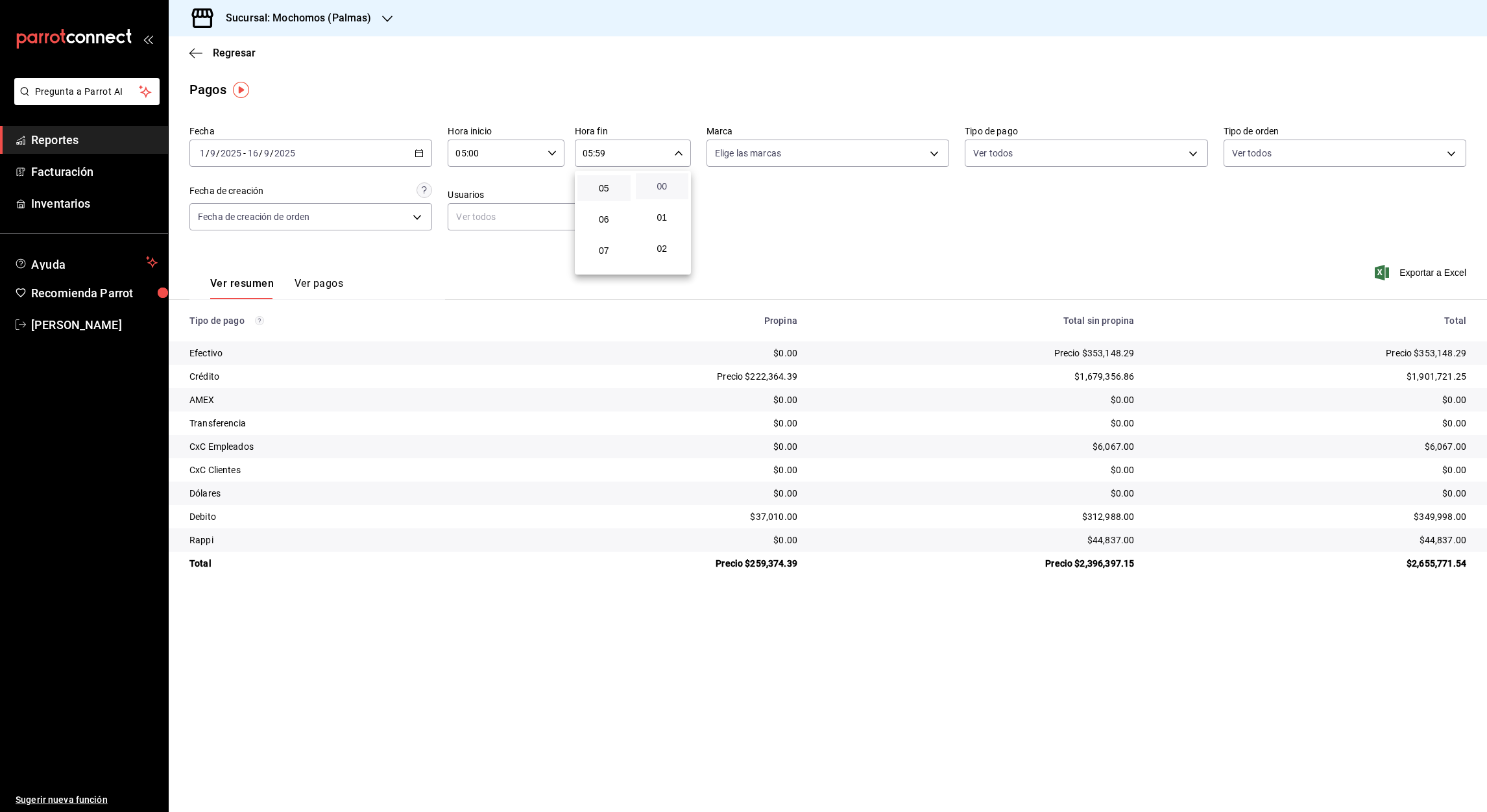
type input "05:00"
click at [1436, 274] on div at bounding box center [744, 406] width 1487 height 812
click at [1436, 276] on font "Exportar a Excel" at bounding box center [1433, 272] width 67 height 10
